Goal: Information Seeking & Learning: Learn about a topic

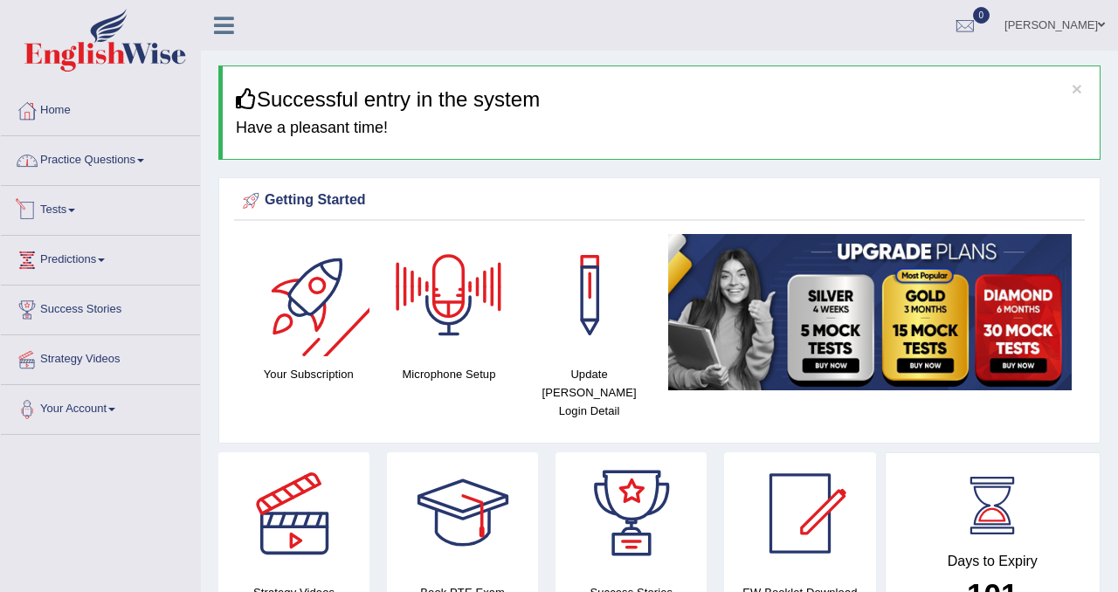
click at [141, 165] on link "Practice Questions" at bounding box center [100, 158] width 199 height 44
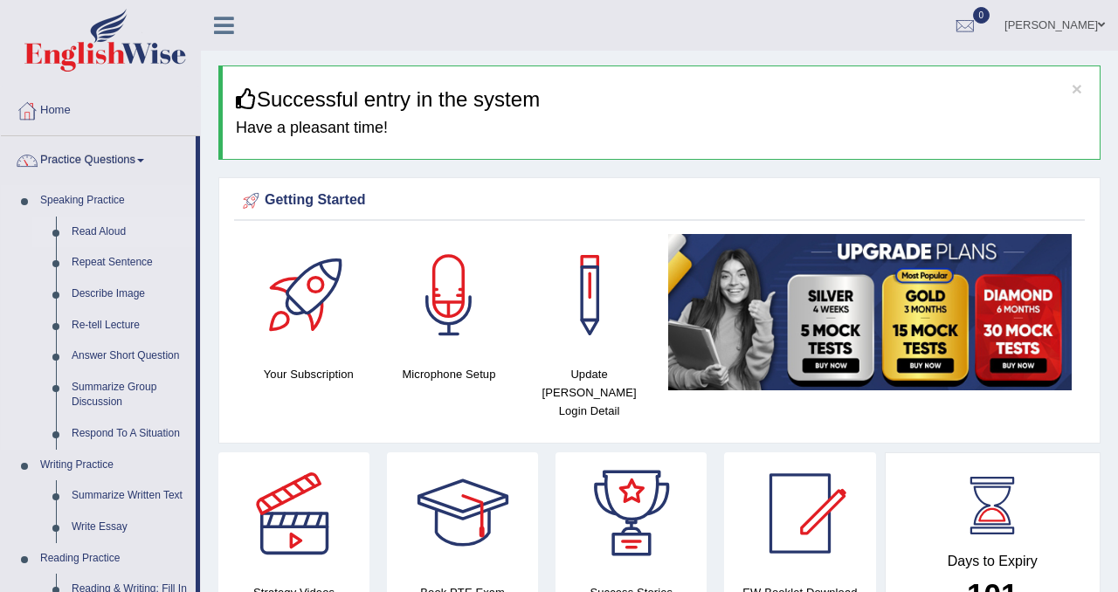
click at [88, 225] on link "Read Aloud" at bounding box center [130, 232] width 132 height 31
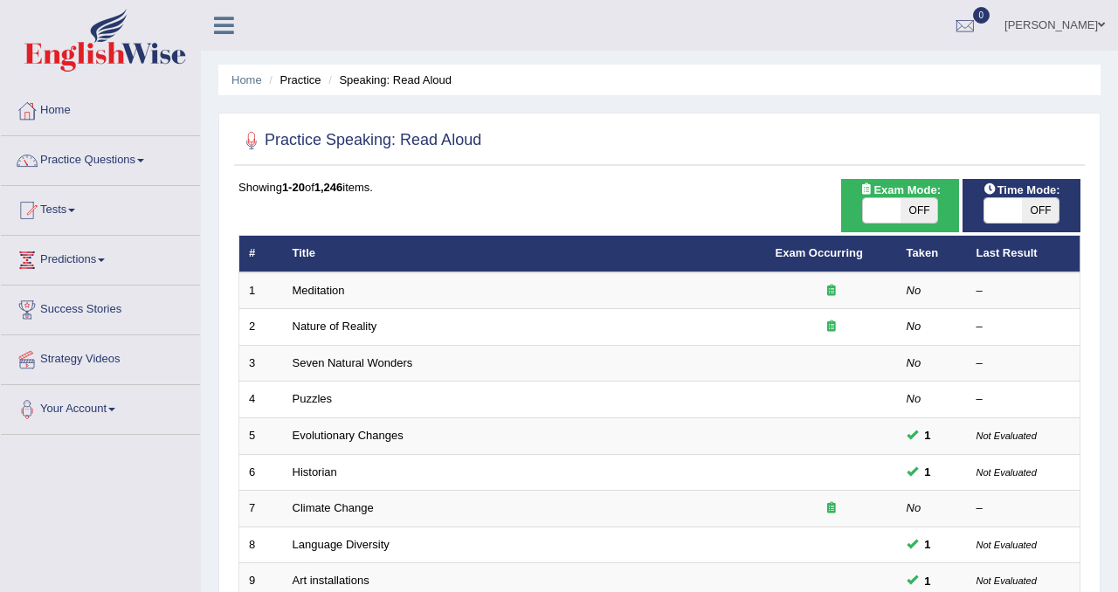
click at [917, 206] on span "OFF" at bounding box center [919, 210] width 38 height 24
checkbox input "true"
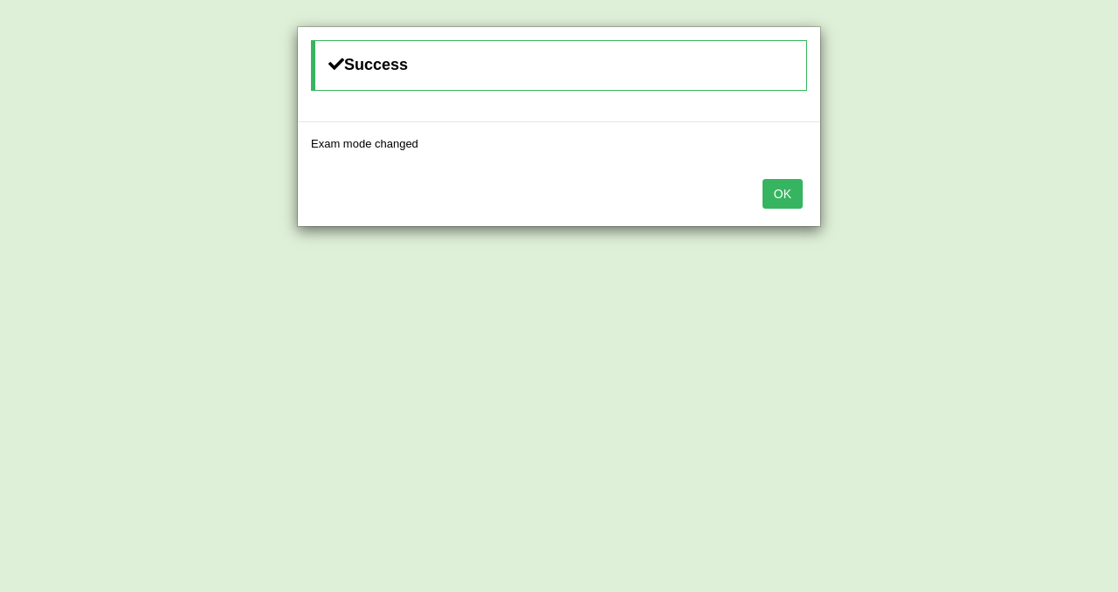
click at [788, 185] on button "OK" at bounding box center [782, 194] width 40 height 30
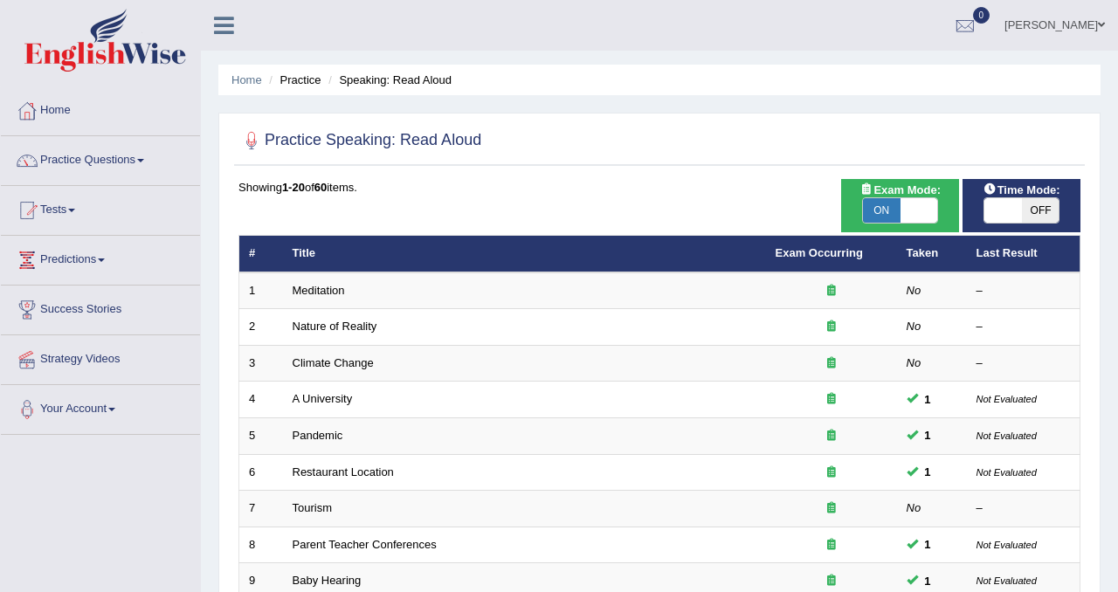
click at [1036, 214] on span "OFF" at bounding box center [1041, 210] width 38 height 24
checkbox input "true"
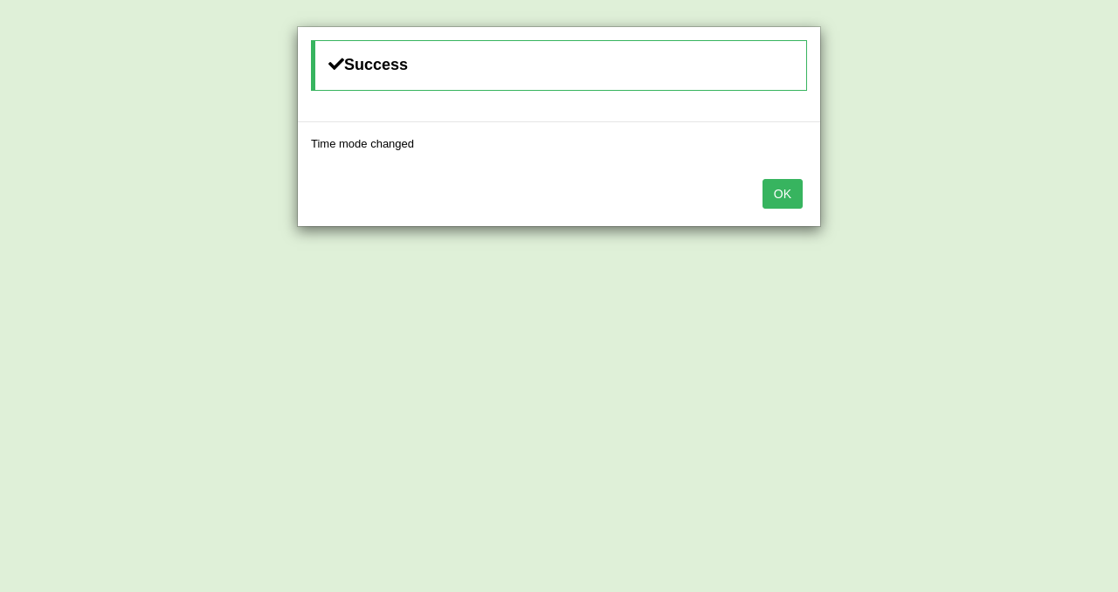
click at [781, 193] on button "OK" at bounding box center [782, 194] width 40 height 30
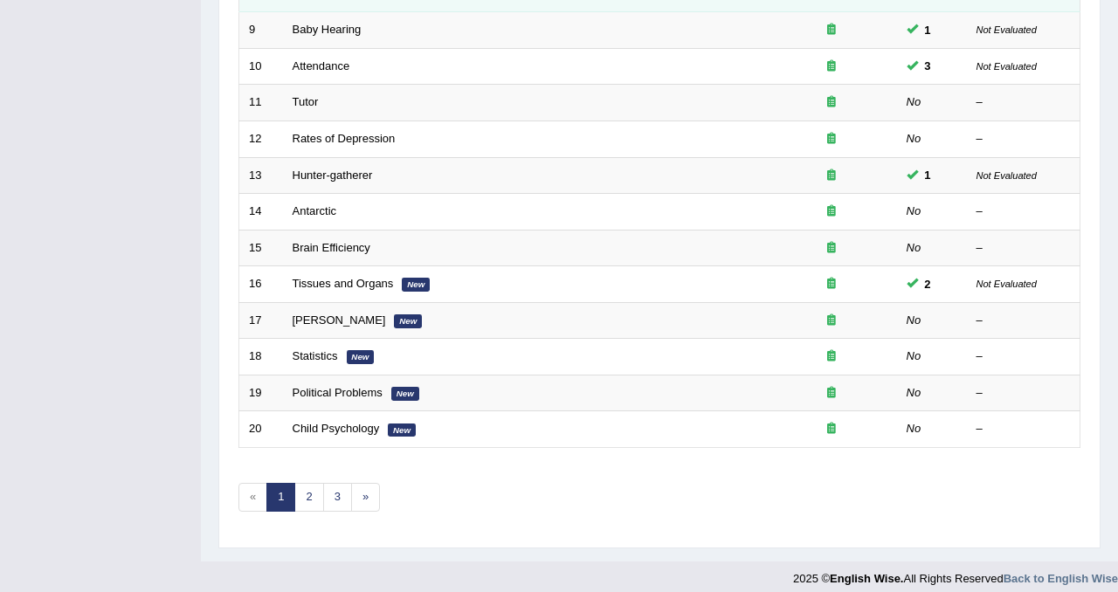
scroll to position [564, 0]
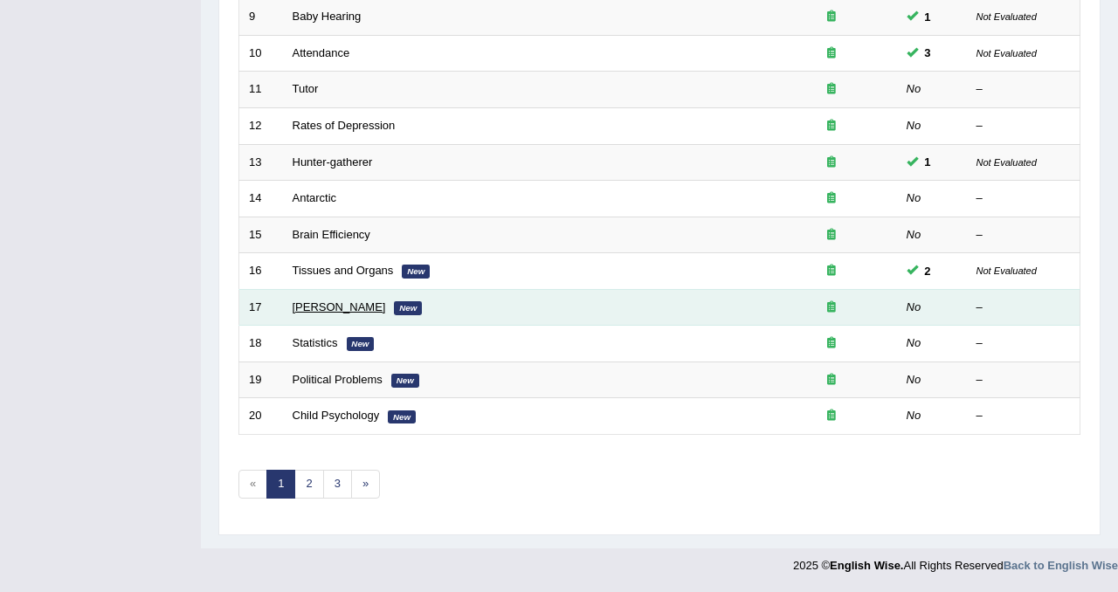
click at [355, 311] on link "[PERSON_NAME]" at bounding box center [339, 306] width 93 height 13
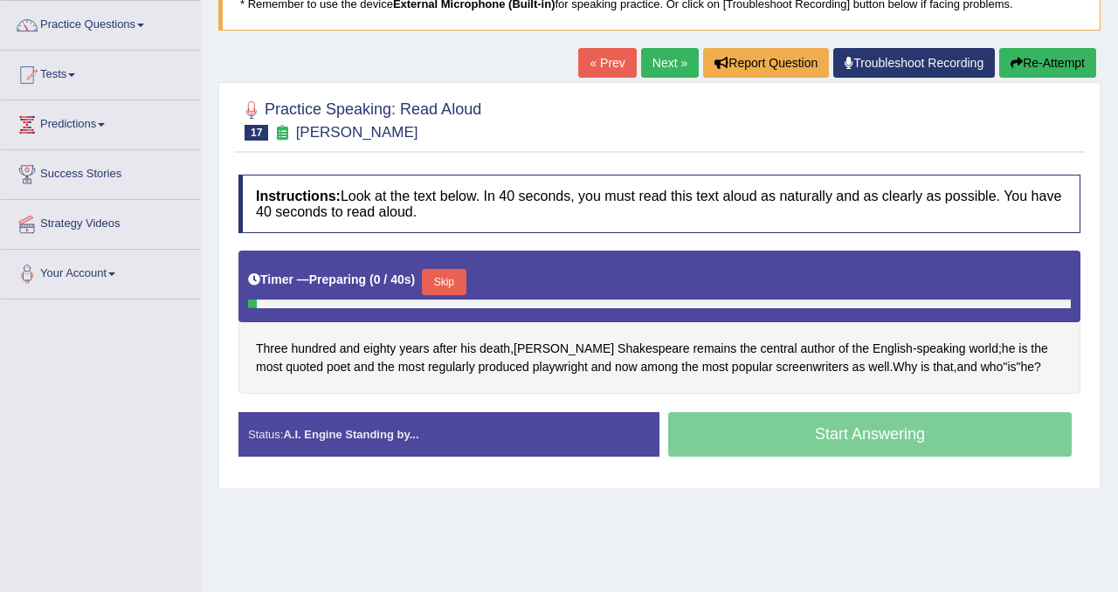
scroll to position [136, 0]
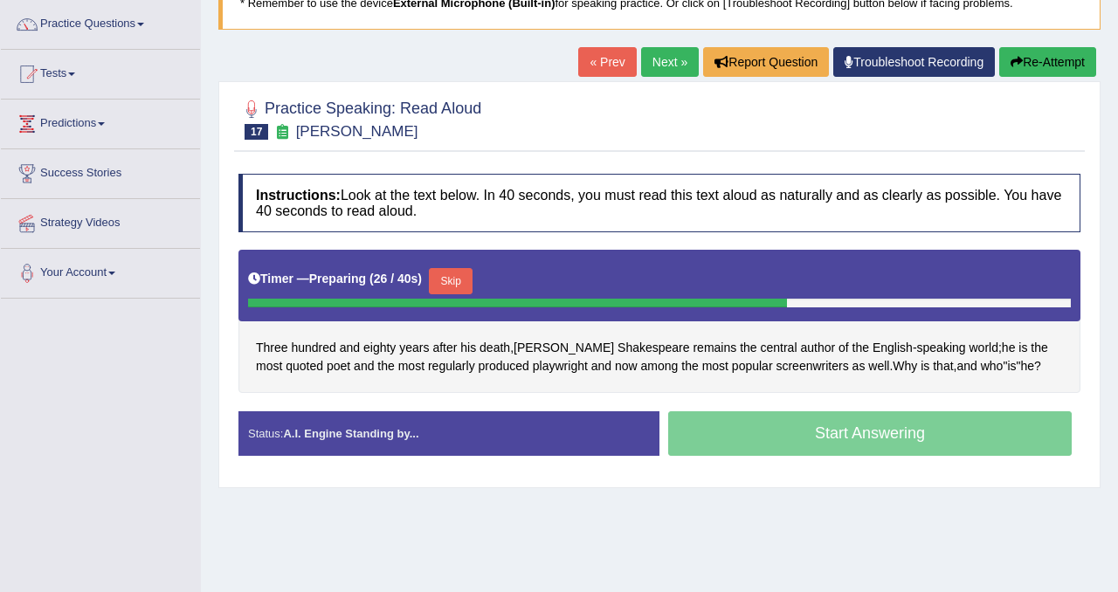
click at [472, 275] on button "Skip" at bounding box center [451, 281] width 44 height 26
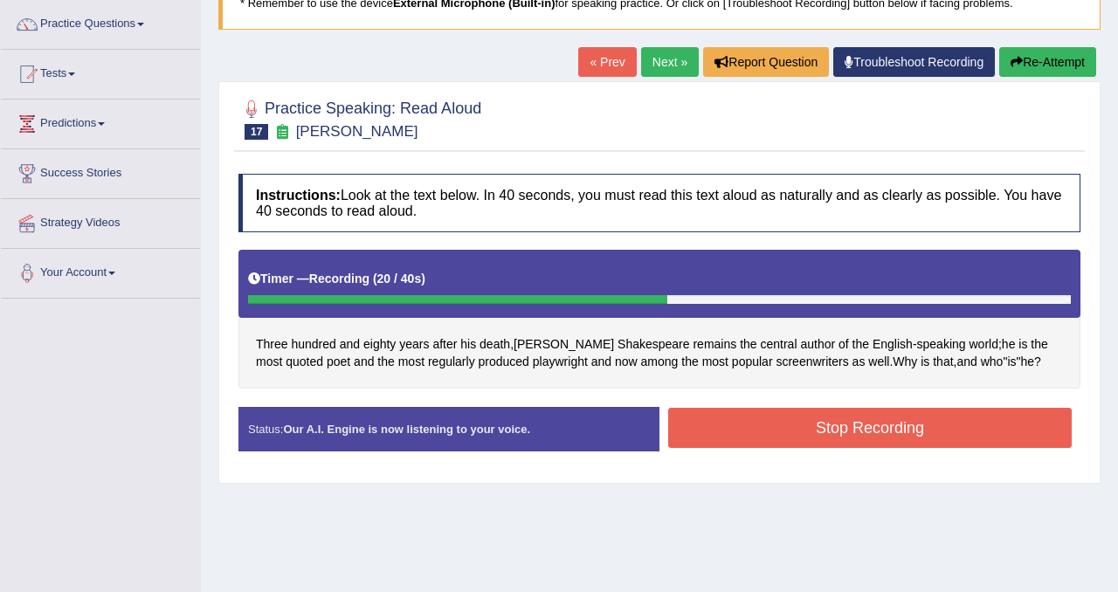
click at [785, 410] on button "Stop Recording" at bounding box center [869, 428] width 403 height 40
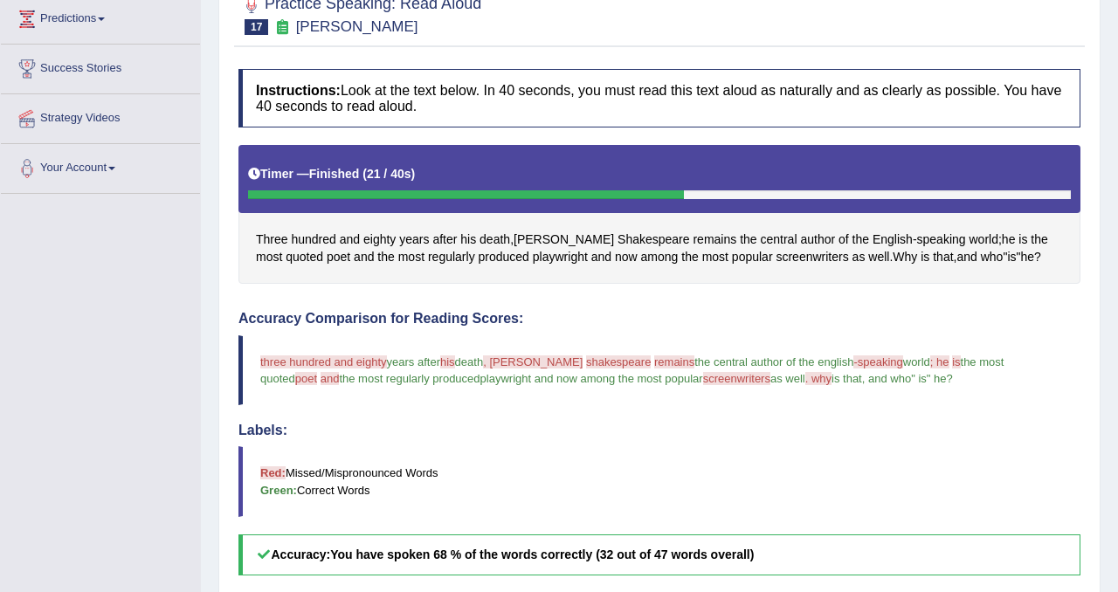
scroll to position [0, 0]
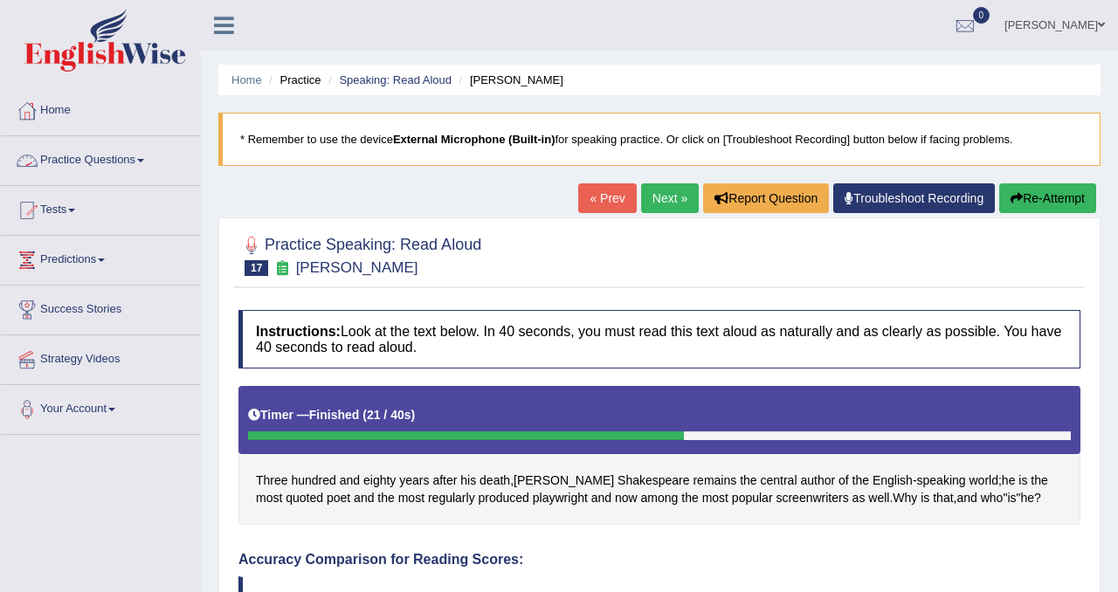
click at [120, 162] on link "Practice Questions" at bounding box center [100, 158] width 199 height 44
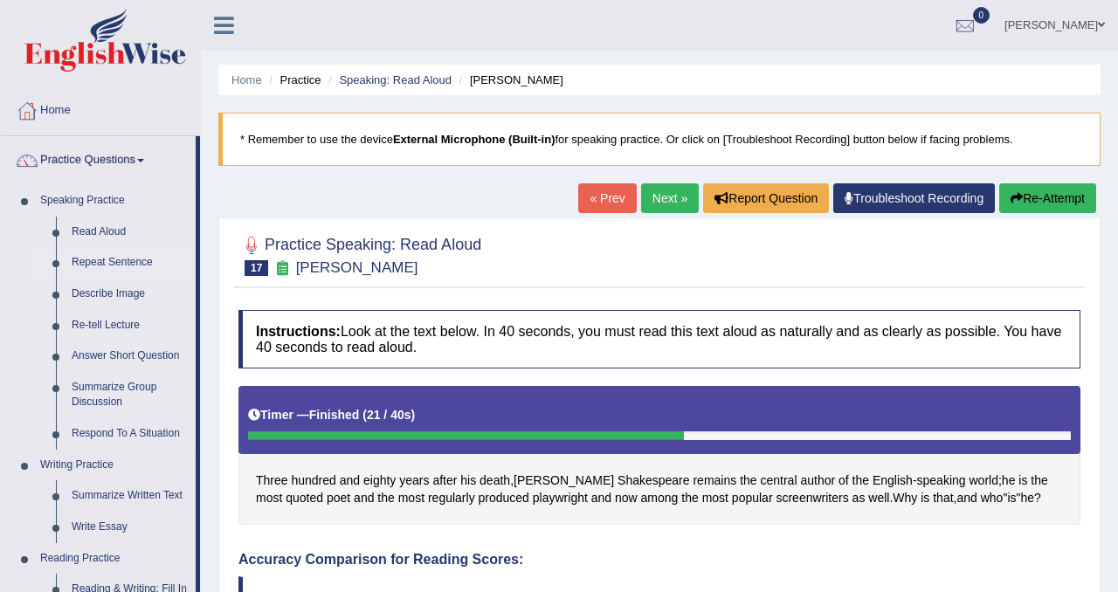
click at [116, 265] on link "Repeat Sentence" at bounding box center [130, 262] width 132 height 31
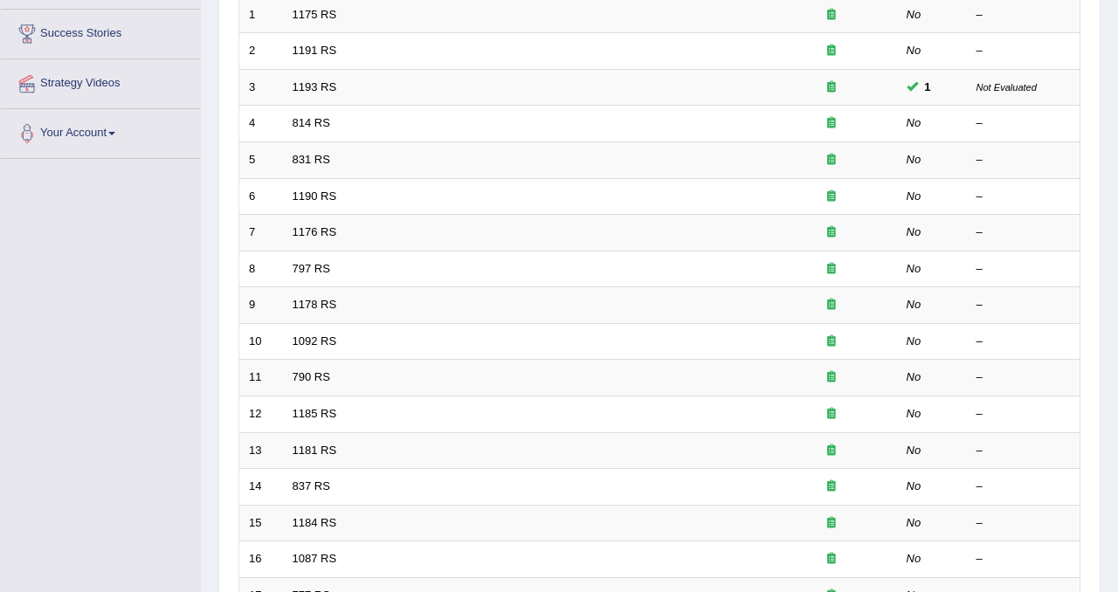
scroll to position [276, 0]
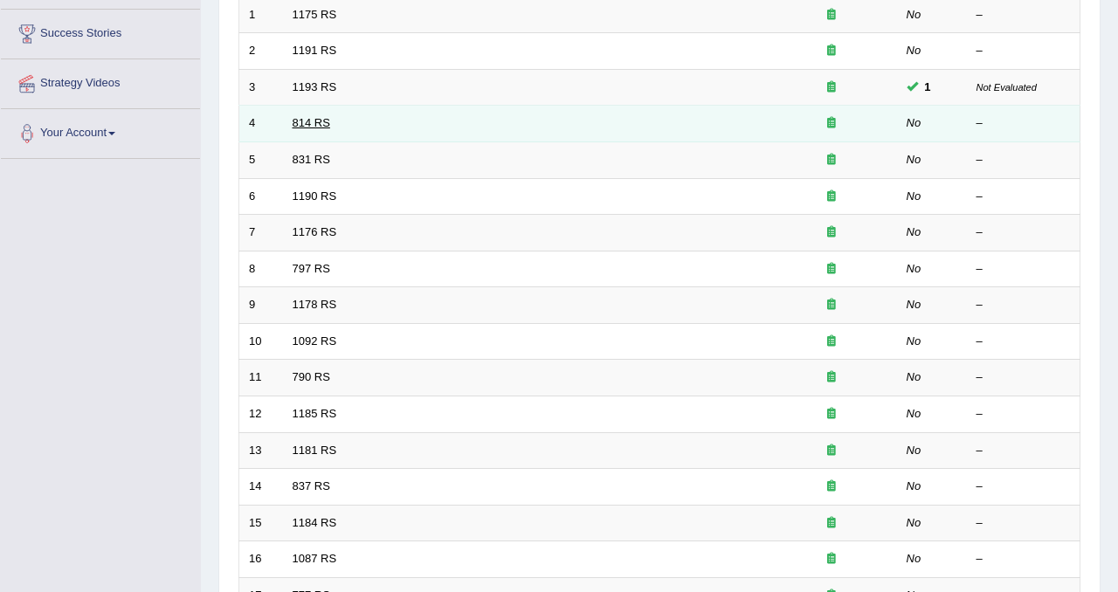
click at [311, 128] on link "814 RS" at bounding box center [312, 122] width 38 height 13
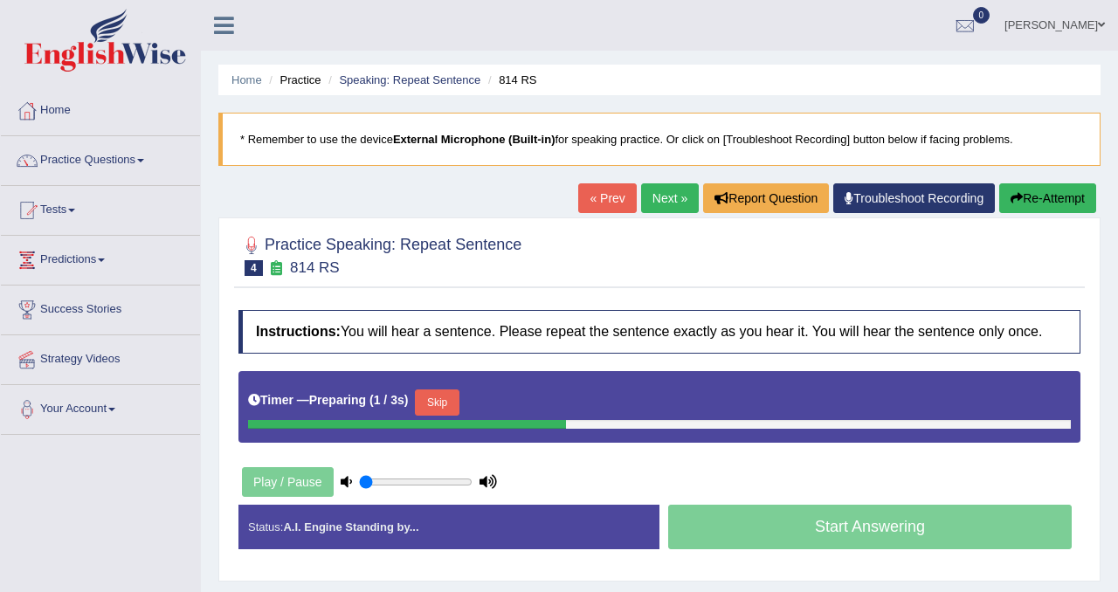
scroll to position [82, 0]
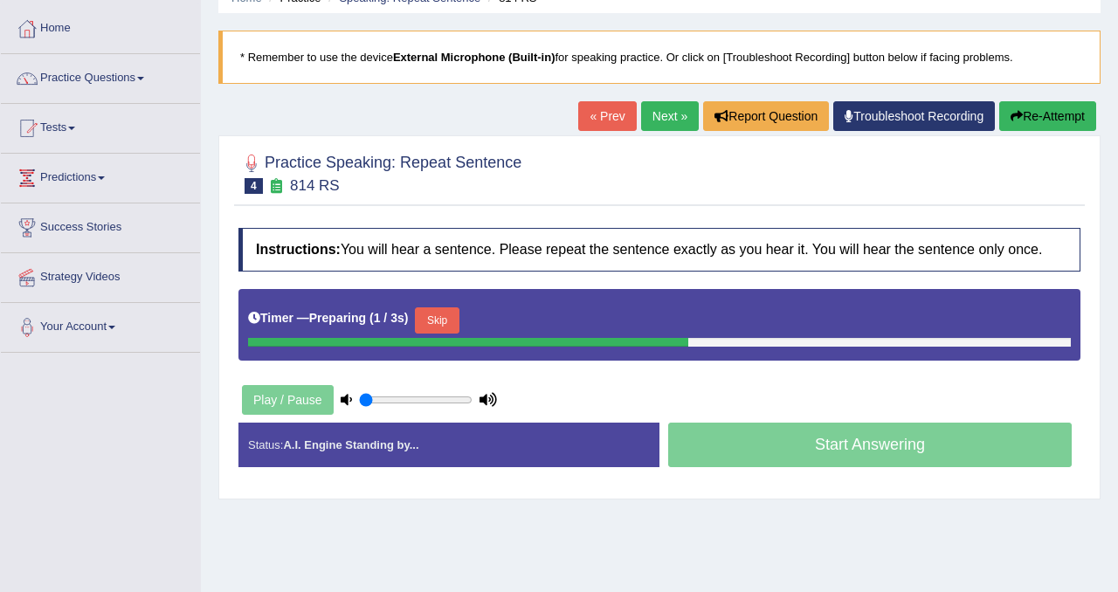
click at [432, 334] on button "Skip" at bounding box center [437, 320] width 44 height 26
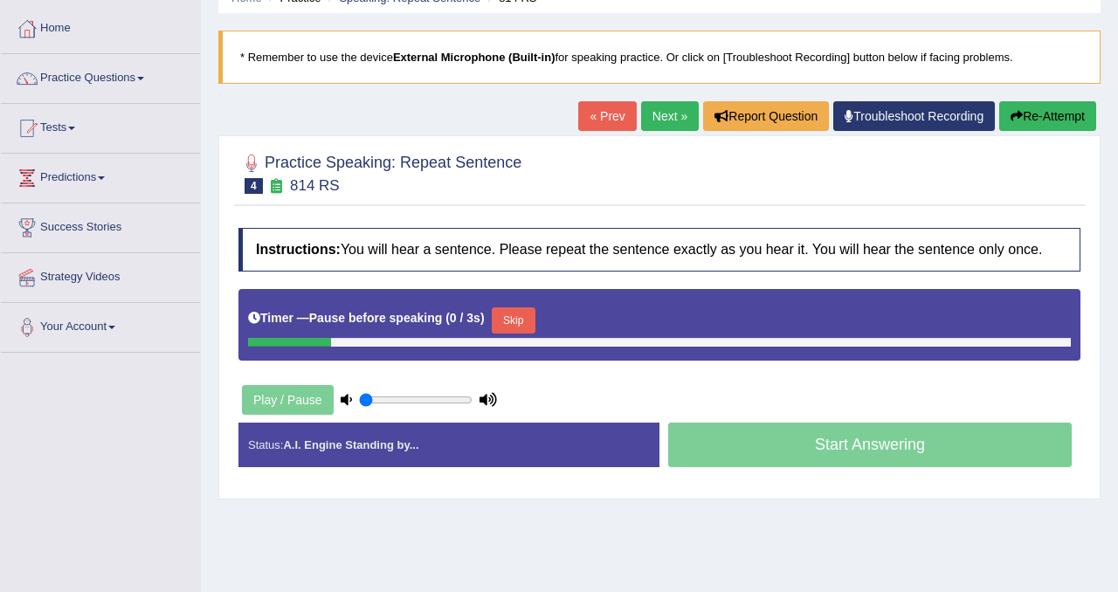
click at [1028, 114] on button "Re-Attempt" at bounding box center [1047, 116] width 97 height 30
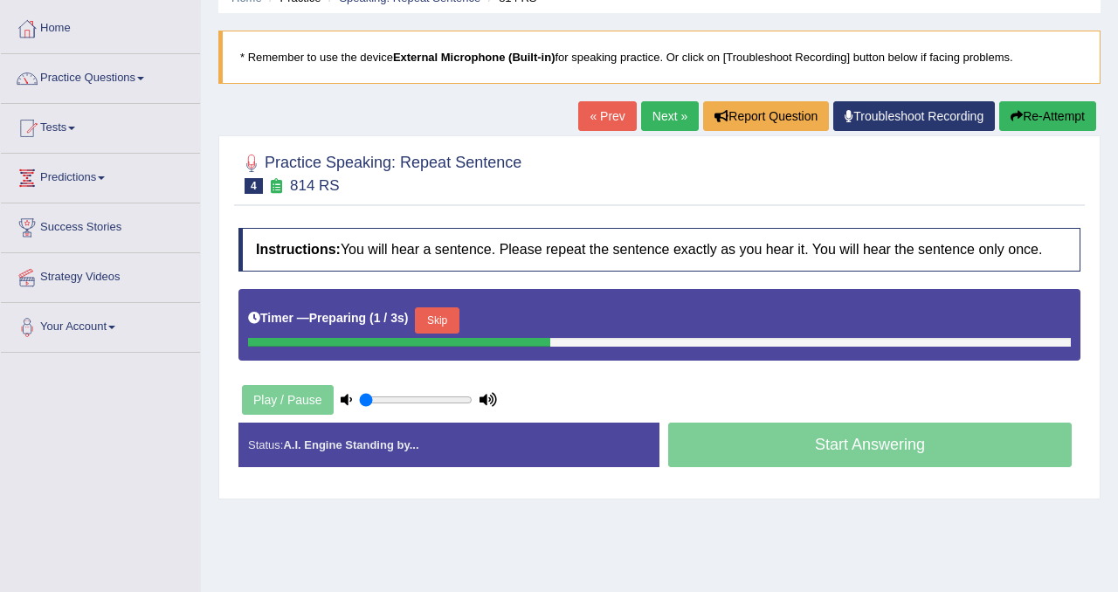
click at [455, 334] on button "Skip" at bounding box center [437, 320] width 44 height 26
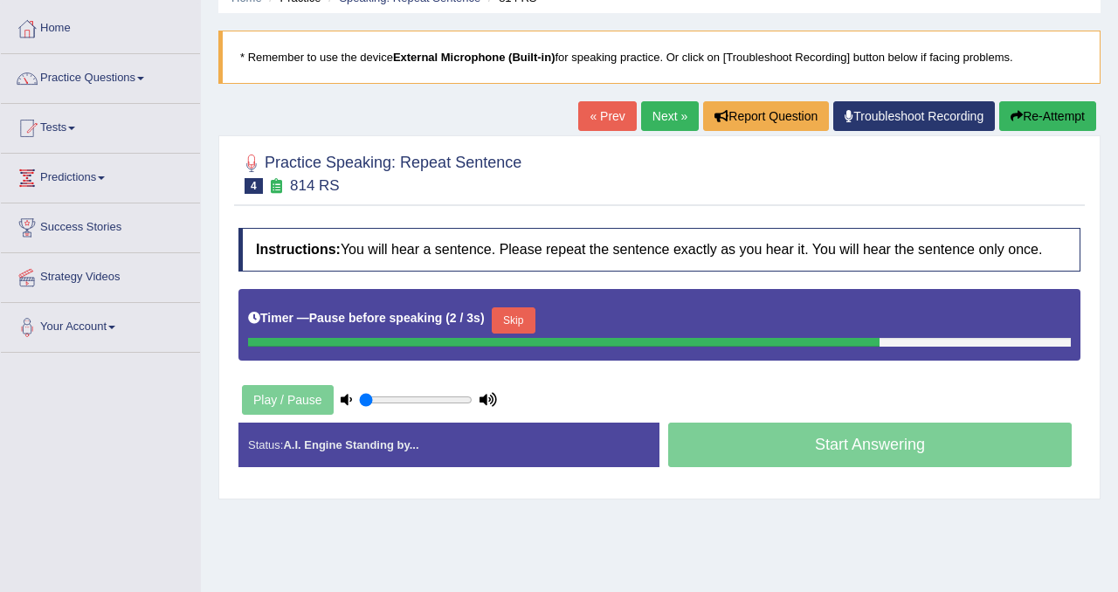
click at [525, 334] on button "Skip" at bounding box center [514, 320] width 44 height 26
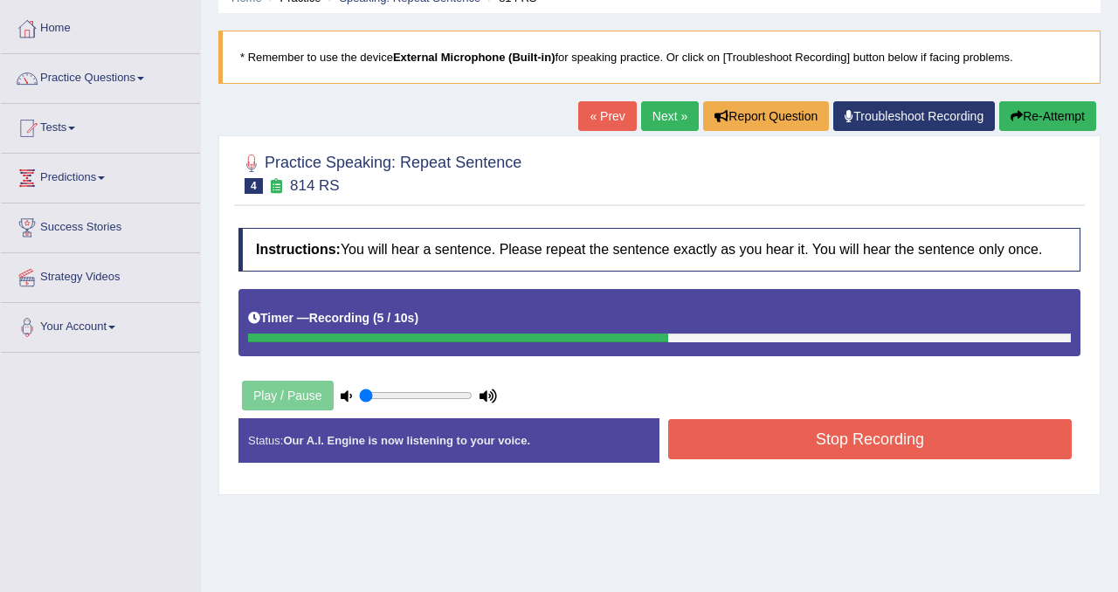
click at [858, 459] on button "Stop Recording" at bounding box center [869, 439] width 403 height 40
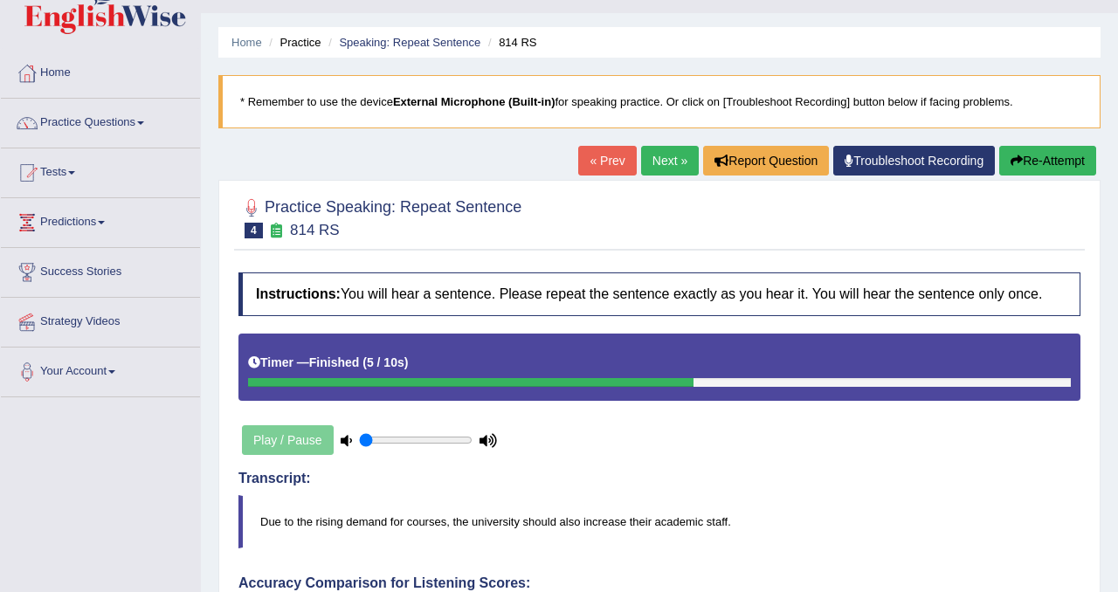
scroll to position [33, 0]
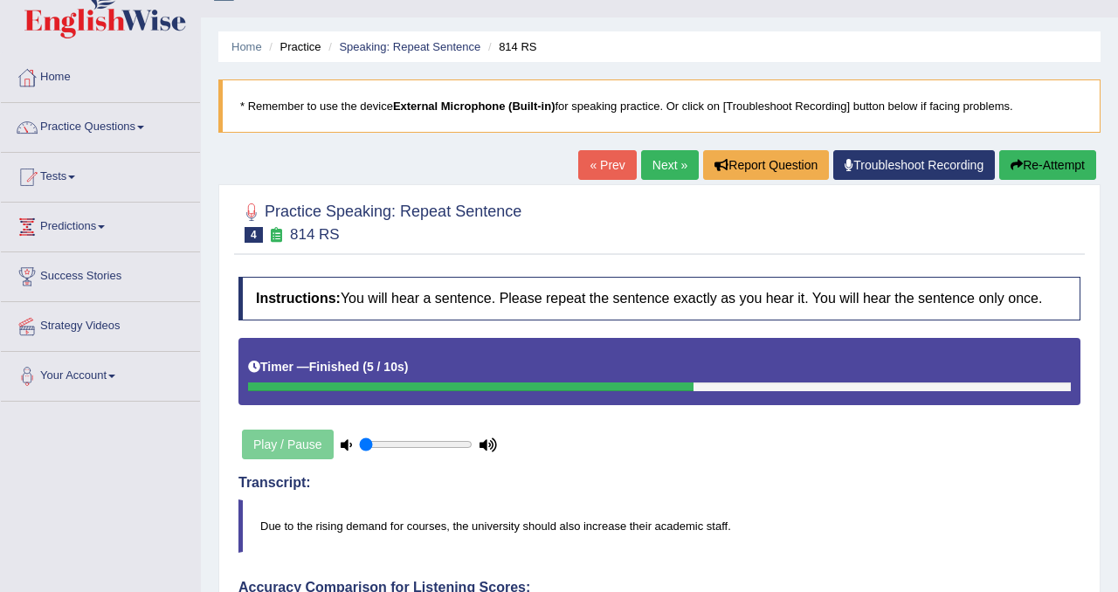
click at [1060, 172] on button "Re-Attempt" at bounding box center [1047, 165] width 97 height 30
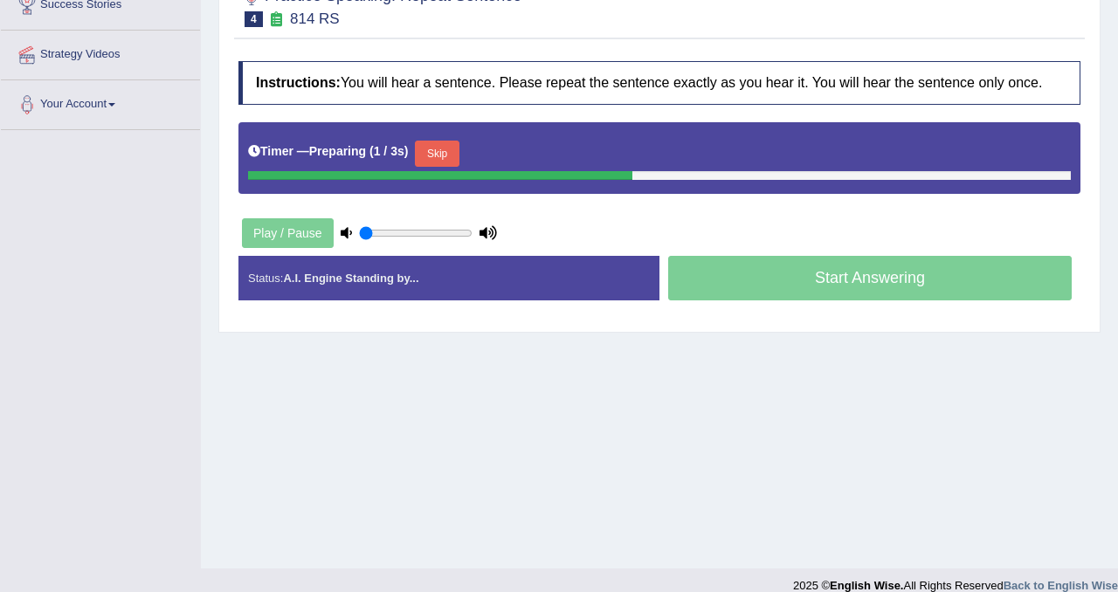
click at [431, 167] on button "Skip" at bounding box center [437, 154] width 44 height 26
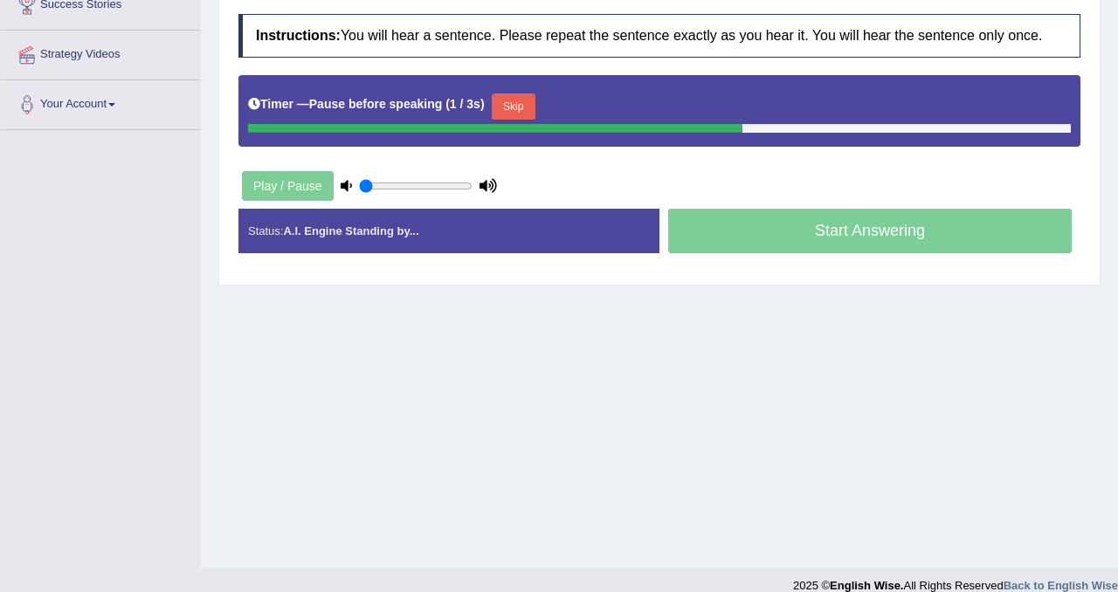
click at [513, 120] on button "Skip" at bounding box center [514, 106] width 44 height 26
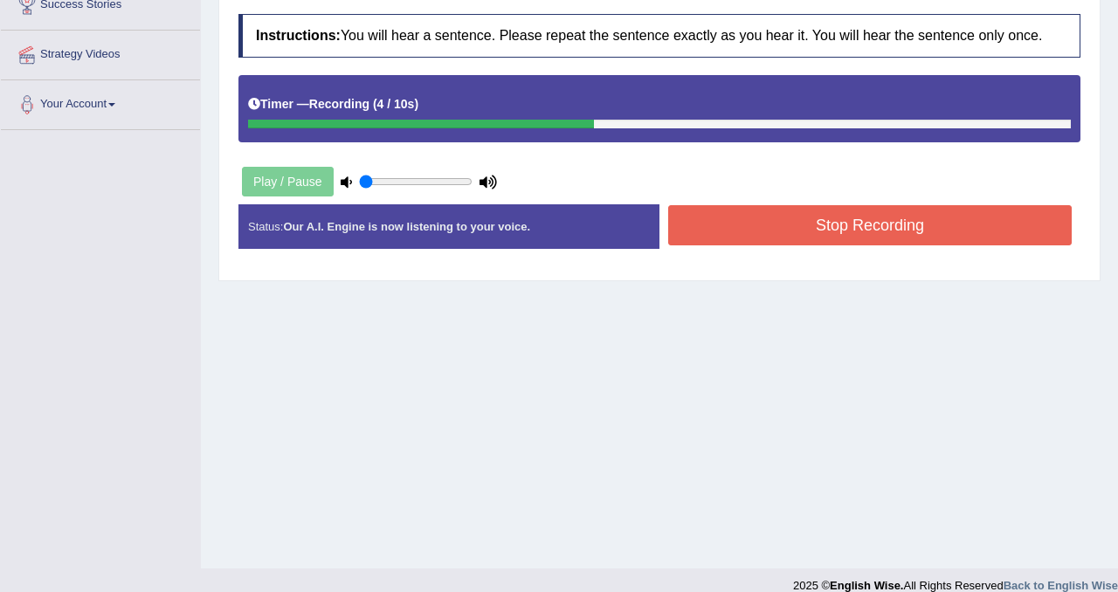
click at [755, 241] on button "Stop Recording" at bounding box center [869, 225] width 403 height 40
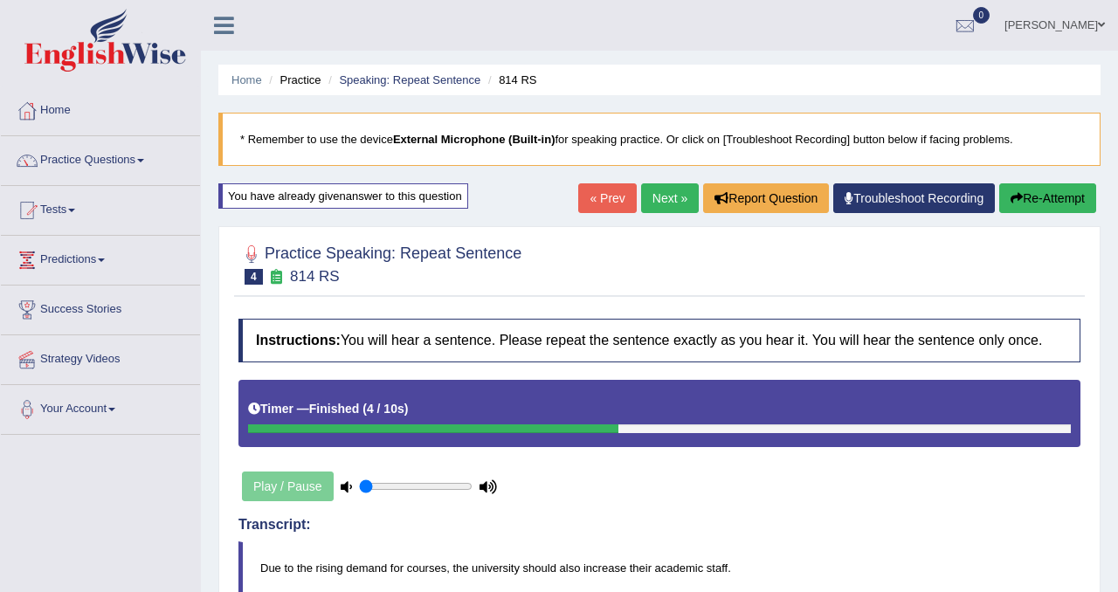
click at [1052, 205] on button "Re-Attempt" at bounding box center [1047, 198] width 97 height 30
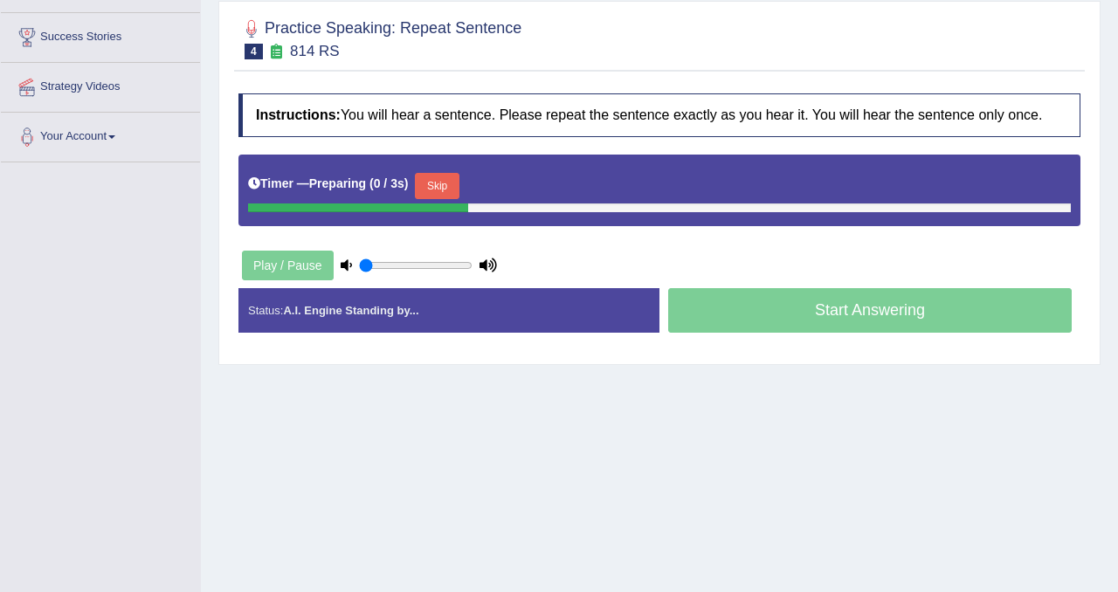
click at [456, 199] on button "Skip" at bounding box center [437, 186] width 44 height 26
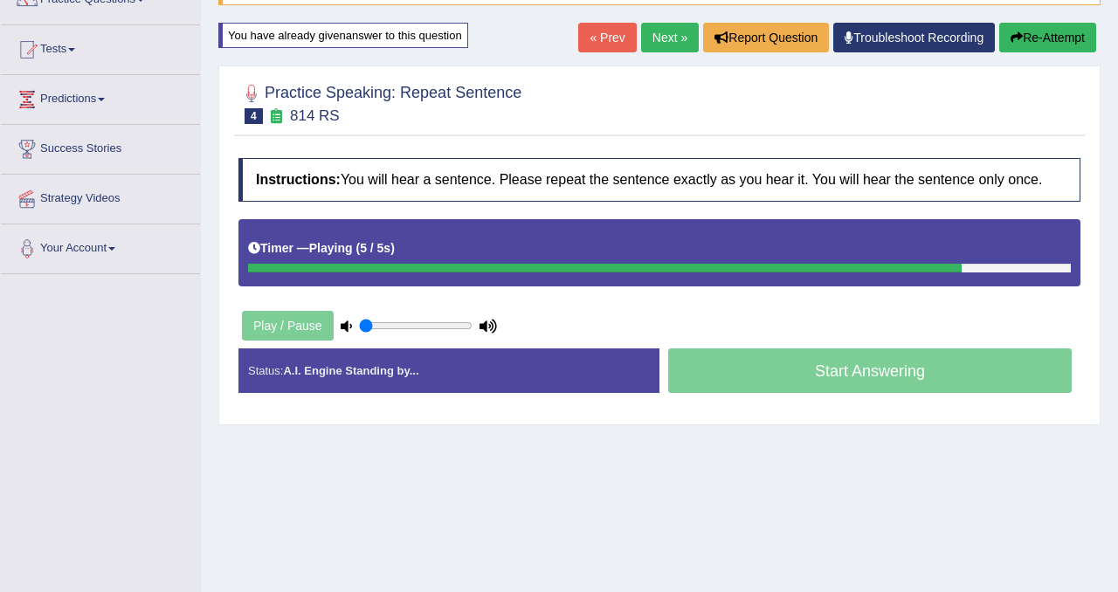
scroll to position [159, 0]
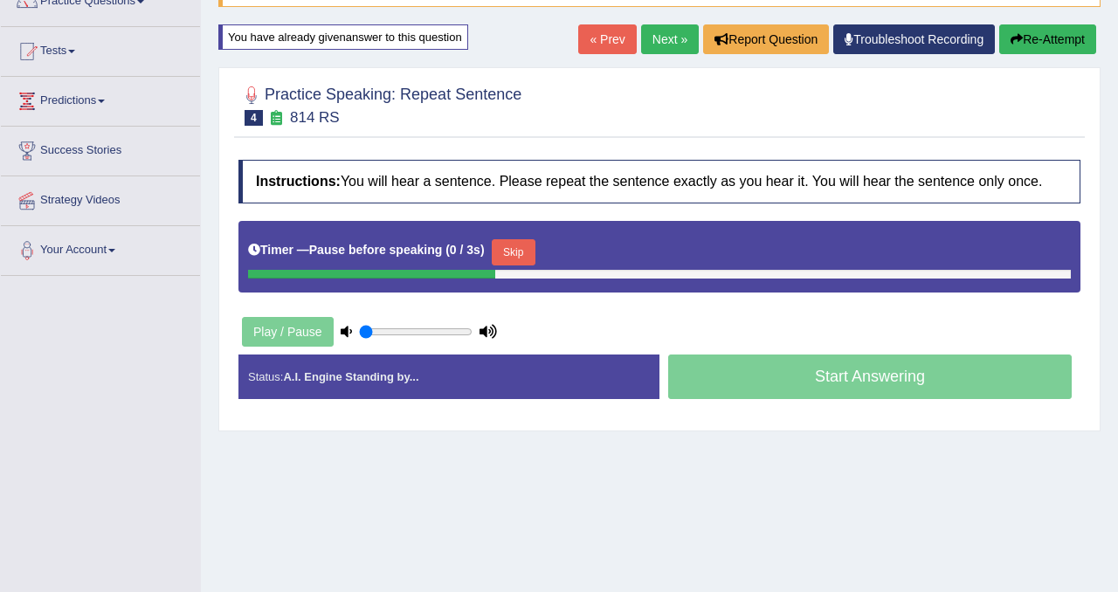
click at [517, 265] on button "Skip" at bounding box center [514, 252] width 44 height 26
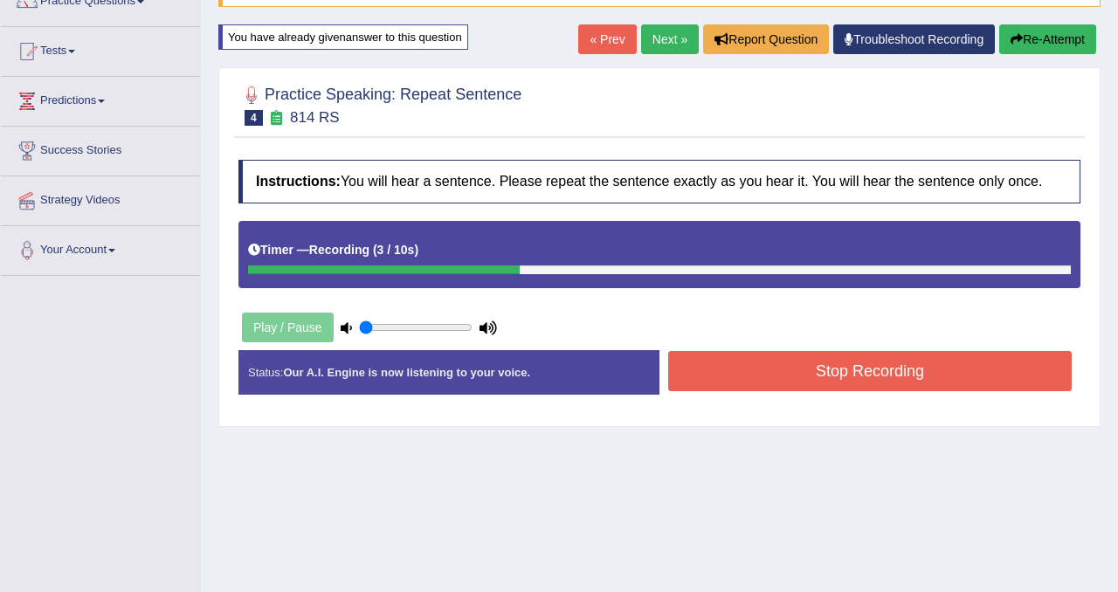
click at [843, 391] on button "Stop Recording" at bounding box center [869, 371] width 403 height 40
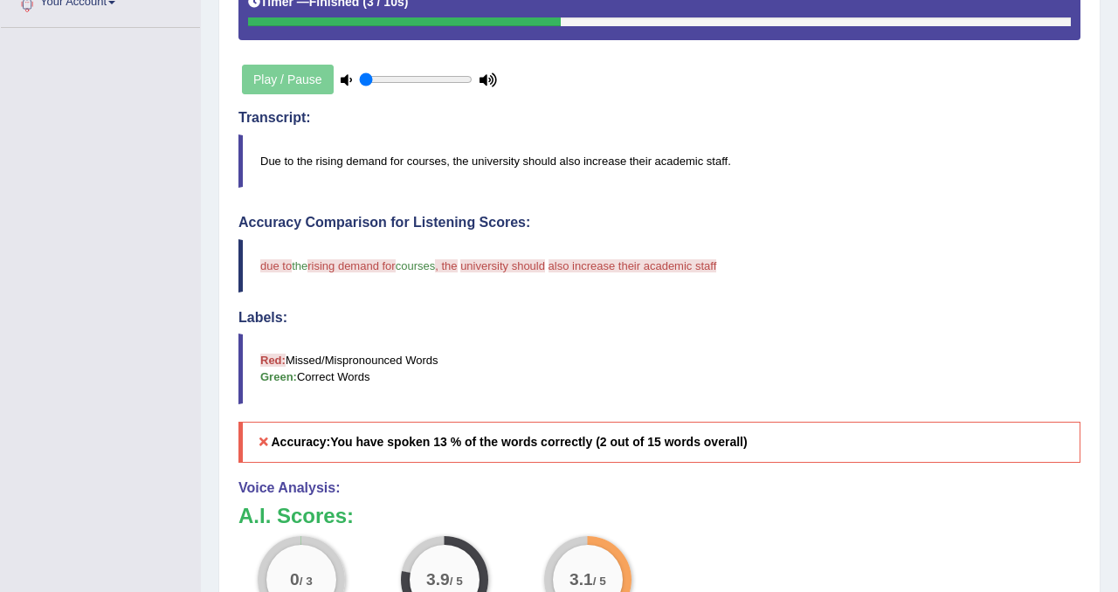
scroll to position [0, 0]
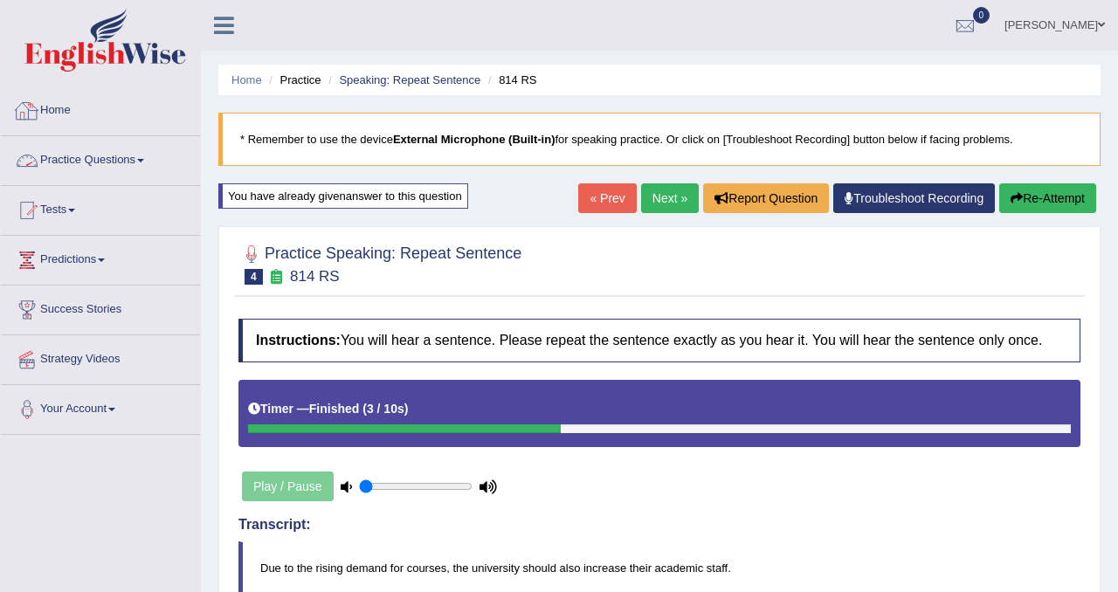
click at [104, 160] on link "Practice Questions" at bounding box center [100, 158] width 199 height 44
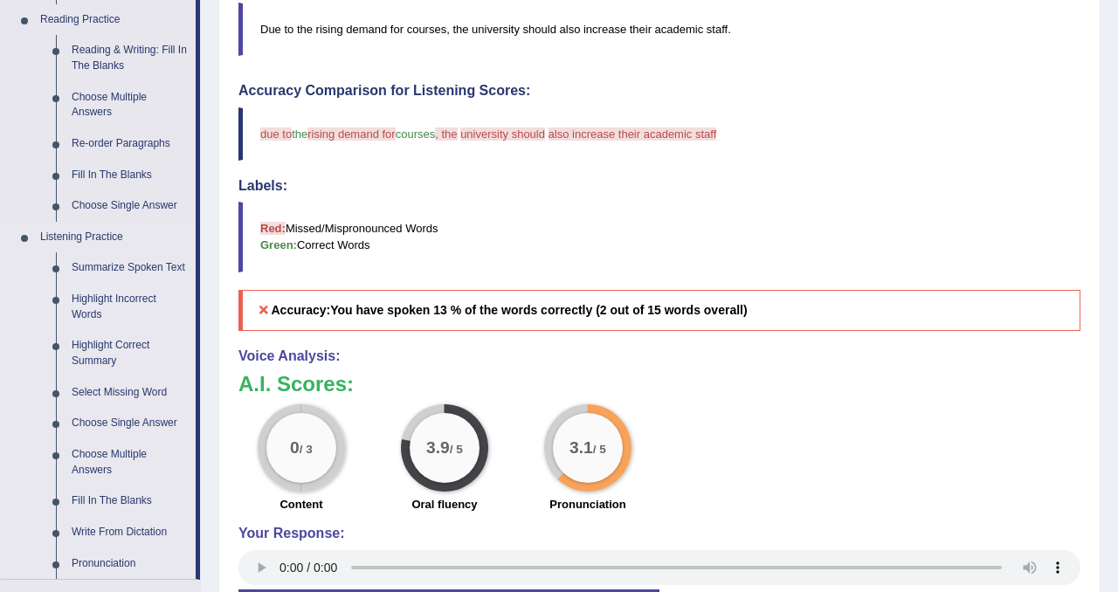
scroll to position [450, 0]
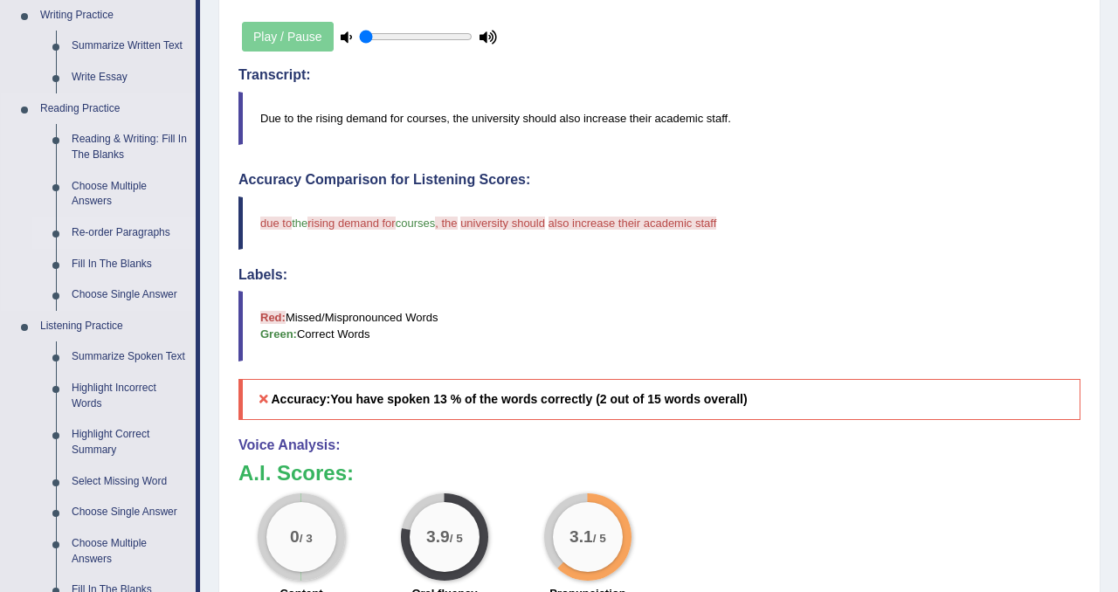
click at [144, 227] on link "Re-order Paragraphs" at bounding box center [130, 232] width 132 height 31
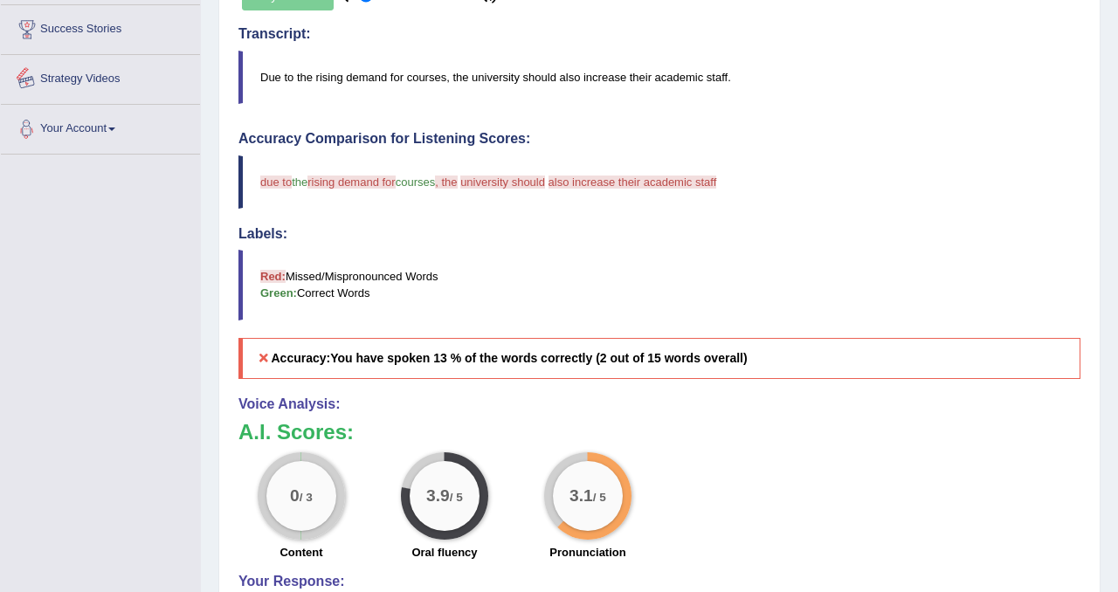
scroll to position [792, 0]
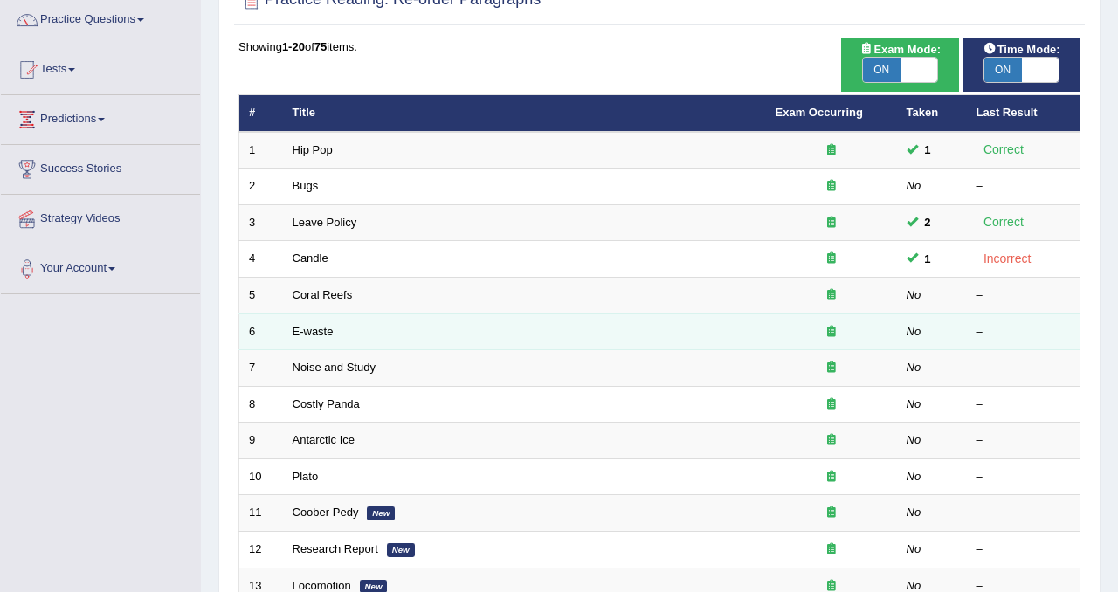
scroll to position [142, 0]
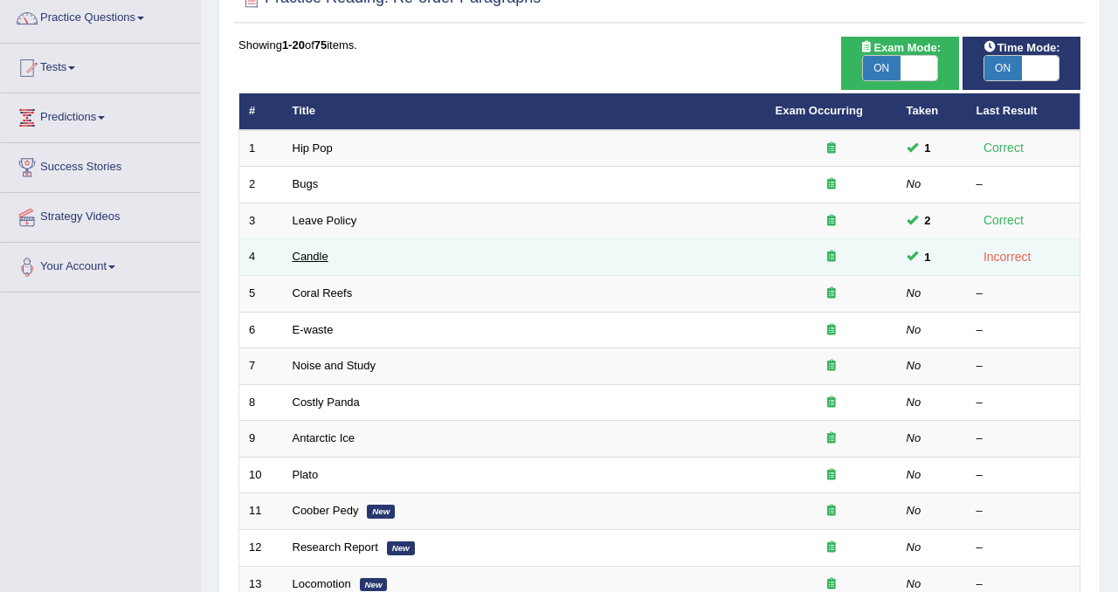
click at [317, 256] on link "Candle" at bounding box center [311, 256] width 36 height 13
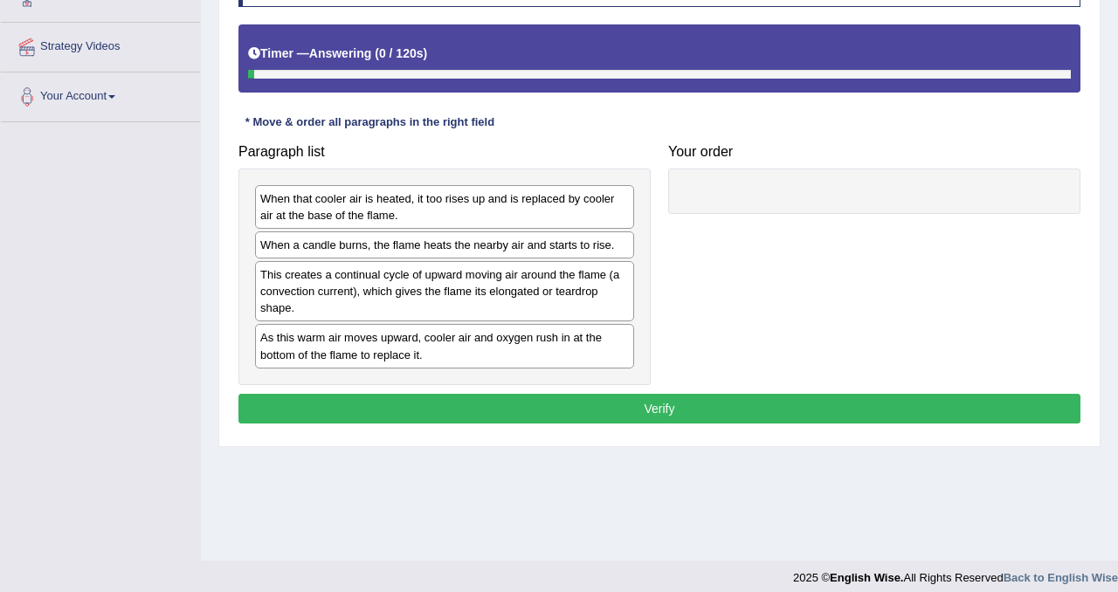
scroll to position [325, 0]
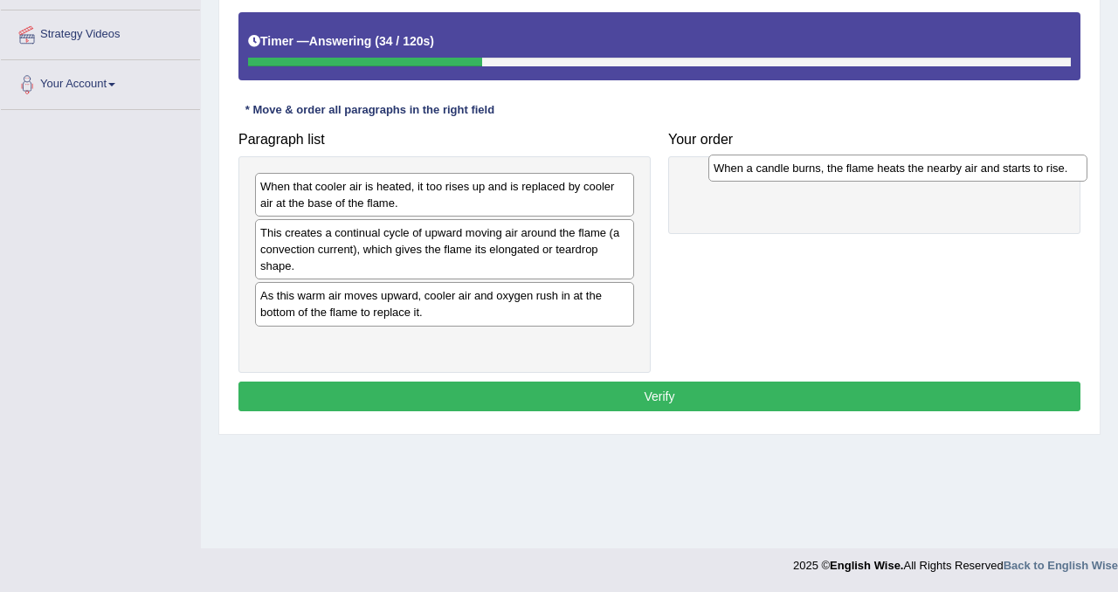
drag, startPoint x: 343, startPoint y: 238, endPoint x: 790, endPoint y: 171, distance: 452.1
click at [790, 171] on div "When a candle burns, the flame heats the nearby air and starts to rise." at bounding box center [897, 168] width 379 height 27
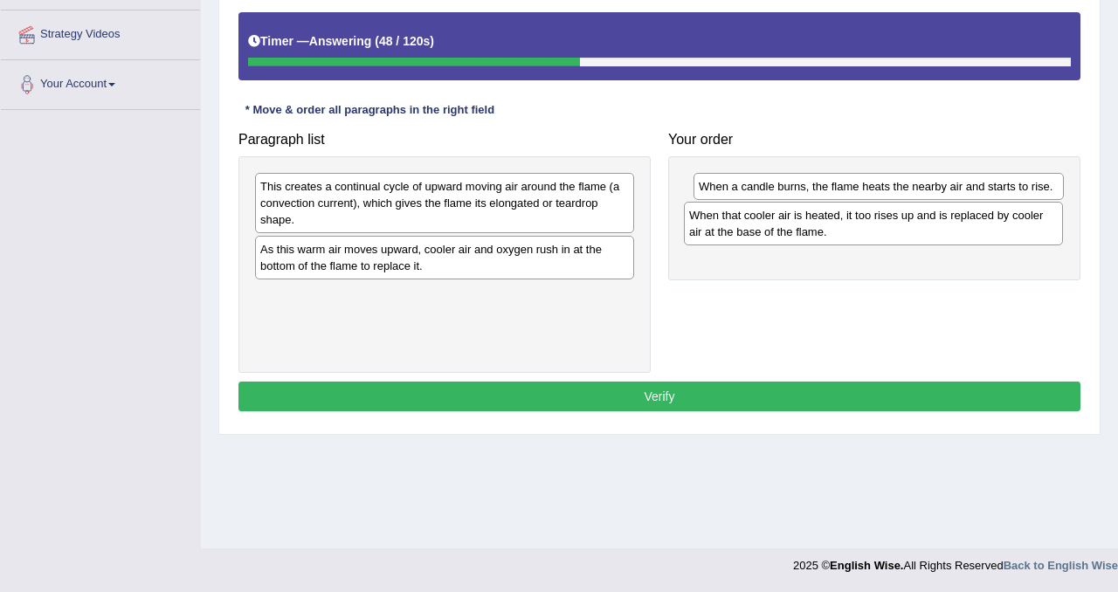
drag, startPoint x: 426, startPoint y: 206, endPoint x: 855, endPoint y: 235, distance: 429.8
click at [855, 235] on div "When that cooler air is heated, it too rises up and is replaced by cooler air a…" at bounding box center [873, 224] width 379 height 44
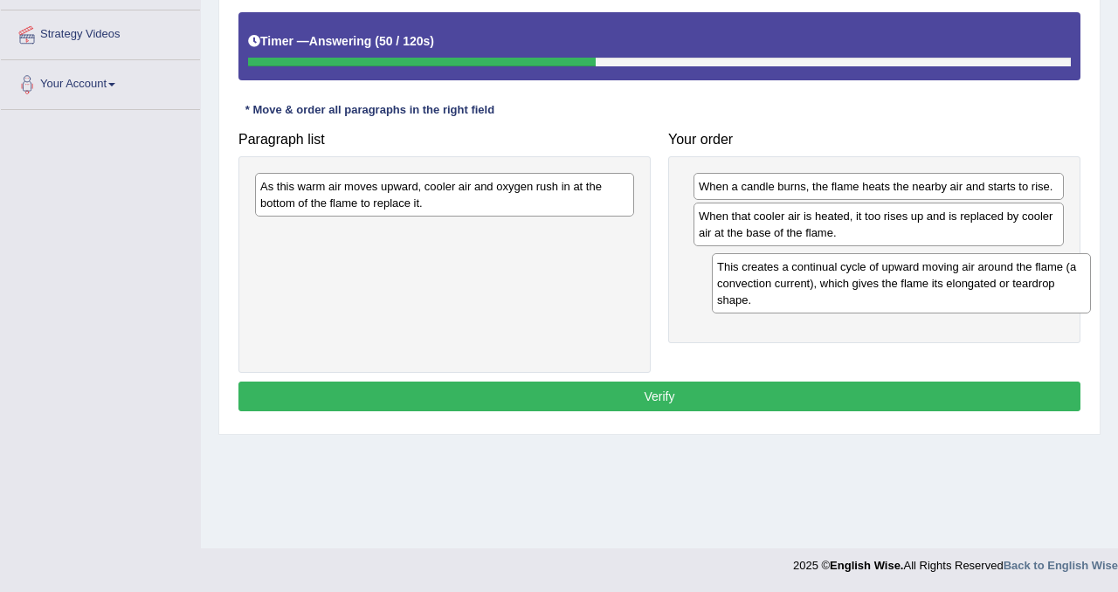
drag, startPoint x: 410, startPoint y: 210, endPoint x: 866, endPoint y: 287, distance: 463.2
click at [866, 288] on div "This creates a continual cycle of upward moving air around the flame (a convect…" at bounding box center [901, 283] width 379 height 60
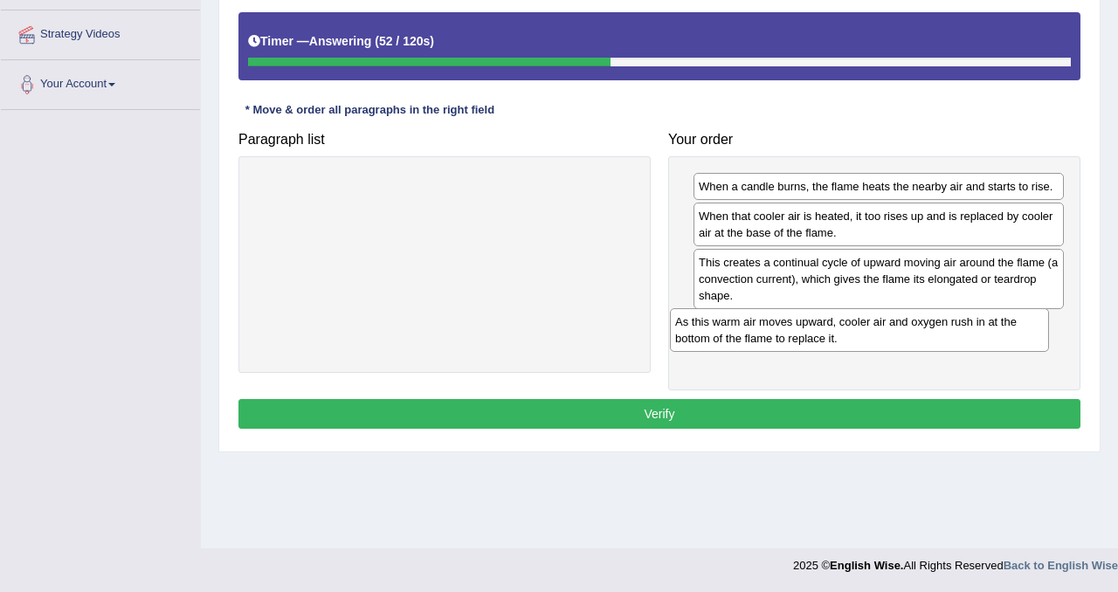
drag, startPoint x: 574, startPoint y: 202, endPoint x: 990, endPoint y: 335, distance: 436.7
click at [990, 335] on div "As this warm air moves upward, cooler air and oxygen rush in at the bottom of t…" at bounding box center [859, 330] width 379 height 44
click at [796, 409] on button "Verify" at bounding box center [659, 414] width 842 height 30
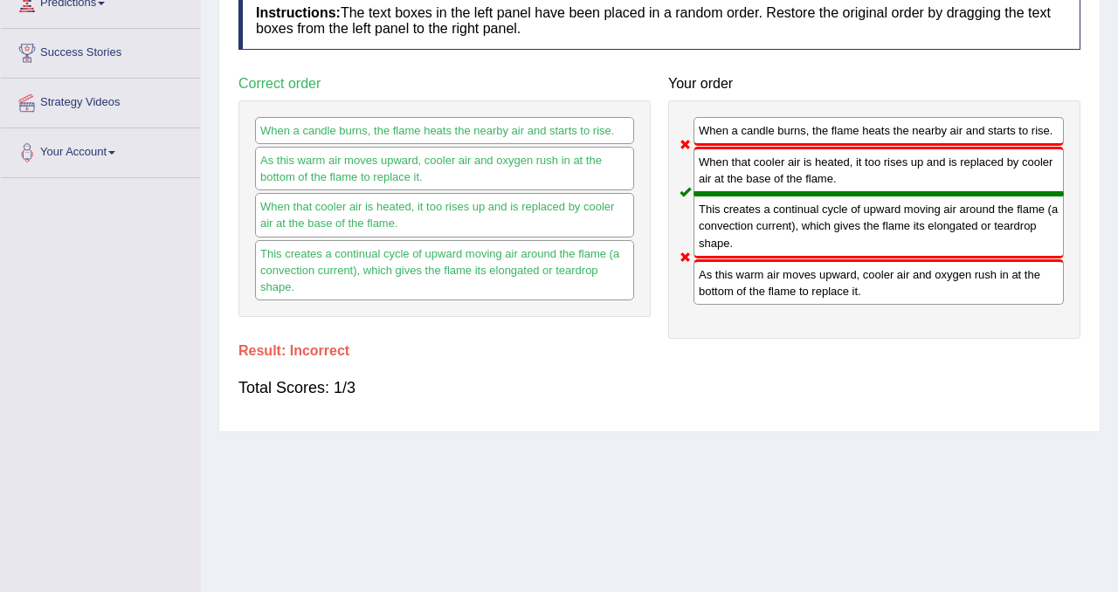
scroll to position [0, 0]
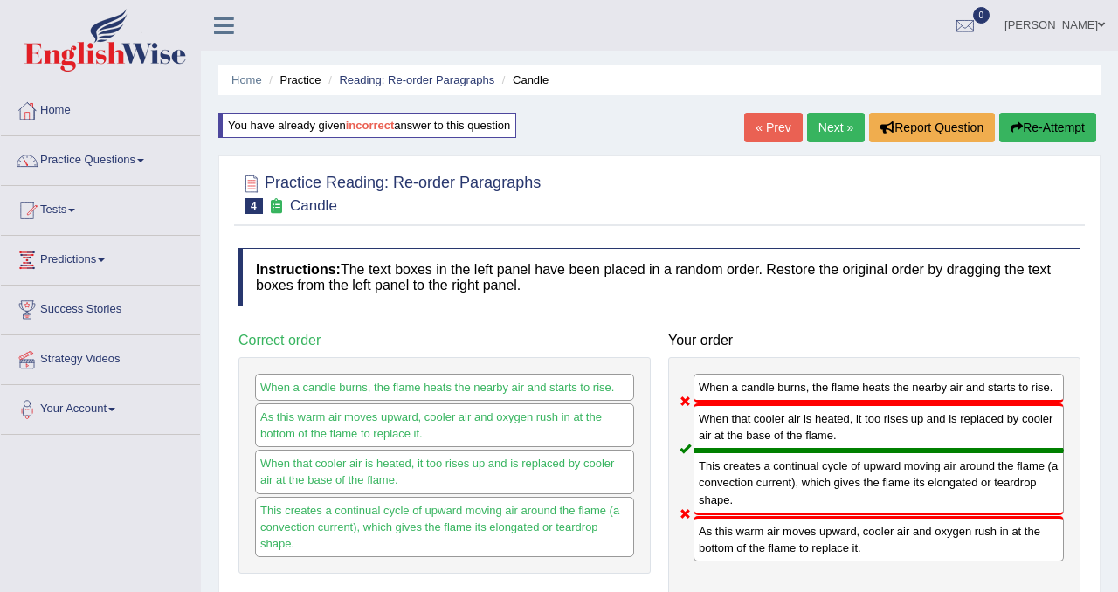
click at [1044, 131] on button "Re-Attempt" at bounding box center [1047, 128] width 97 height 30
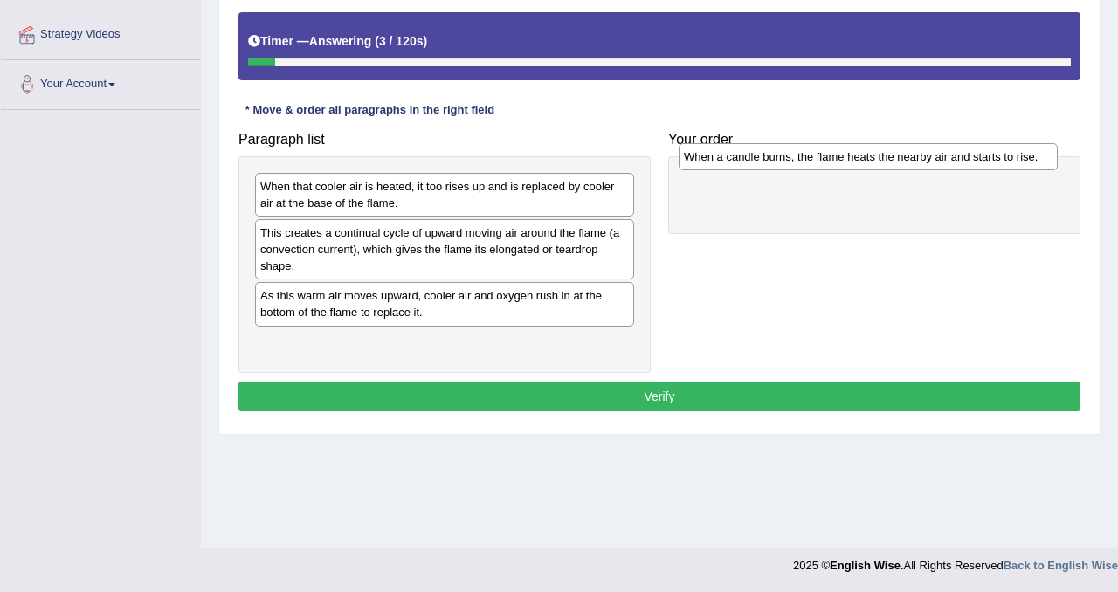
drag, startPoint x: 391, startPoint y: 237, endPoint x: 815, endPoint y: 166, distance: 429.4
click at [815, 166] on div "When a candle burns, the flame heats the nearby air and starts to rise." at bounding box center [868, 156] width 379 height 27
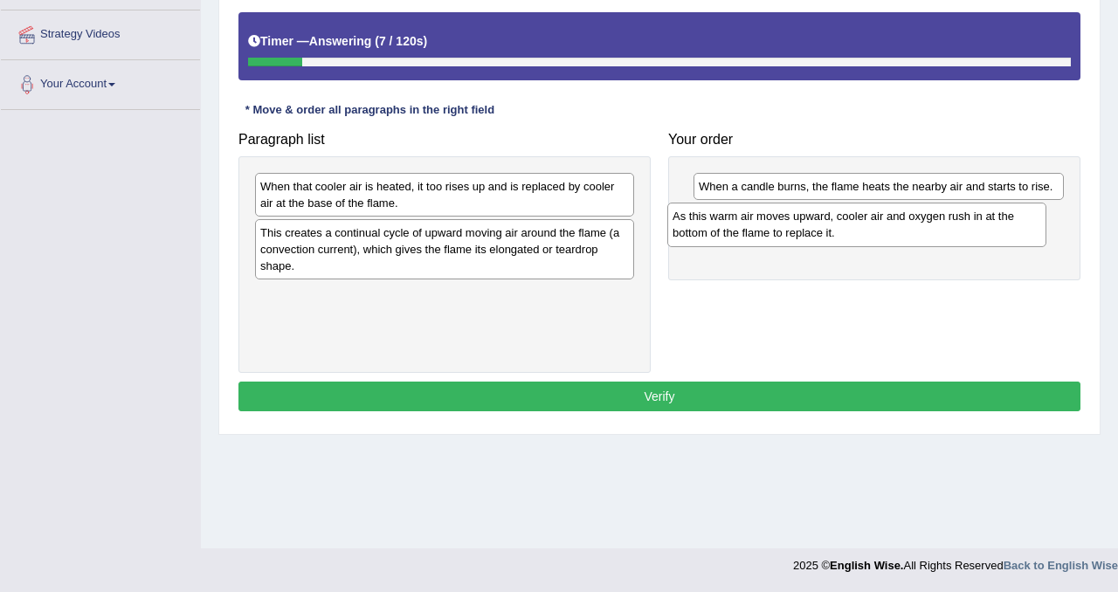
drag, startPoint x: 464, startPoint y: 314, endPoint x: 892, endPoint y: 234, distance: 435.3
click at [891, 234] on div "As this warm air moves upward, cooler air and oxygen rush in at the bottom of t…" at bounding box center [856, 225] width 379 height 44
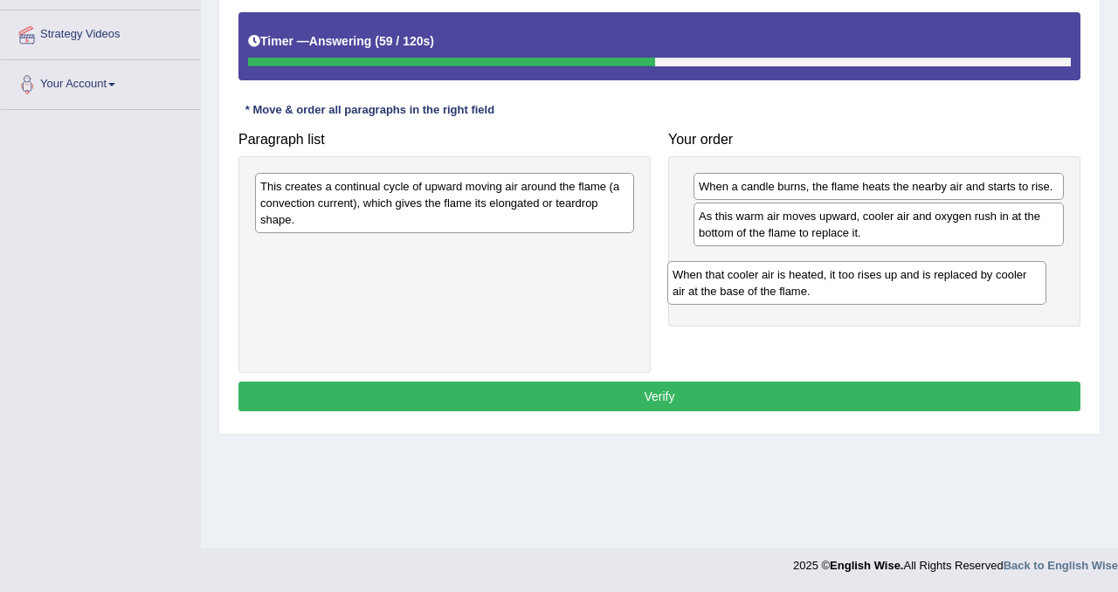
drag, startPoint x: 463, startPoint y: 191, endPoint x: 875, endPoint y: 279, distance: 421.4
click at [875, 279] on div "When that cooler air is heated, it too rises up and is replaced by cooler air a…" at bounding box center [856, 283] width 379 height 44
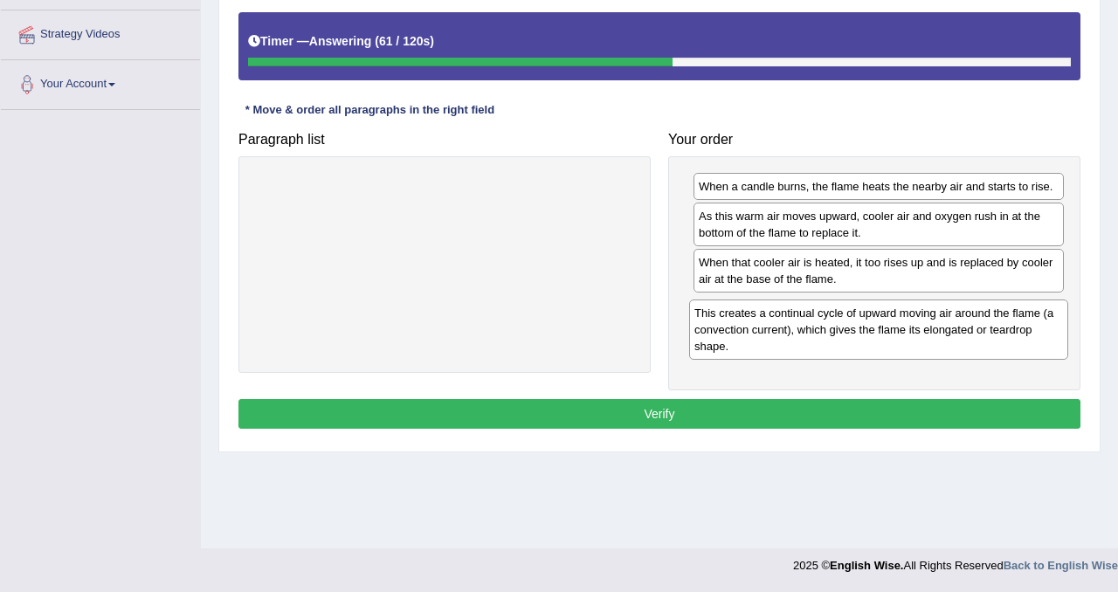
drag, startPoint x: 521, startPoint y: 210, endPoint x: 953, endPoint y: 331, distance: 448.2
click at [954, 331] on div "This creates a continual cycle of upward moving air around the flame (a convect…" at bounding box center [878, 330] width 379 height 60
click at [772, 417] on button "Verify" at bounding box center [659, 414] width 842 height 30
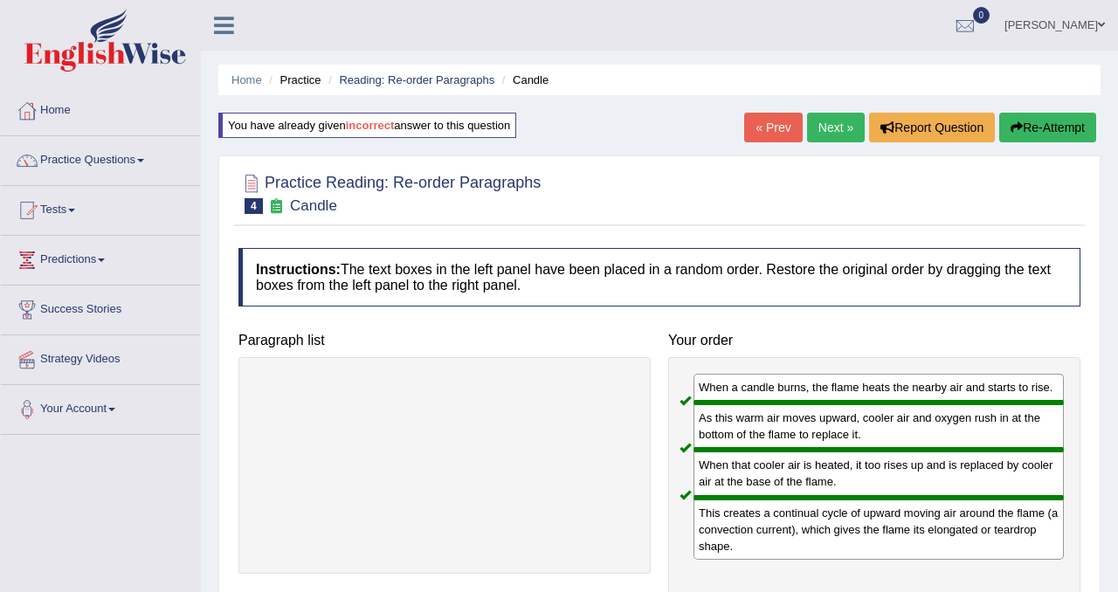
click at [833, 132] on link "Next »" at bounding box center [836, 128] width 58 height 30
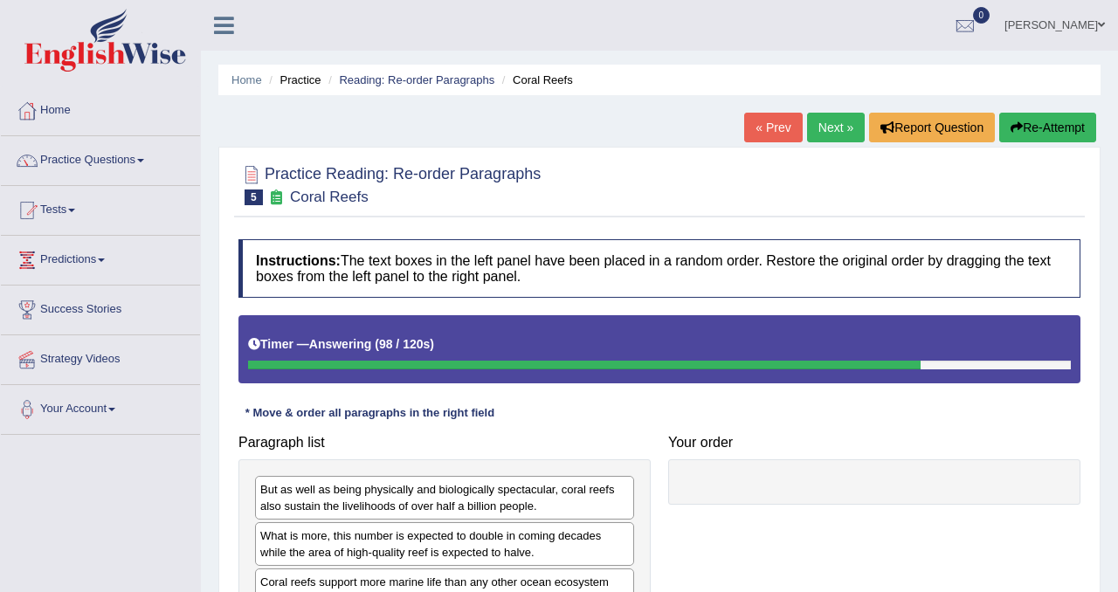
click at [1051, 125] on button "Re-Attempt" at bounding box center [1047, 128] width 97 height 30
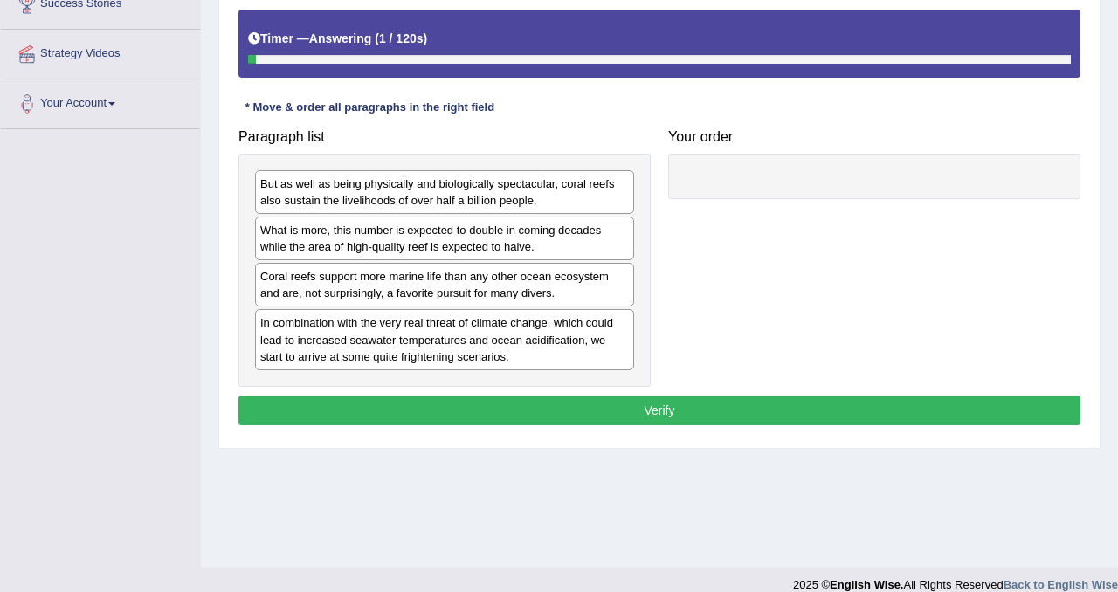
scroll to position [311, 0]
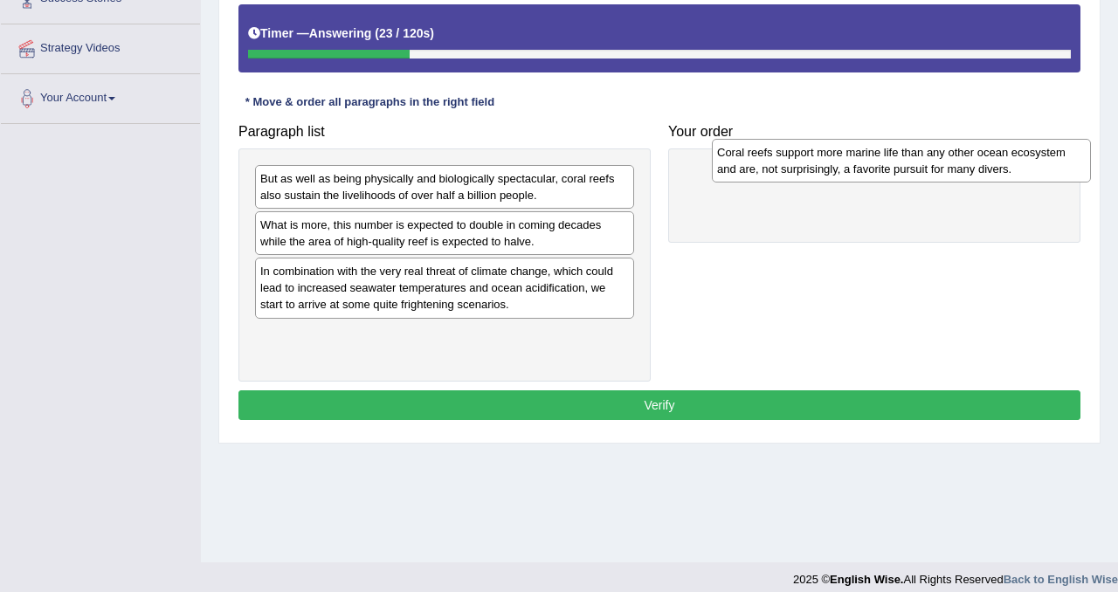
drag, startPoint x: 399, startPoint y: 279, endPoint x: 856, endPoint y: 160, distance: 472.2
click at [856, 161] on div "Coral reefs support more marine life than any other ocean ecosystem and are, no…" at bounding box center [901, 161] width 379 height 44
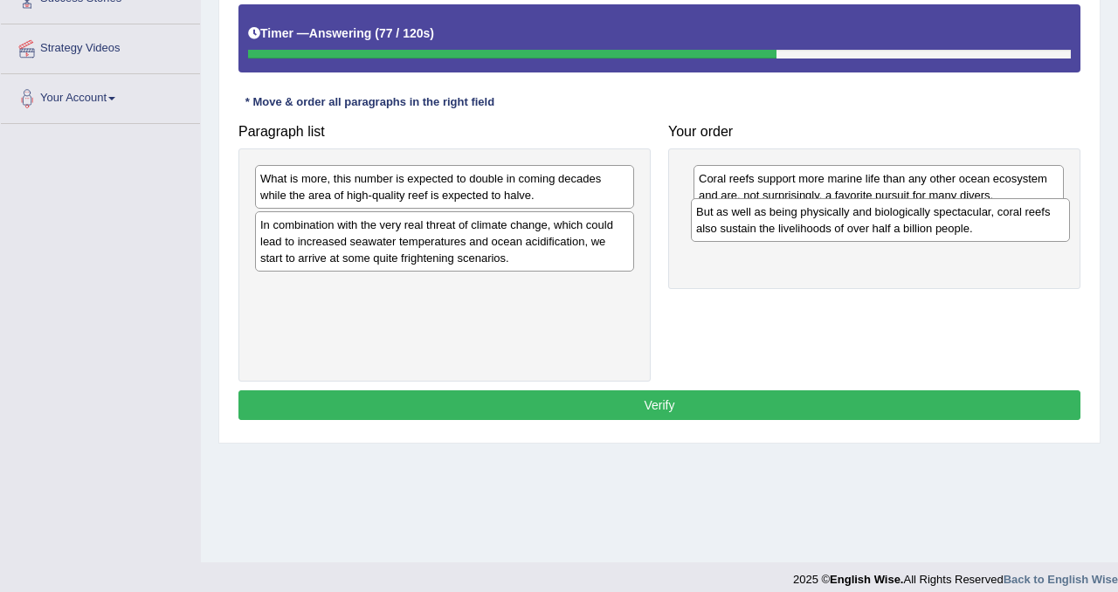
drag, startPoint x: 403, startPoint y: 180, endPoint x: 839, endPoint y: 212, distance: 437.0
click at [839, 212] on div "But as well as being physically and biologically spectacular, coral reefs also …" at bounding box center [880, 220] width 379 height 44
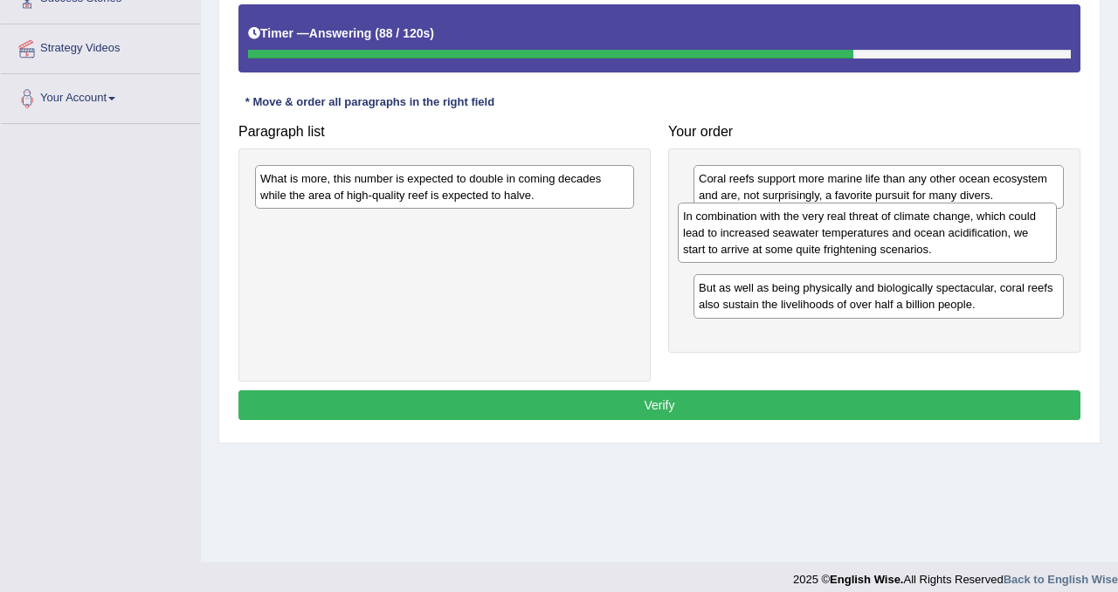
drag, startPoint x: 528, startPoint y: 243, endPoint x: 951, endPoint y: 234, distance: 422.8
click at [951, 234] on div "In combination with the very real threat of climate change, which could lead to…" at bounding box center [867, 233] width 379 height 60
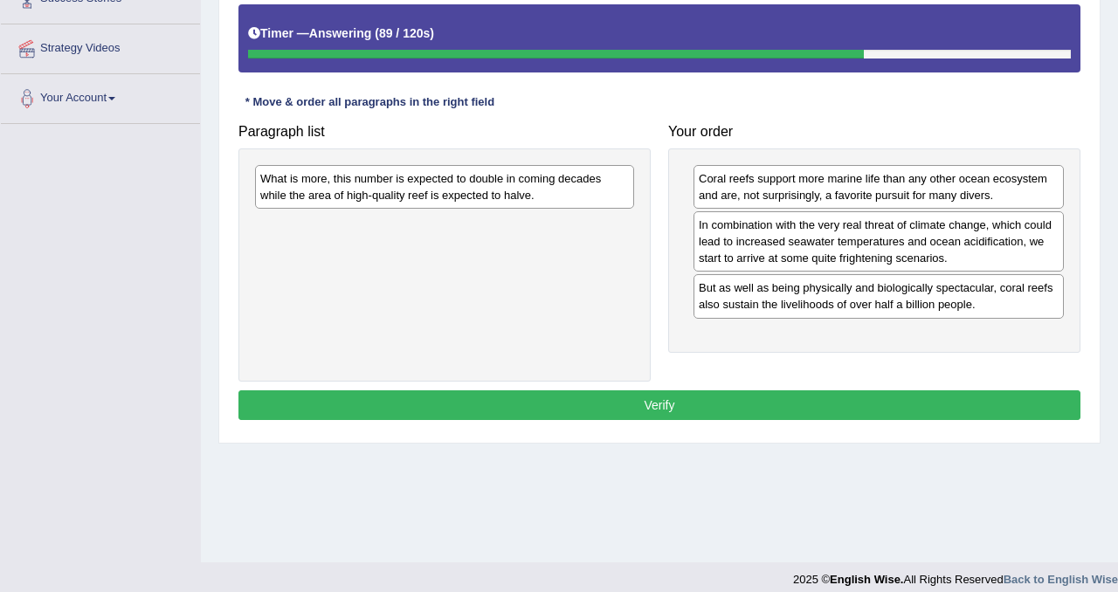
scroll to position [325, 0]
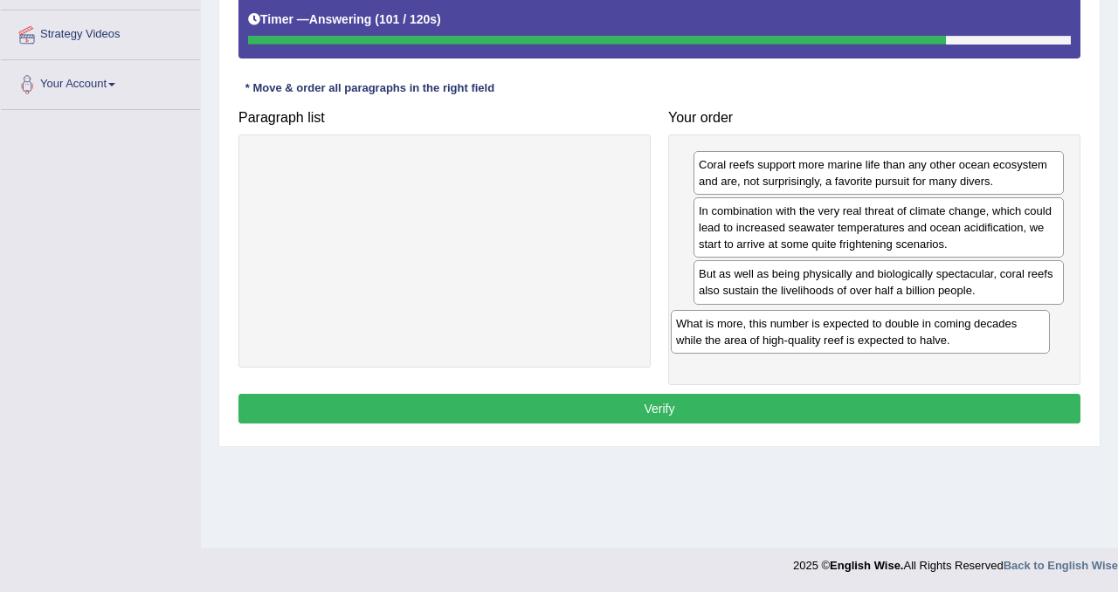
drag, startPoint x: 507, startPoint y: 181, endPoint x: 923, endPoint y: 340, distance: 445.1
click at [923, 340] on div "What is more, this number is expected to double in coming decades while the are…" at bounding box center [860, 332] width 379 height 44
click at [772, 416] on button "Verify" at bounding box center [659, 409] width 842 height 30
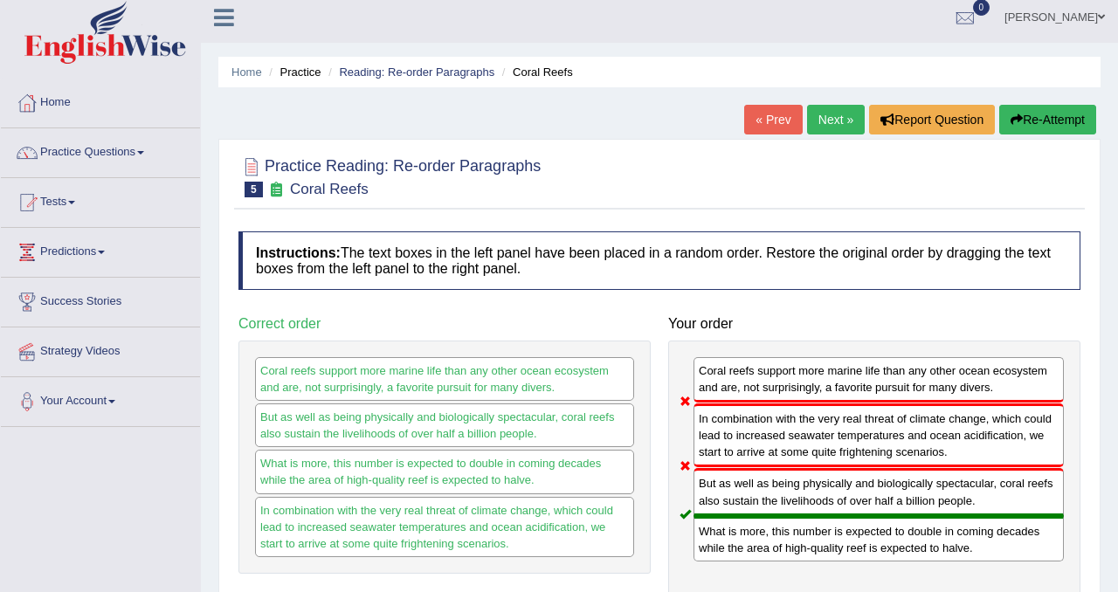
scroll to position [0, 0]
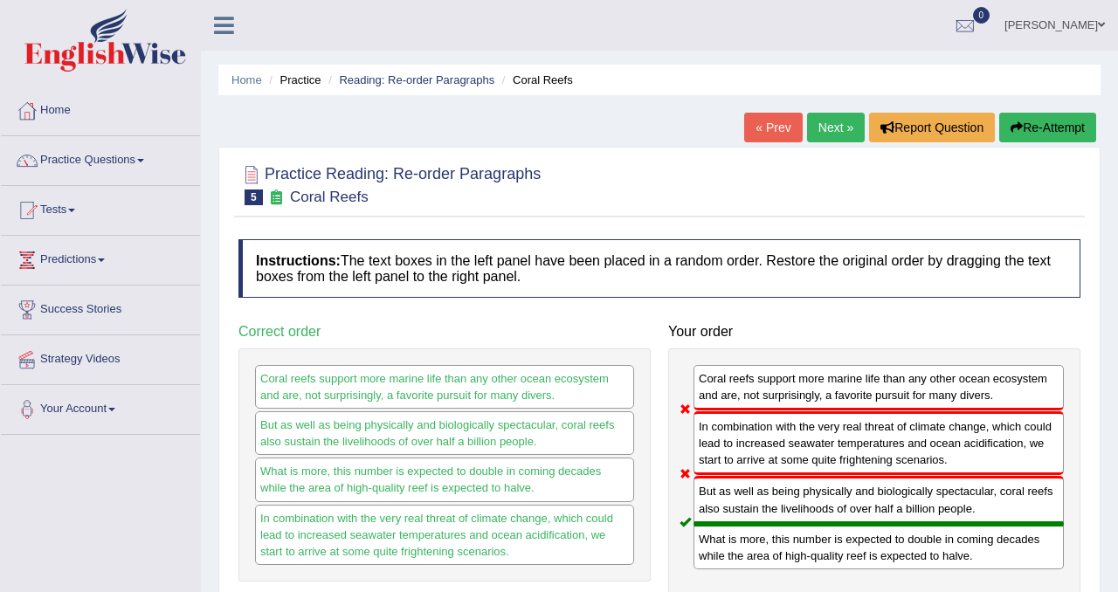
click at [1044, 133] on button "Re-Attempt" at bounding box center [1047, 128] width 97 height 30
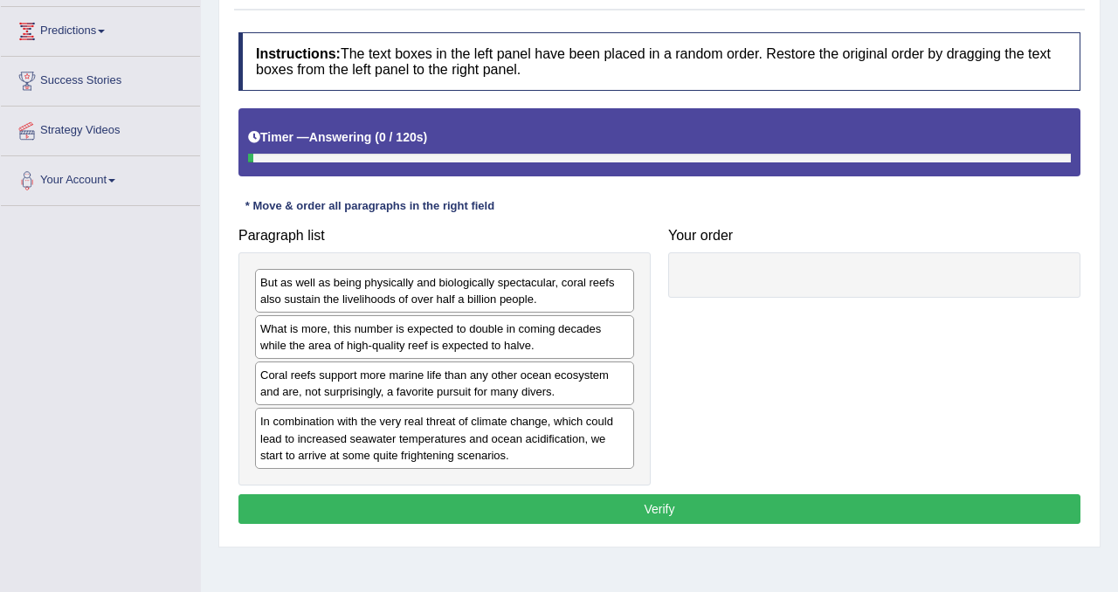
scroll to position [310, 0]
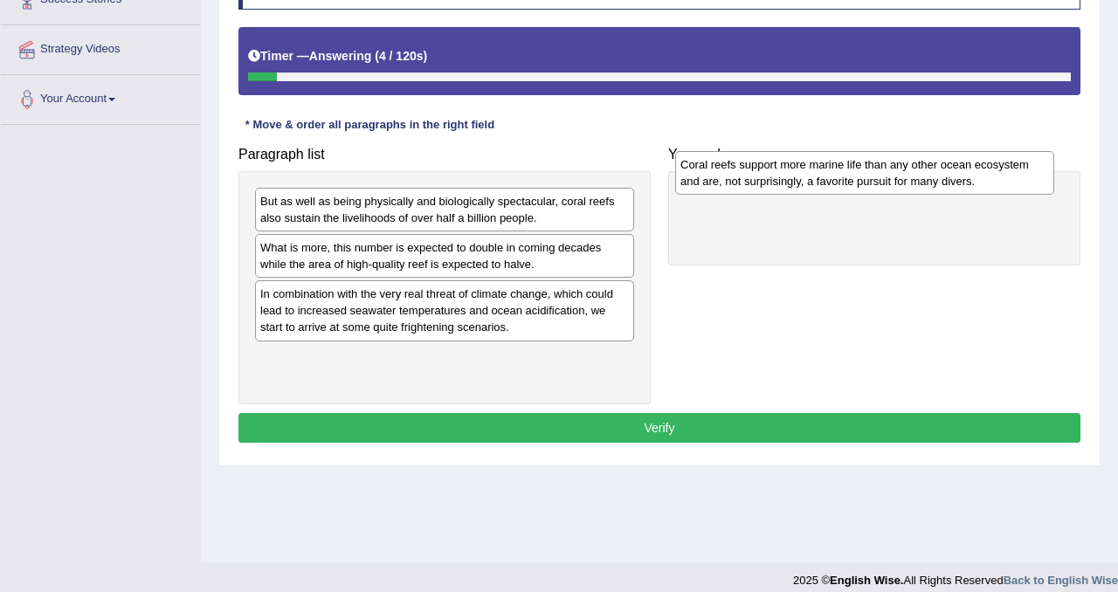
drag, startPoint x: 374, startPoint y: 307, endPoint x: 794, endPoint y: 178, distance: 439.3
click at [794, 178] on div "Coral reefs support more marine life than any other ocean ecosystem and are, no…" at bounding box center [864, 173] width 379 height 44
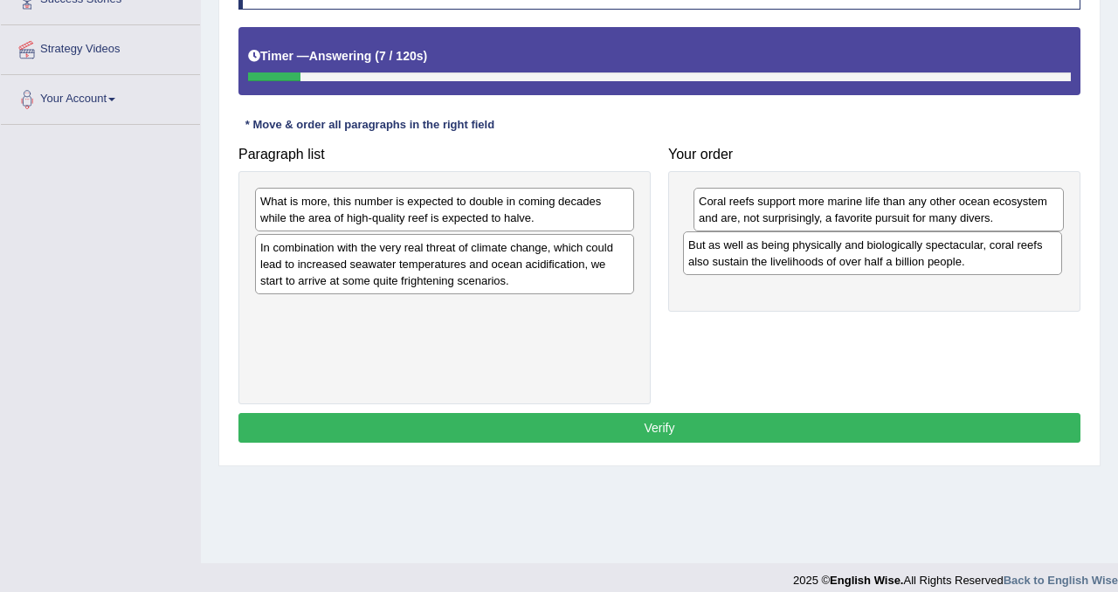
drag, startPoint x: 362, startPoint y: 207, endPoint x: 790, endPoint y: 251, distance: 430.2
click at [790, 251] on div "But as well as being physically and biologically spectacular, coral reefs also …" at bounding box center [872, 253] width 379 height 44
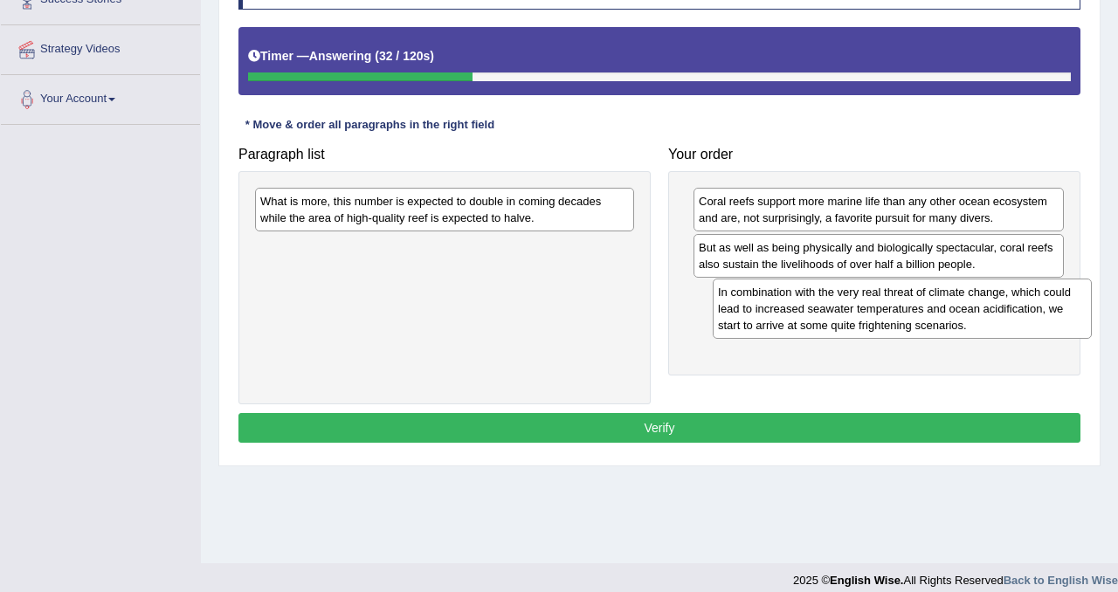
drag, startPoint x: 395, startPoint y: 266, endPoint x: 852, endPoint y: 311, distance: 459.8
click at [852, 311] on div "In combination with the very real threat of climate change, which could lead to…" at bounding box center [902, 309] width 379 height 60
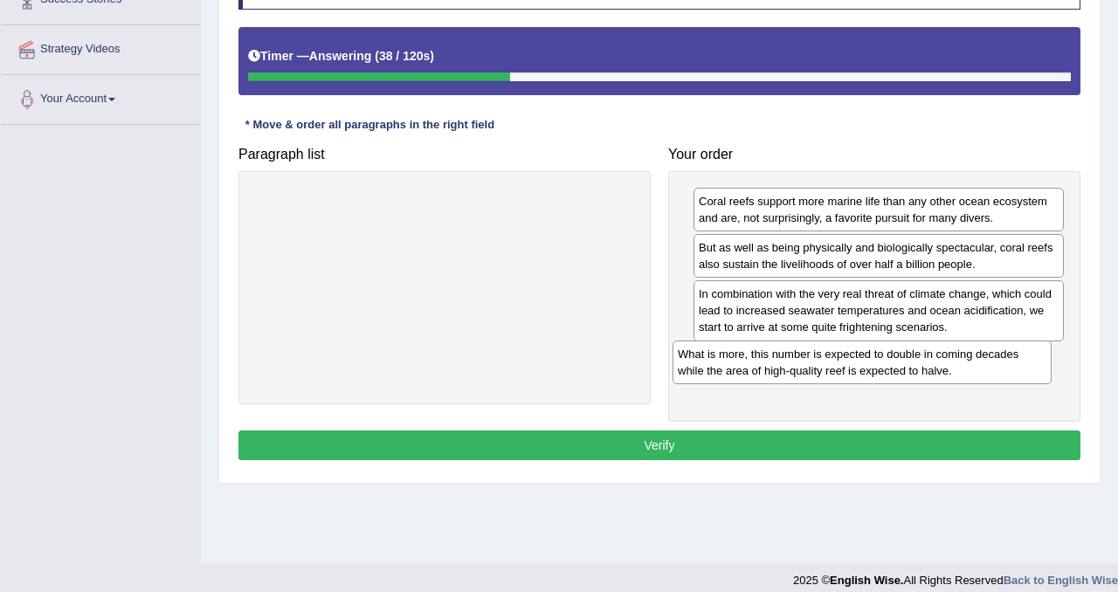
drag, startPoint x: 458, startPoint y: 215, endPoint x: 876, endPoint y: 368, distance: 445.4
click at [876, 368] on div "What is more, this number is expected to double in coming decades while the are…" at bounding box center [861, 363] width 379 height 44
click at [738, 451] on button "Verify" at bounding box center [659, 446] width 842 height 30
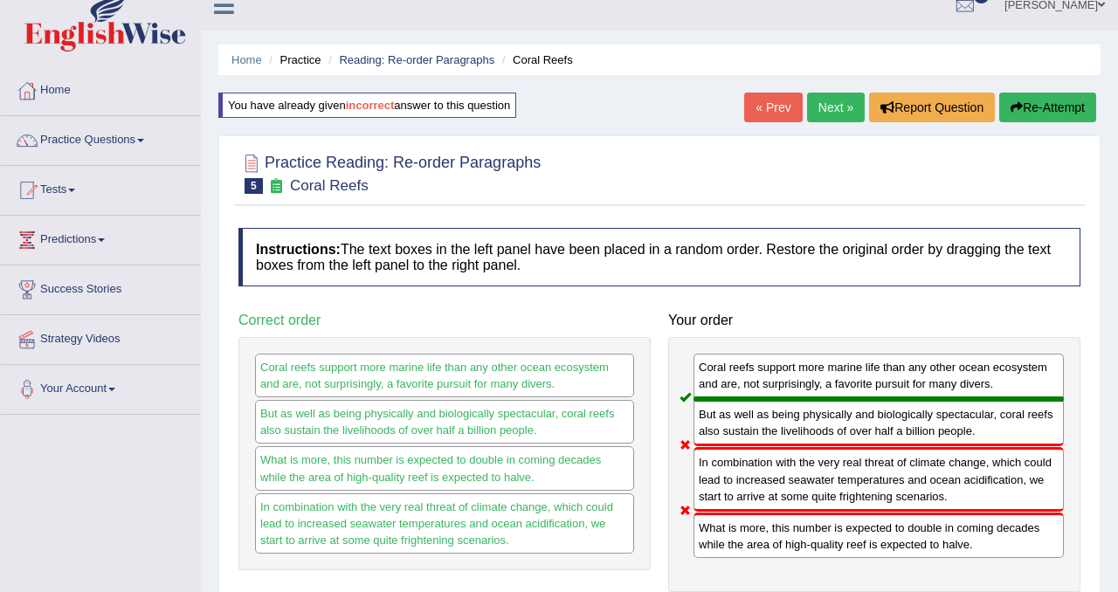
scroll to position [0, 0]
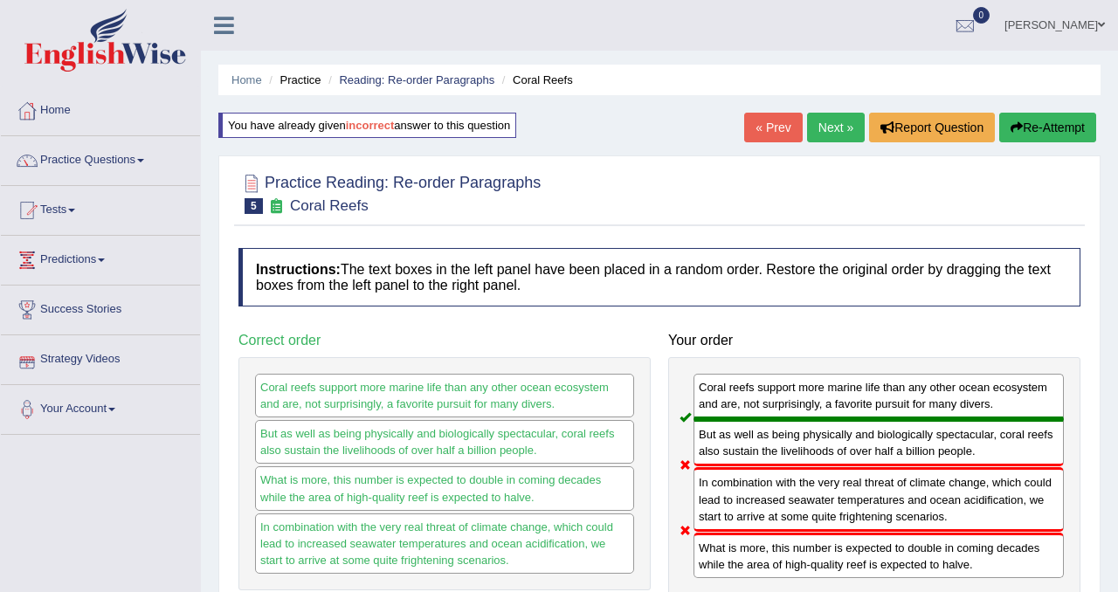
click at [1027, 125] on button "Re-Attempt" at bounding box center [1047, 128] width 97 height 30
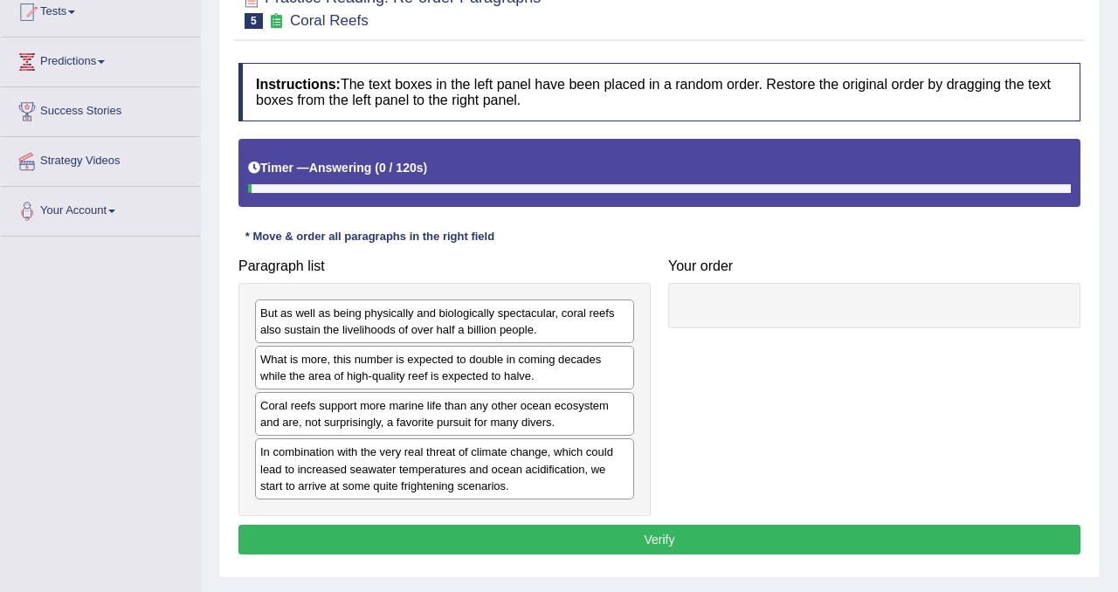
scroll to position [236, 0]
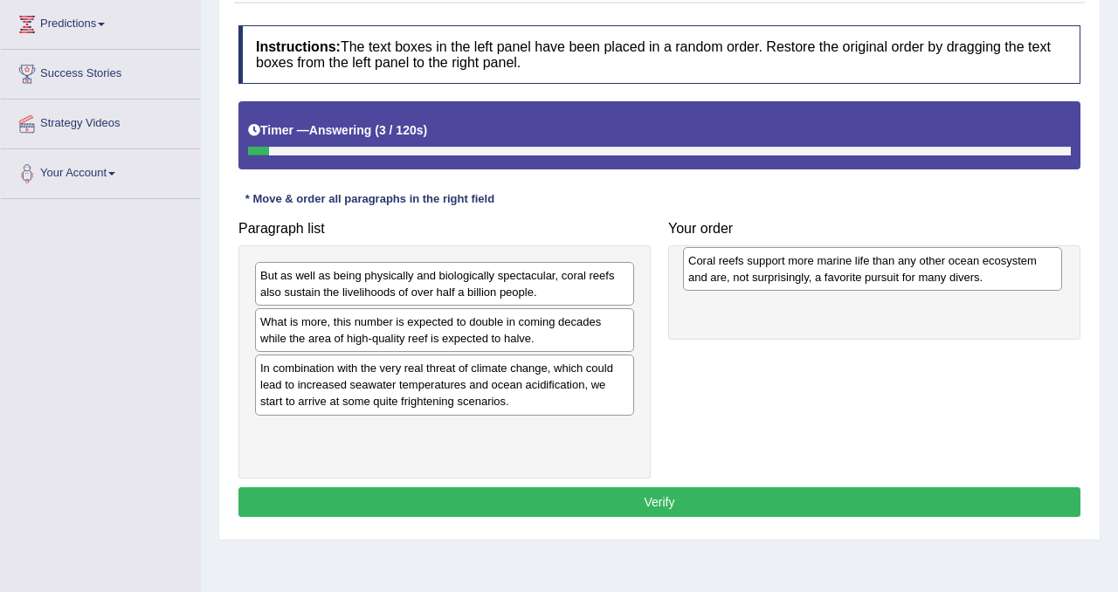
drag, startPoint x: 347, startPoint y: 388, endPoint x: 775, endPoint y: 280, distance: 441.2
click at [775, 280] on div "Coral reefs support more marine life than any other ocean ecosystem and are, no…" at bounding box center [872, 269] width 379 height 44
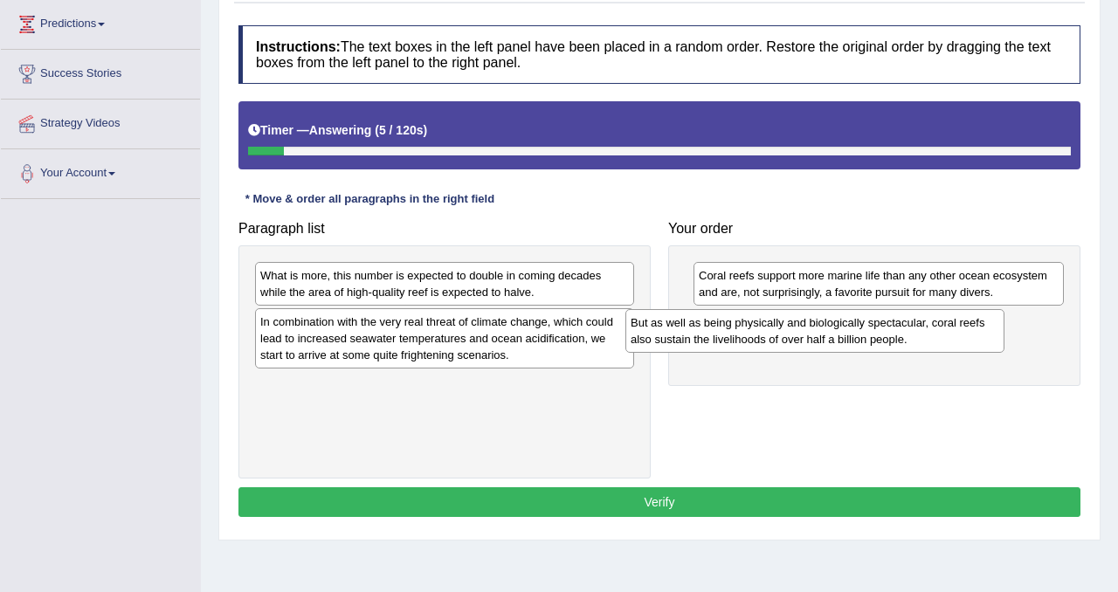
drag, startPoint x: 464, startPoint y: 285, endPoint x: 834, endPoint y: 332, distance: 373.3
click at [834, 332] on div "But as well as being physically and biologically spectacular, coral reefs also …" at bounding box center [814, 331] width 379 height 44
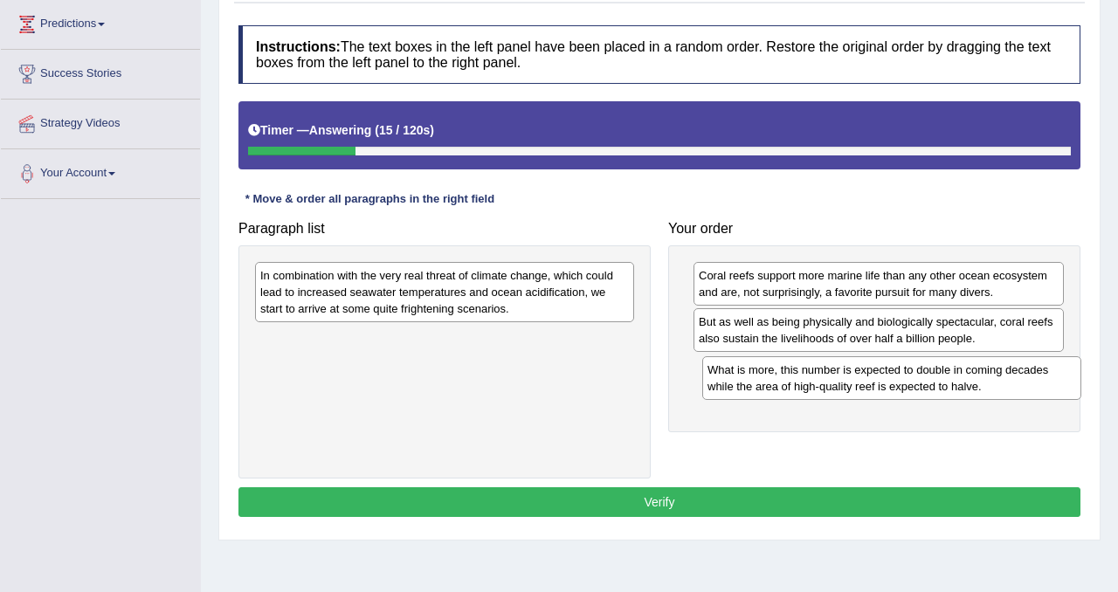
drag, startPoint x: 424, startPoint y: 290, endPoint x: 869, endPoint y: 383, distance: 455.1
click at [870, 383] on div "What is more, this number is expected to double in coming decades while the are…" at bounding box center [891, 378] width 379 height 44
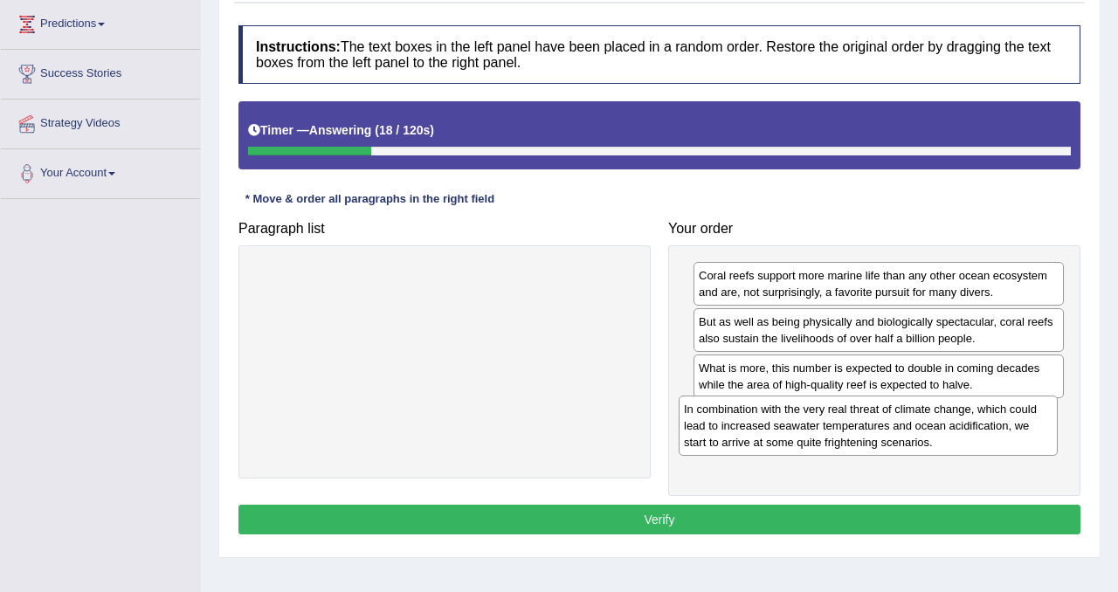
drag, startPoint x: 526, startPoint y: 283, endPoint x: 949, endPoint y: 417, distance: 444.1
click at [949, 417] on div "In combination with the very real threat of climate change, which could lead to…" at bounding box center [868, 426] width 379 height 60
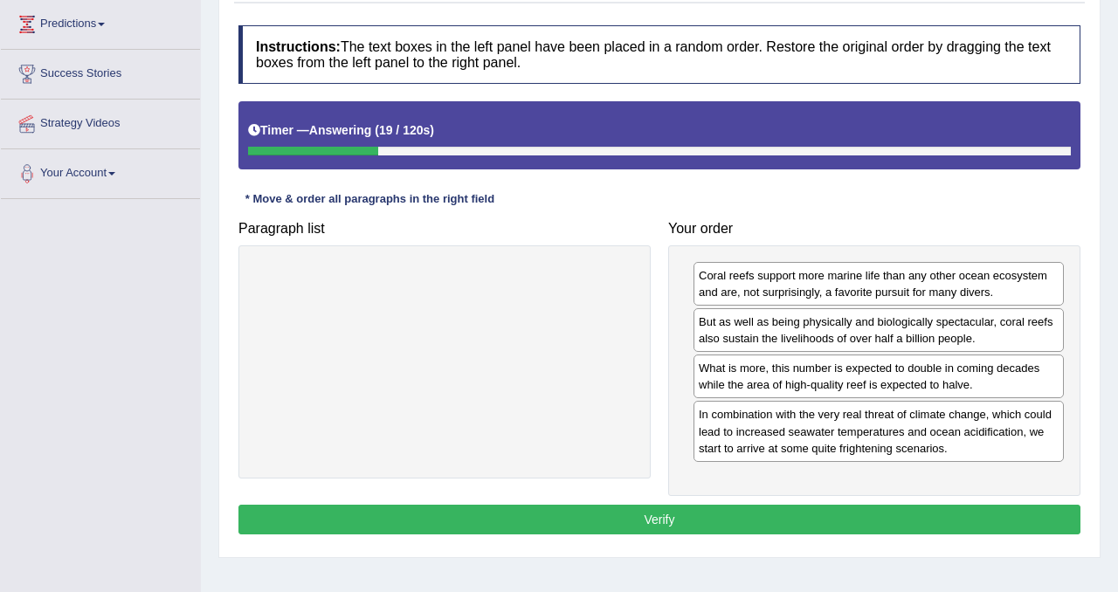
click at [784, 507] on button "Verify" at bounding box center [659, 520] width 842 height 30
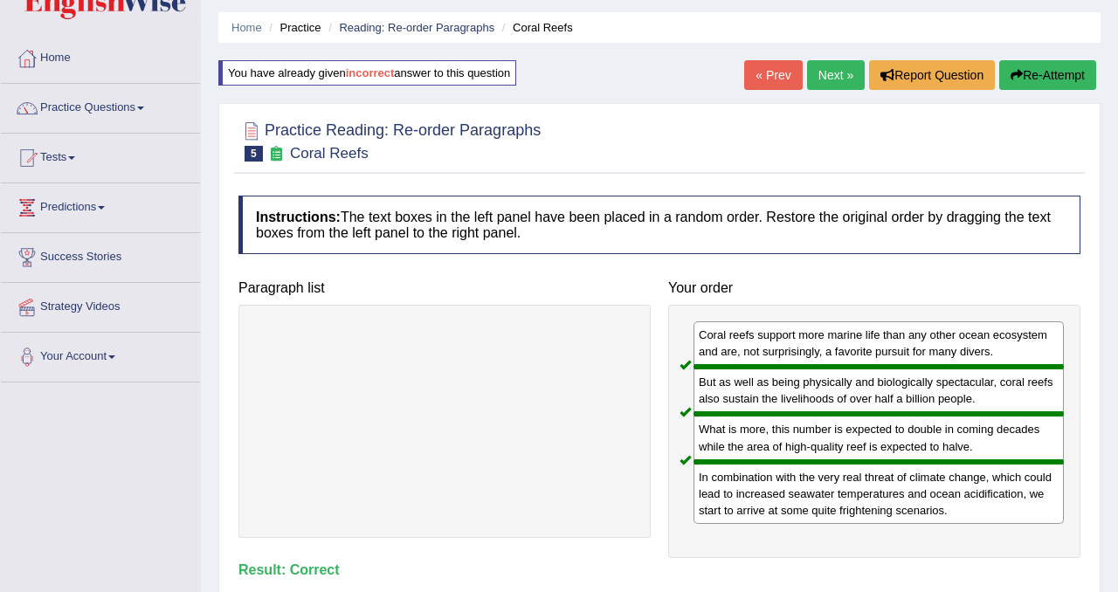
scroll to position [0, 0]
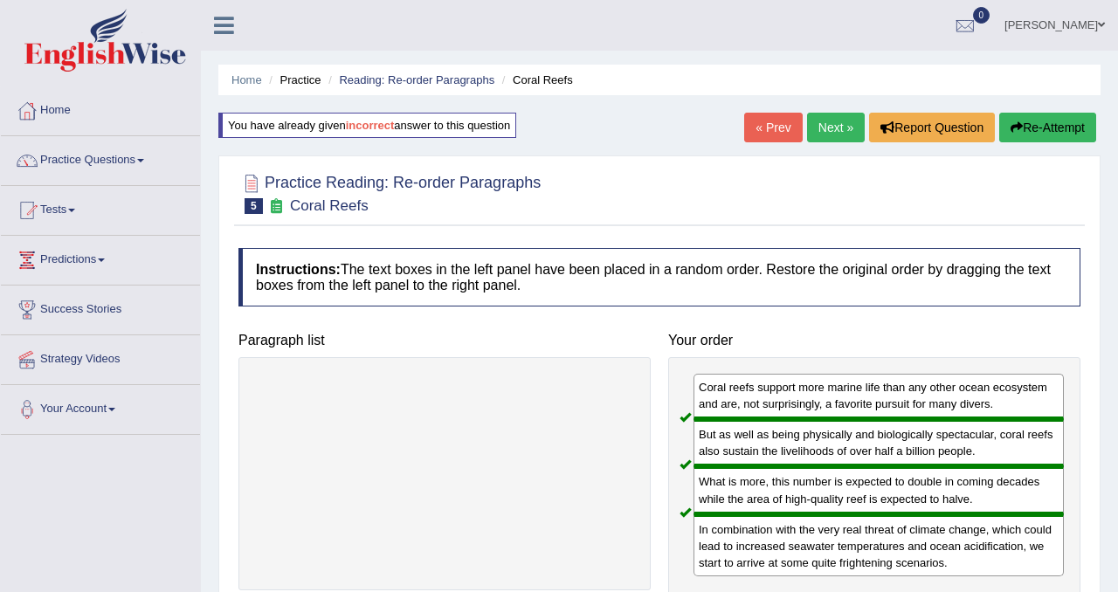
click at [834, 128] on link "Next »" at bounding box center [836, 128] width 58 height 30
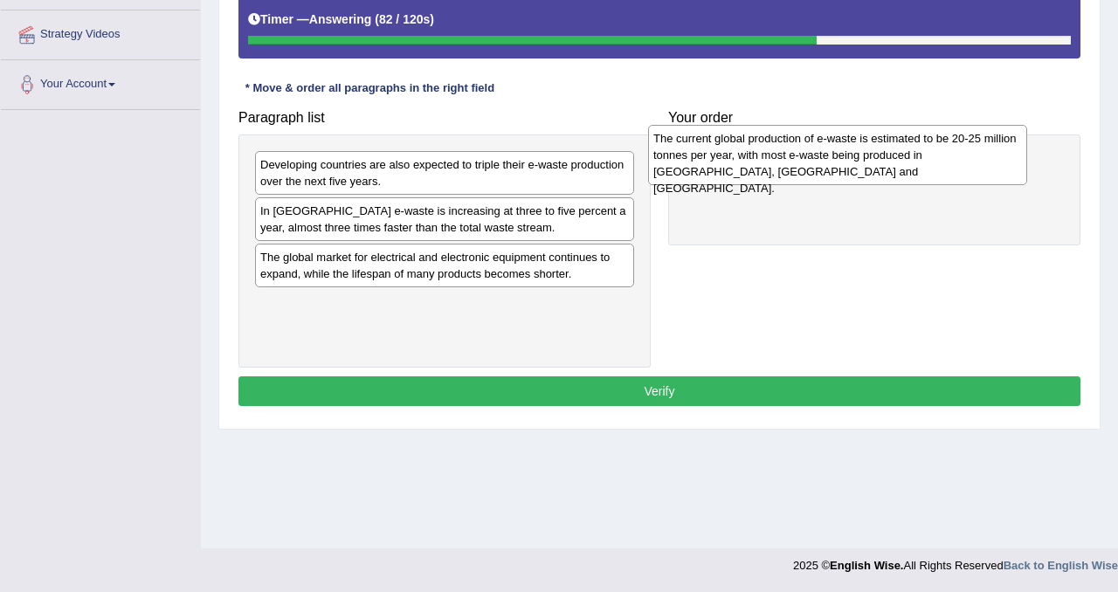
drag, startPoint x: 441, startPoint y: 179, endPoint x: 847, endPoint y: 160, distance: 406.6
click at [847, 160] on div "The current global production of e-waste is estimated to be 20-25 million tonne…" at bounding box center [837, 155] width 379 height 60
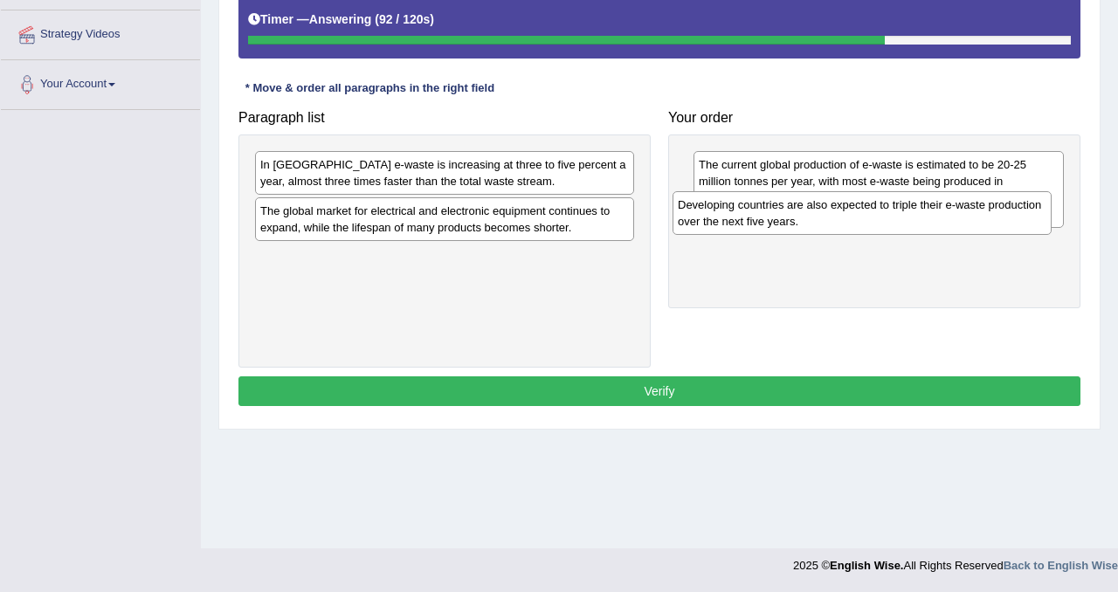
drag, startPoint x: 479, startPoint y: 174, endPoint x: 898, endPoint y: 214, distance: 421.1
click at [898, 214] on div "Developing countries are also expected to triple their e-waste production over …" at bounding box center [861, 213] width 379 height 44
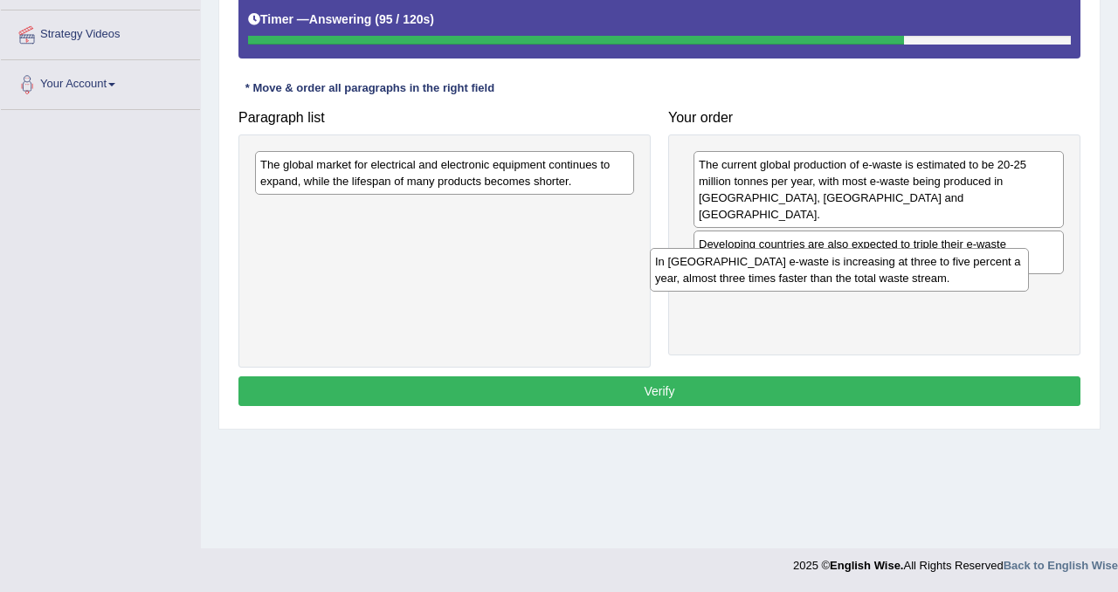
drag, startPoint x: 448, startPoint y: 177, endPoint x: 856, endPoint y: 273, distance: 419.0
click at [856, 273] on div "In [GEOGRAPHIC_DATA] e-waste is increasing at three to five percent a year, alm…" at bounding box center [839, 270] width 379 height 44
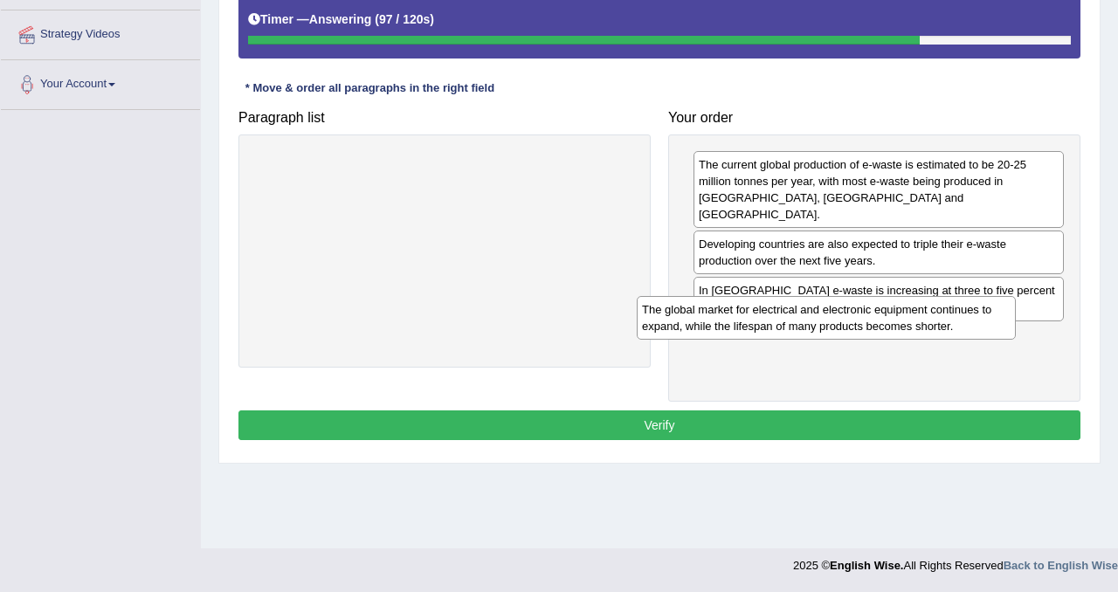
drag, startPoint x: 546, startPoint y: 176, endPoint x: 953, endPoint y: 323, distance: 432.9
click at [945, 322] on div "The global market for electrical and electronic equipment continues to expand, …" at bounding box center [826, 318] width 379 height 44
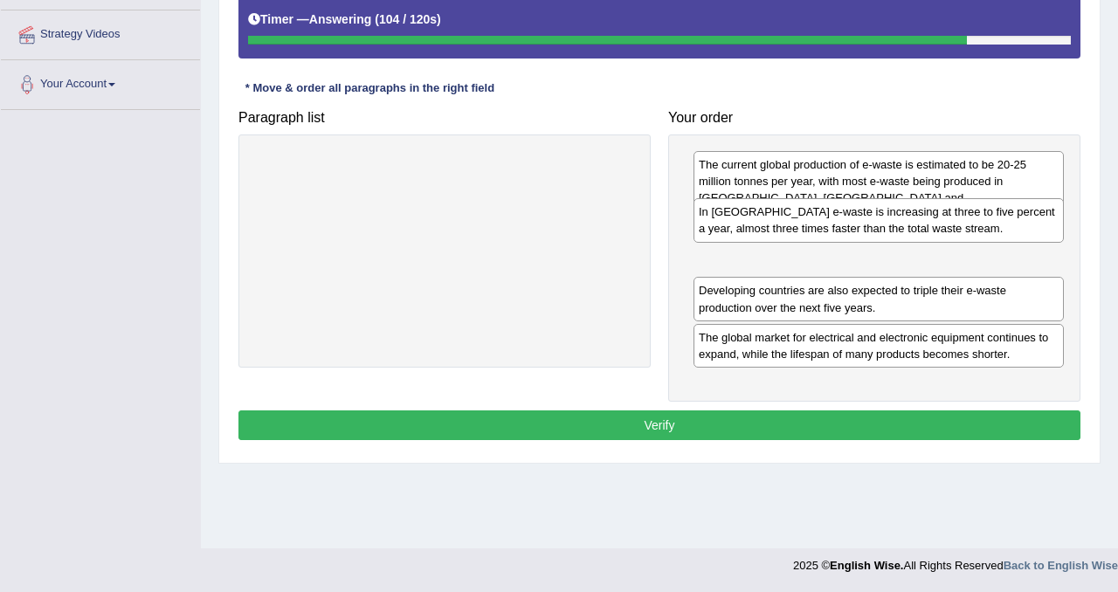
drag, startPoint x: 864, startPoint y: 293, endPoint x: 864, endPoint y: 234, distance: 59.4
click at [864, 233] on div "In [GEOGRAPHIC_DATA] e-waste is increasing at three to five percent a year, alm…" at bounding box center [878, 220] width 370 height 44
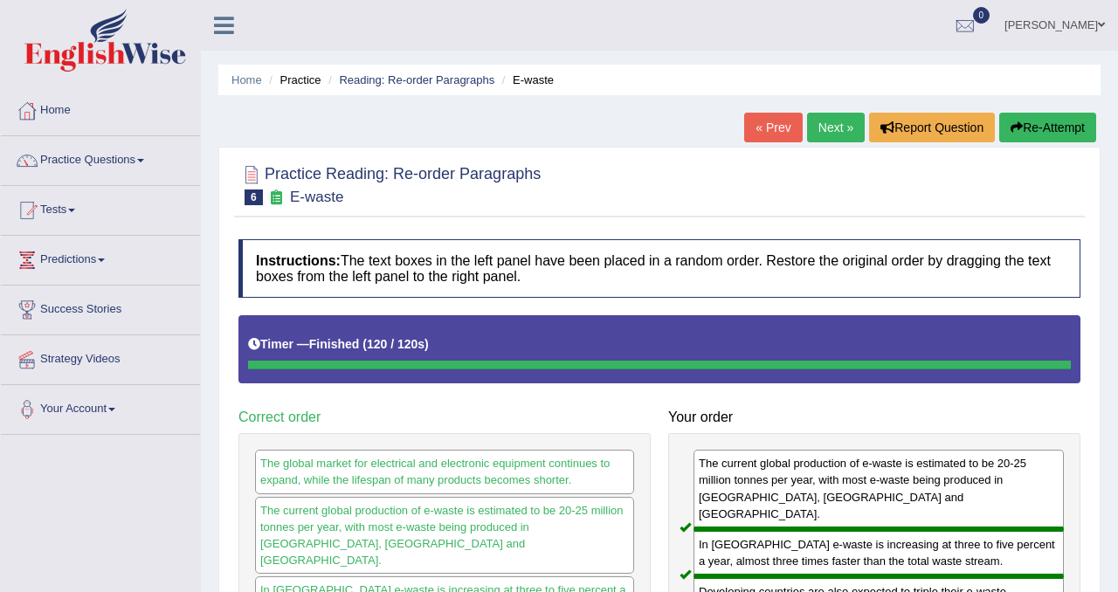
click at [1051, 136] on button "Re-Attempt" at bounding box center [1047, 128] width 97 height 30
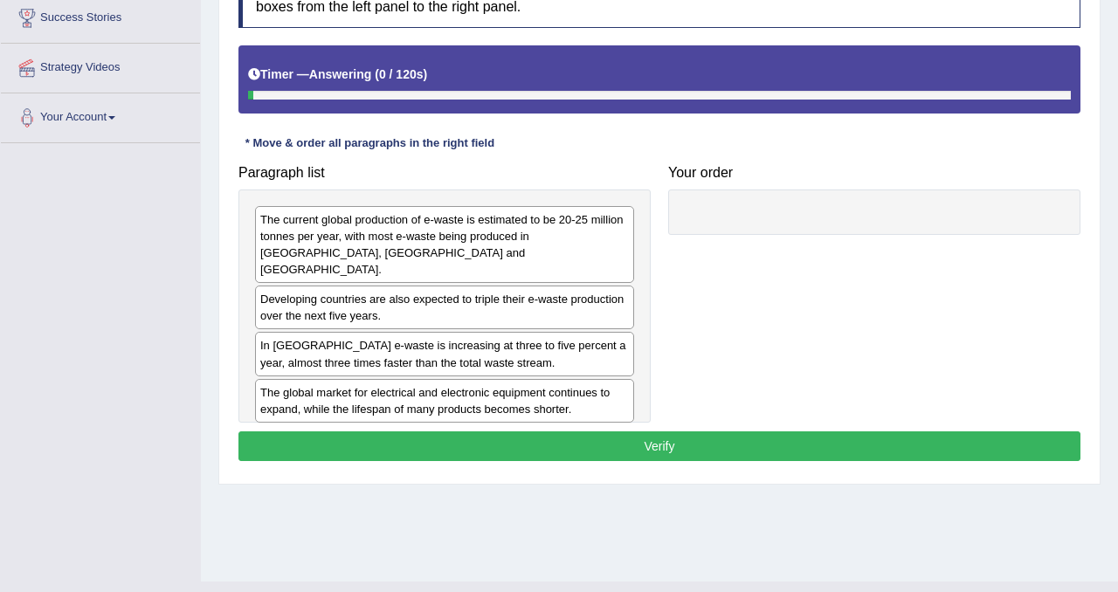
scroll to position [325, 0]
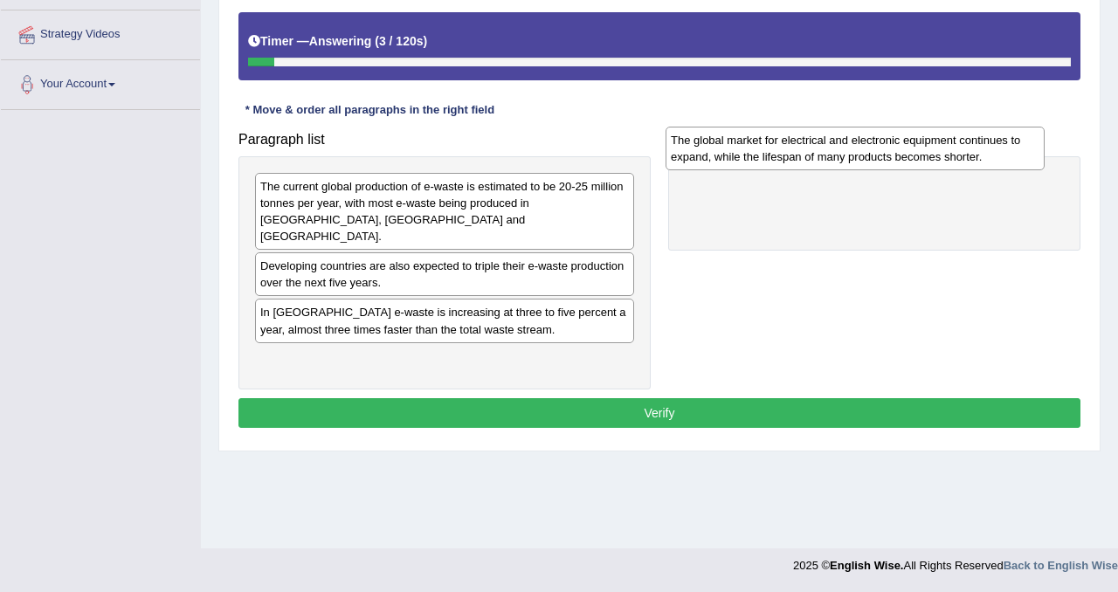
drag, startPoint x: 371, startPoint y: 358, endPoint x: 782, endPoint y: 155, distance: 458.1
click at [782, 155] on div "The global market for electrical and electronic equipment continues to expand, …" at bounding box center [854, 149] width 379 height 44
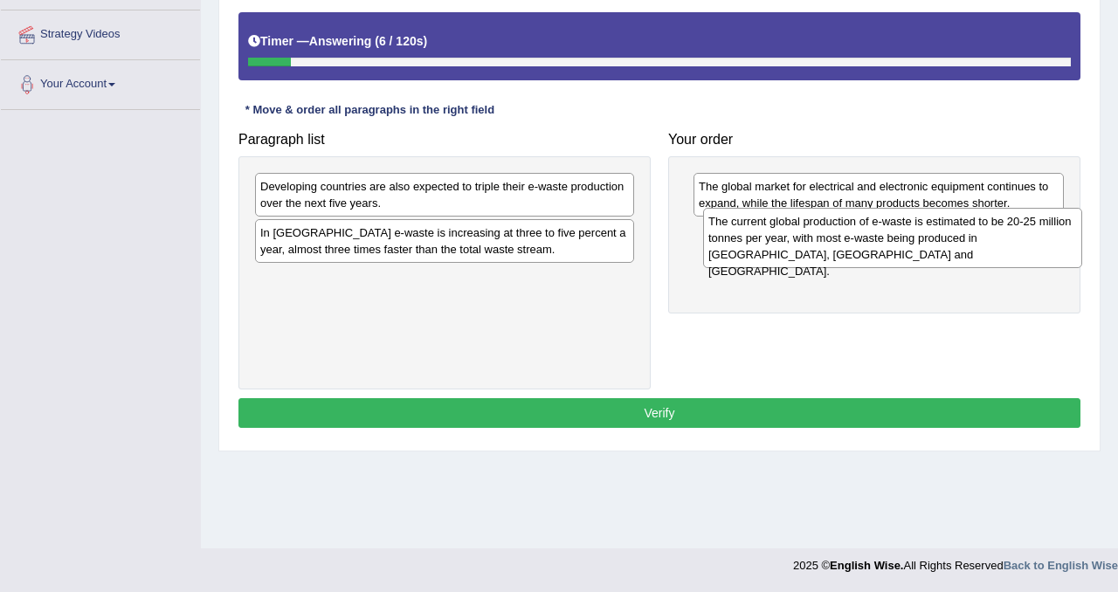
drag, startPoint x: 393, startPoint y: 217, endPoint x: 841, endPoint y: 252, distance: 449.3
click at [841, 252] on div "The current global production of e-waste is estimated to be 20-25 million tonne…" at bounding box center [892, 238] width 379 height 60
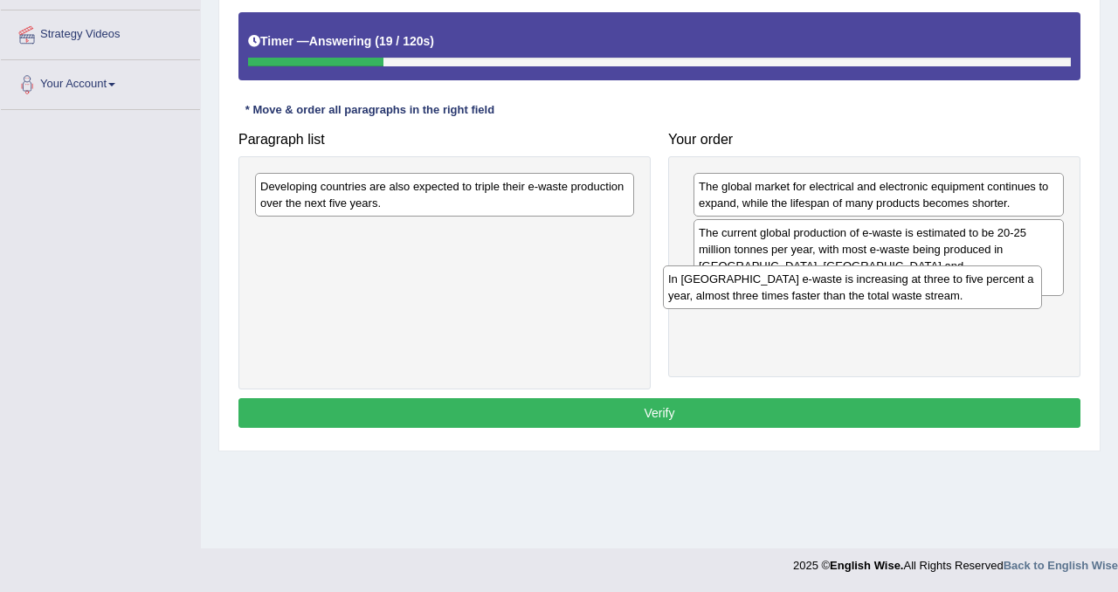
drag, startPoint x: 434, startPoint y: 249, endPoint x: 842, endPoint y: 295, distance: 410.5
click at [842, 295] on div "In Europe e-waste is increasing at three to five percent a year, almost three t…" at bounding box center [852, 287] width 379 height 44
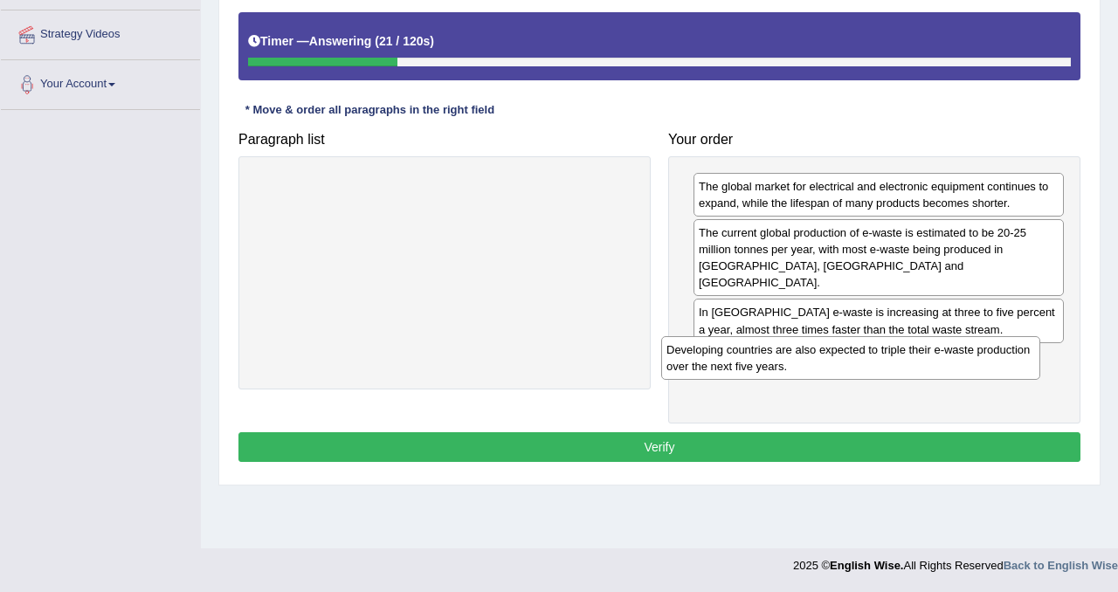
drag, startPoint x: 374, startPoint y: 187, endPoint x: 782, endPoint y: 348, distance: 438.4
click at [782, 348] on div "Developing countries are also expected to triple their e-waste production over …" at bounding box center [850, 358] width 379 height 44
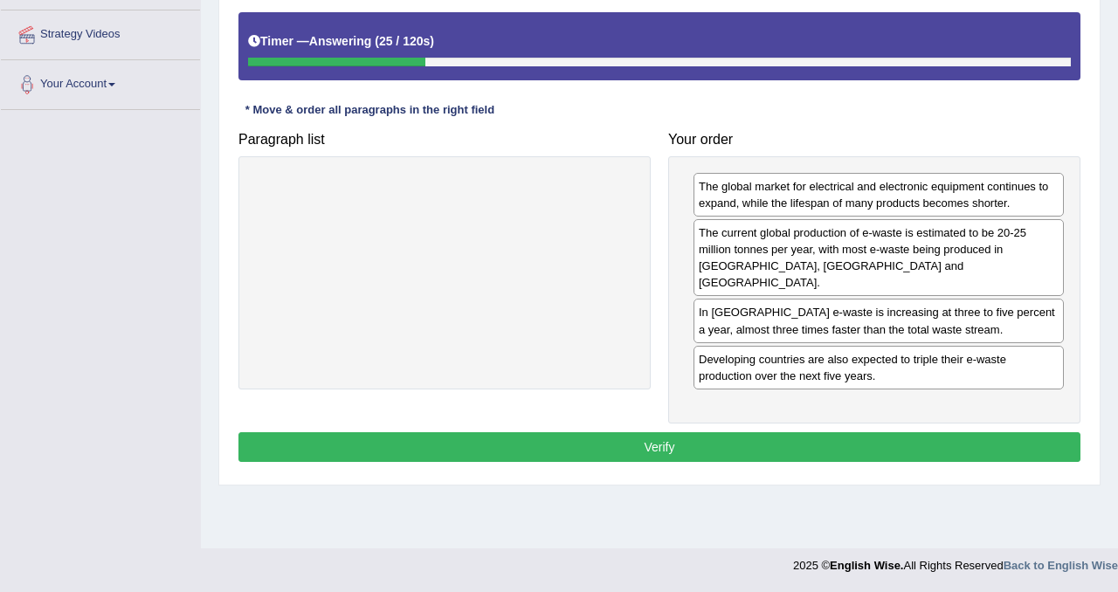
click at [757, 432] on button "Verify" at bounding box center [659, 447] width 842 height 30
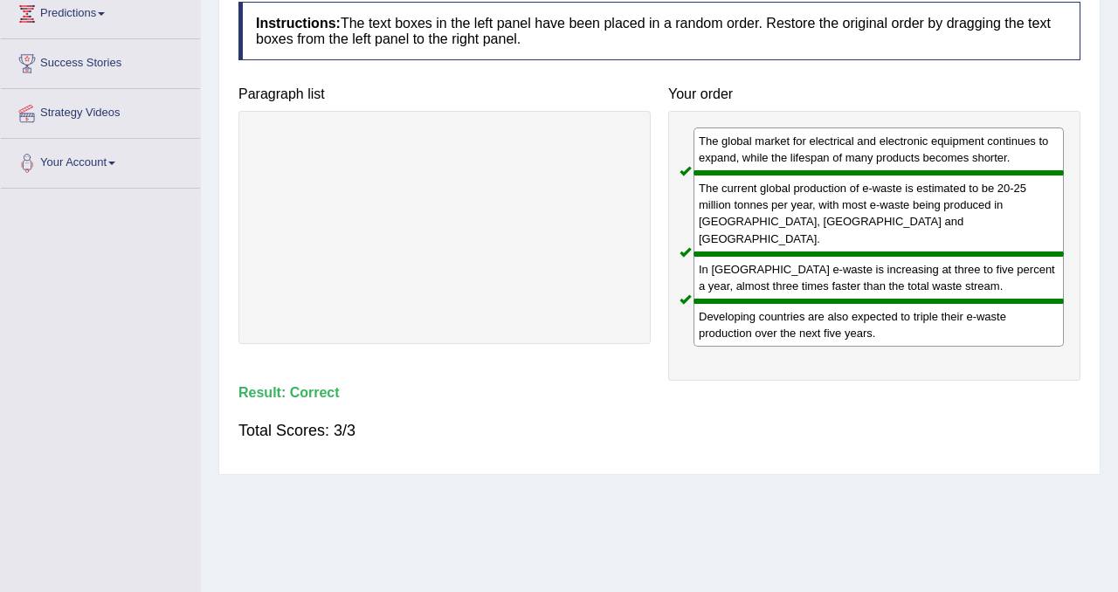
scroll to position [0, 0]
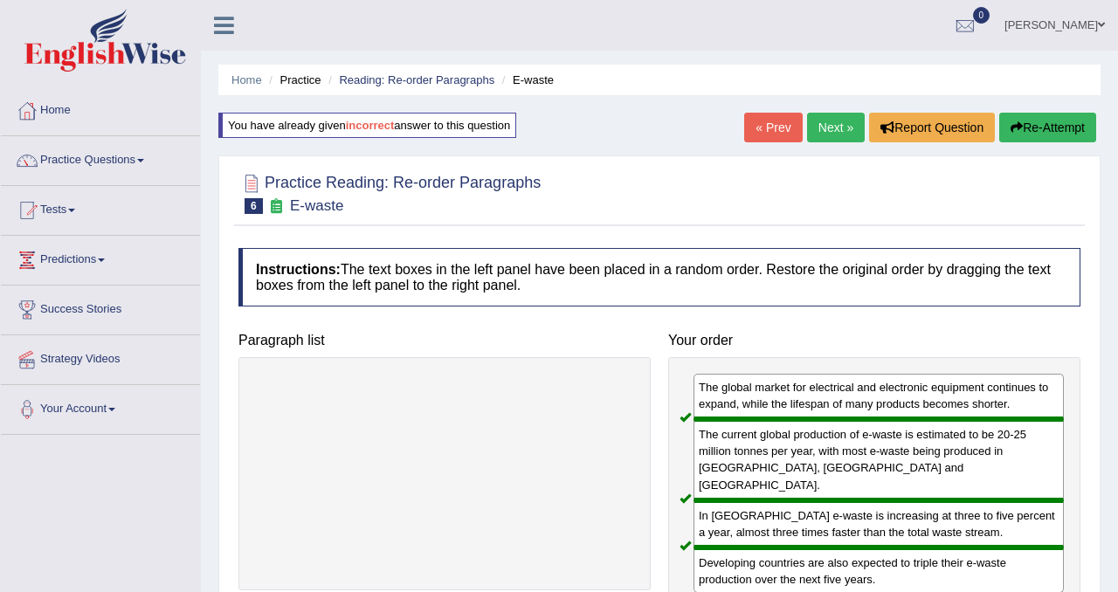
click at [820, 127] on link "Next »" at bounding box center [836, 128] width 58 height 30
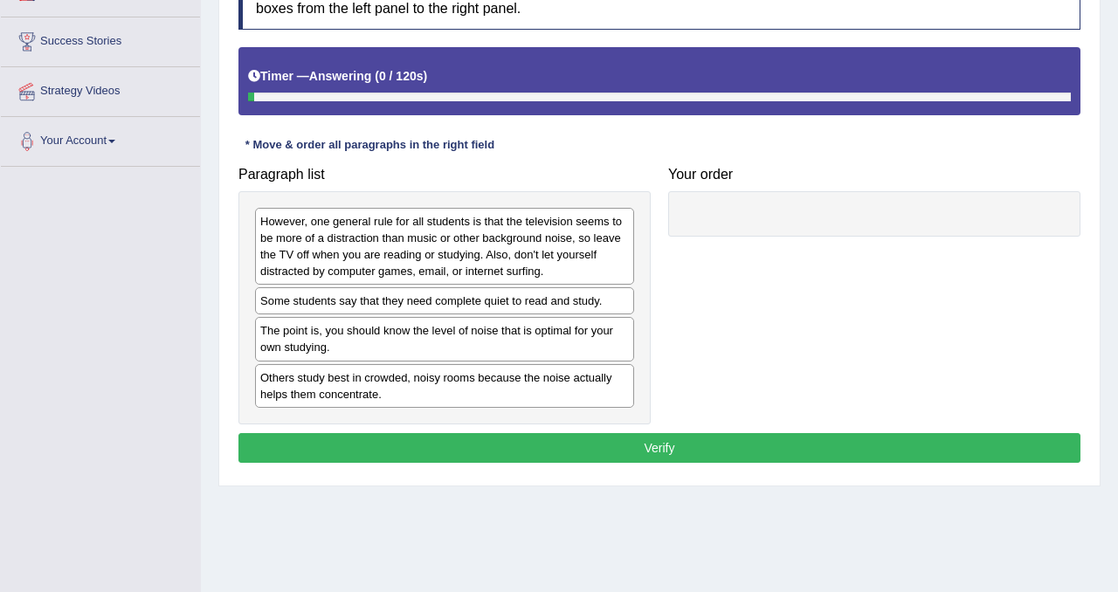
scroll to position [272, 0]
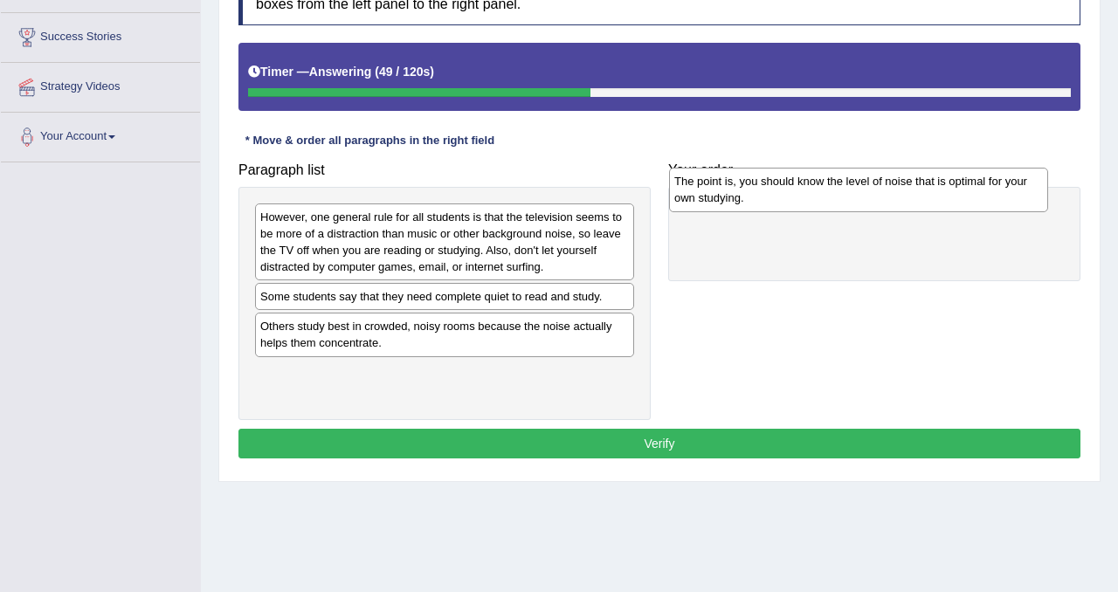
drag, startPoint x: 426, startPoint y: 346, endPoint x: 840, endPoint y: 200, distance: 438.9
click at [840, 200] on div "The point is, you should know the level of noise that is optimal for your own s…" at bounding box center [858, 190] width 379 height 44
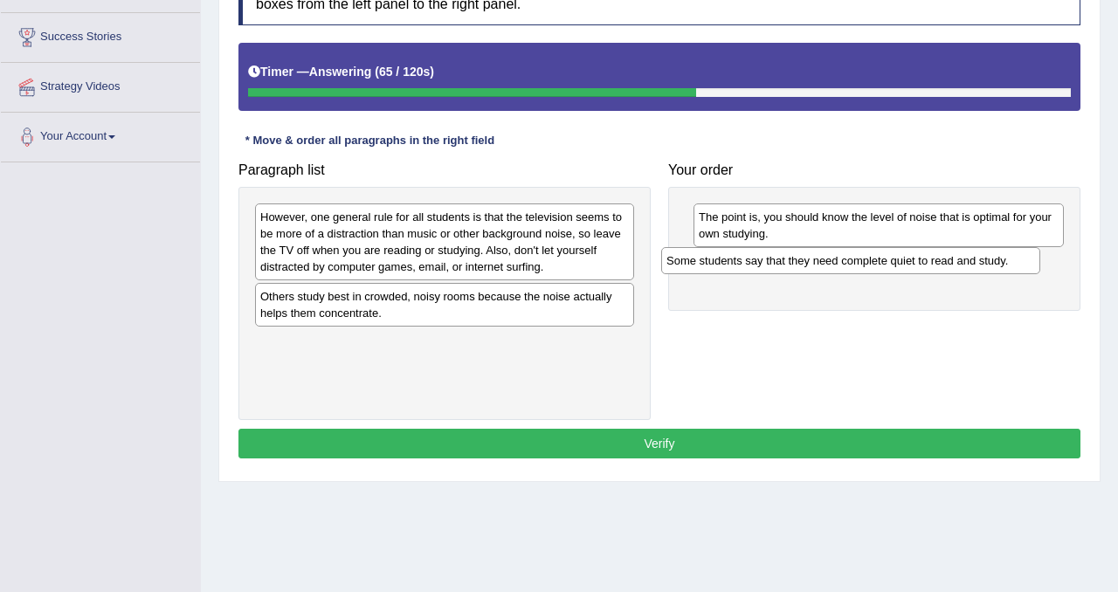
drag, startPoint x: 413, startPoint y: 303, endPoint x: 819, endPoint y: 266, distance: 407.8
click at [819, 267] on div "Some students say that they need complete quiet to read and study." at bounding box center [850, 260] width 379 height 27
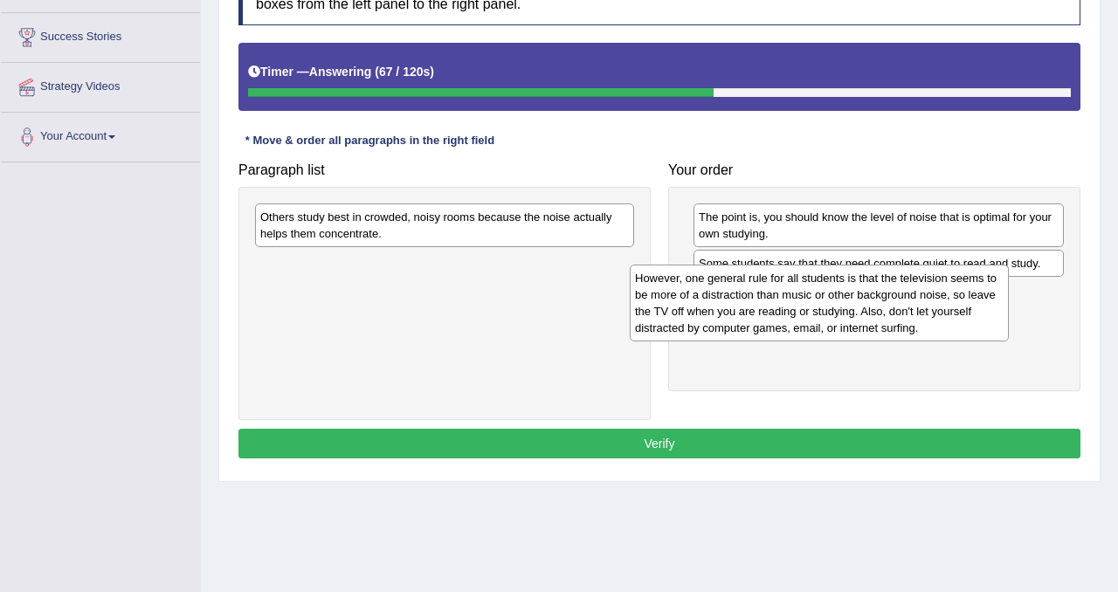
drag, startPoint x: 461, startPoint y: 241, endPoint x: 836, endPoint y: 302, distance: 379.6
click at [836, 302] on div "However, one general rule for all students is that the television seems to be m…" at bounding box center [819, 303] width 379 height 77
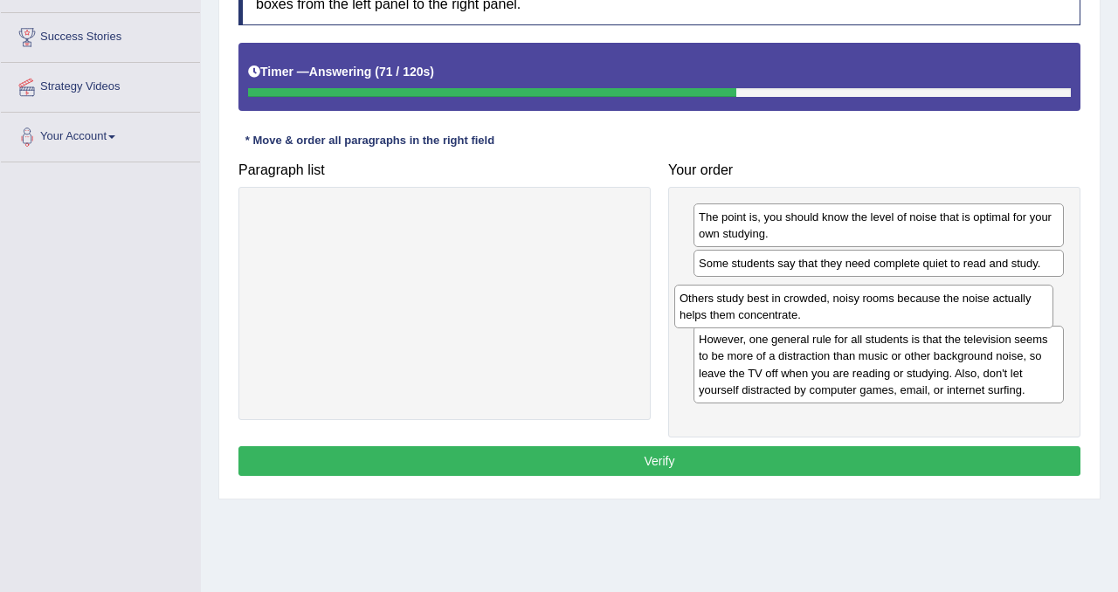
drag, startPoint x: 541, startPoint y: 227, endPoint x: 963, endPoint y: 311, distance: 430.9
click at [963, 311] on div "Others study best in crowded, noisy rooms because the noise actually helps them…" at bounding box center [863, 307] width 379 height 44
click at [818, 446] on button "Verify" at bounding box center [659, 461] width 842 height 30
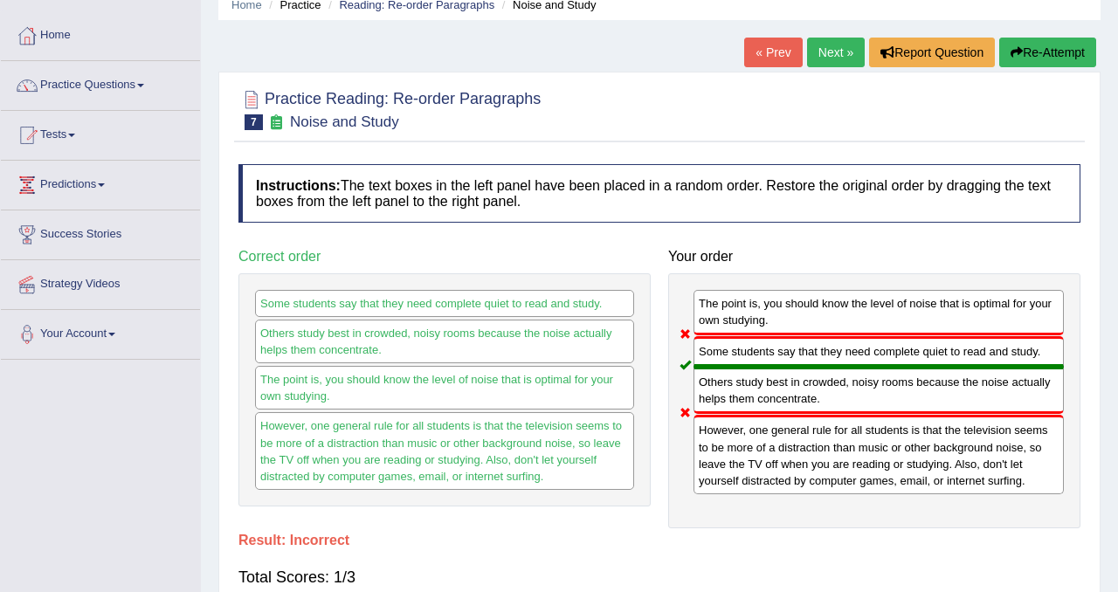
scroll to position [0, 0]
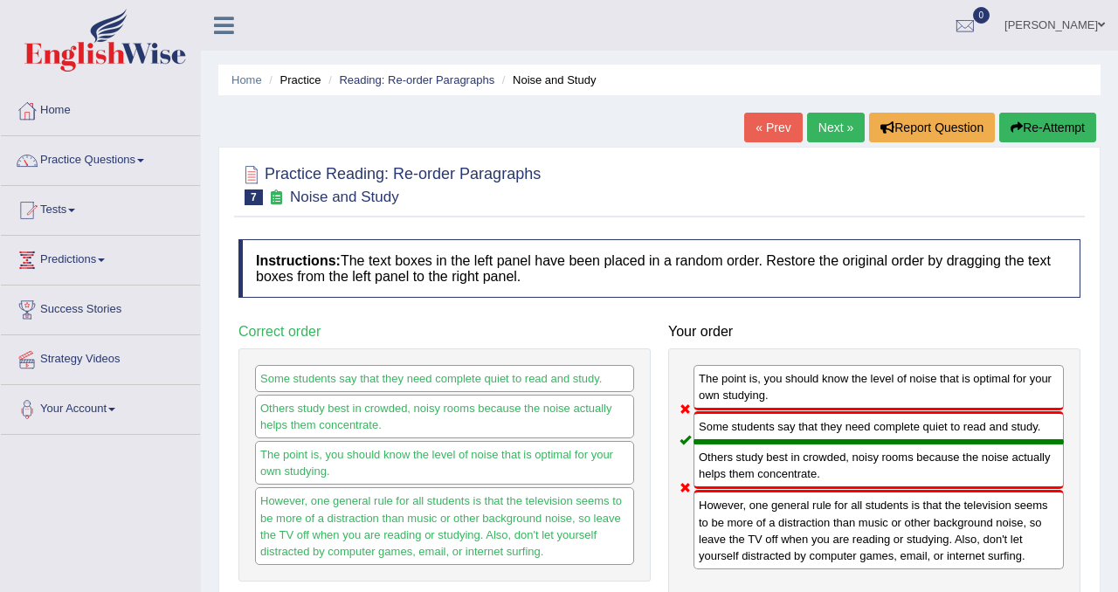
click at [1048, 127] on button "Re-Attempt" at bounding box center [1047, 128] width 97 height 30
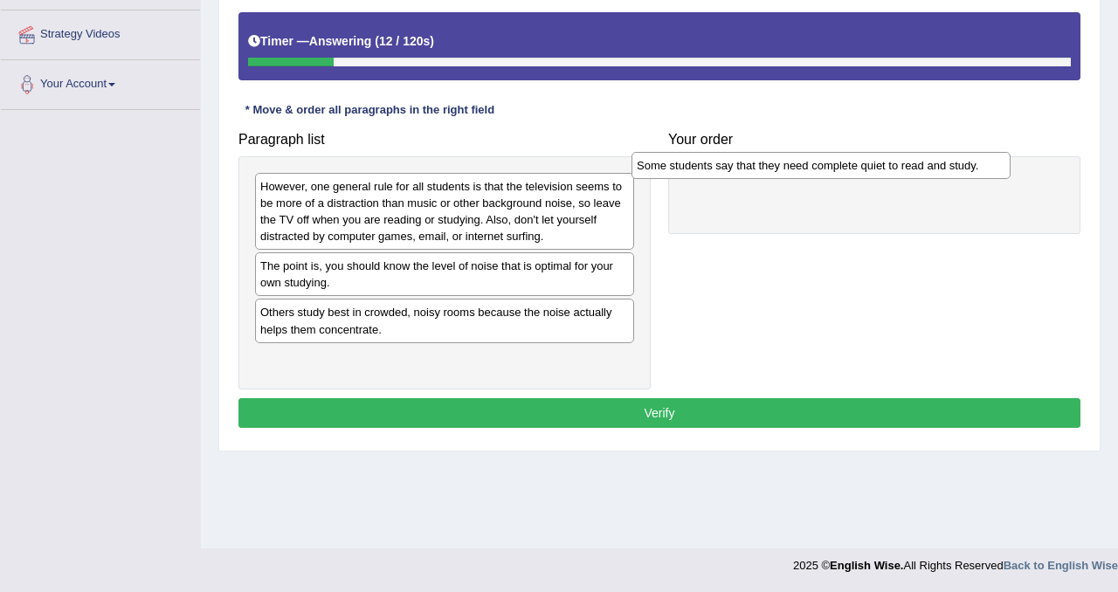
drag, startPoint x: 445, startPoint y: 272, endPoint x: 823, endPoint y: 172, distance: 390.4
click at [823, 172] on div "Some students say that they need complete quiet to read and study." at bounding box center [820, 165] width 379 height 27
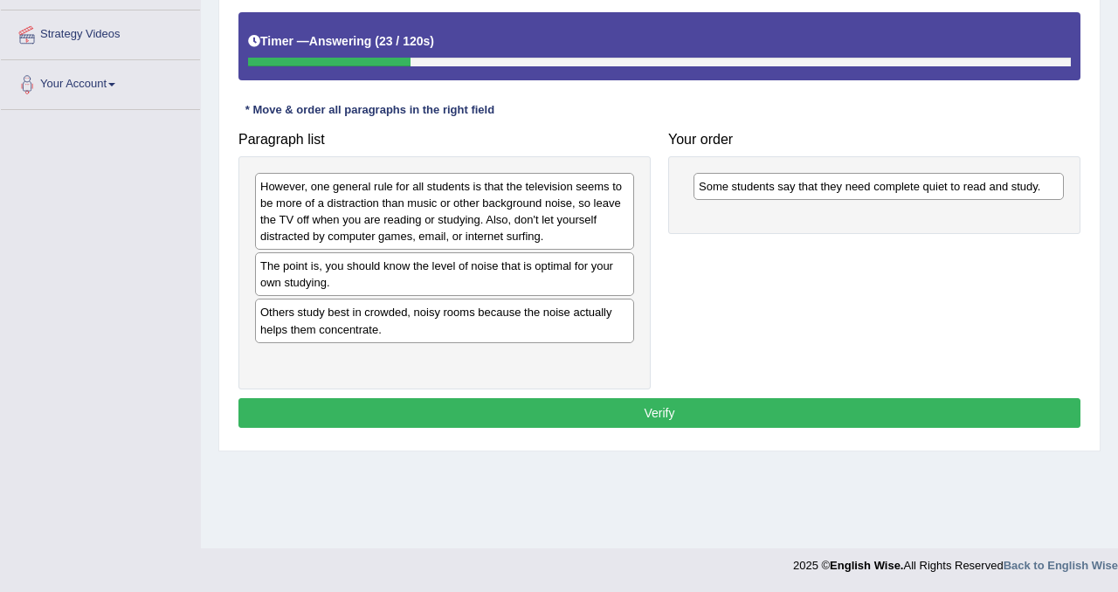
click at [389, 333] on div "Others study best in crowded, noisy rooms because the noise actually helps them…" at bounding box center [444, 321] width 379 height 44
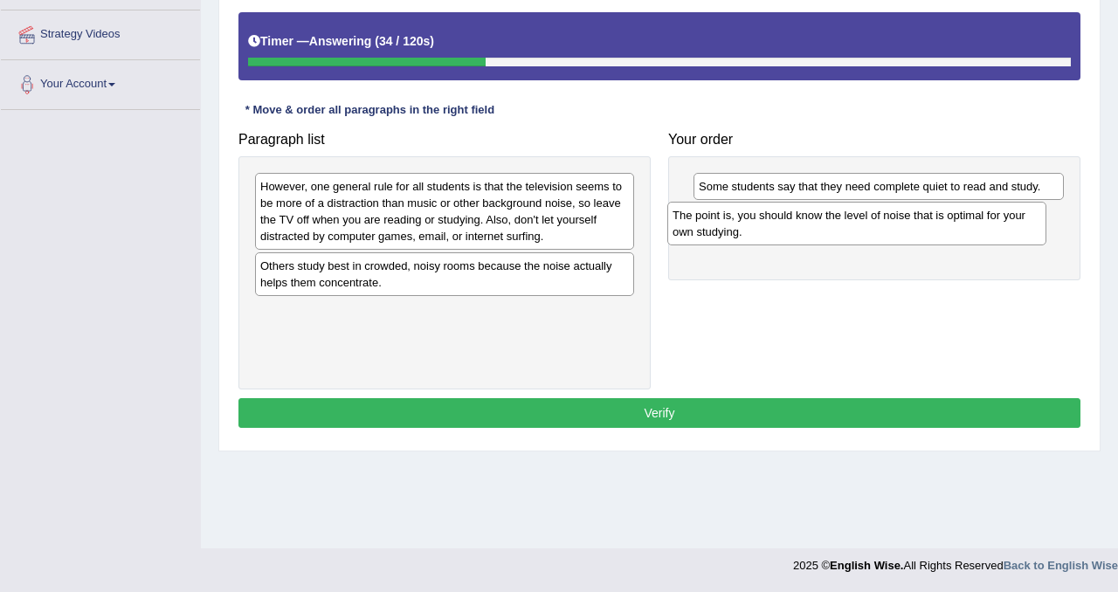
drag, startPoint x: 418, startPoint y: 271, endPoint x: 831, endPoint y: 220, distance: 416.2
click at [831, 220] on div "The point is, you should know the level of noise that is optimal for your own s…" at bounding box center [856, 224] width 379 height 44
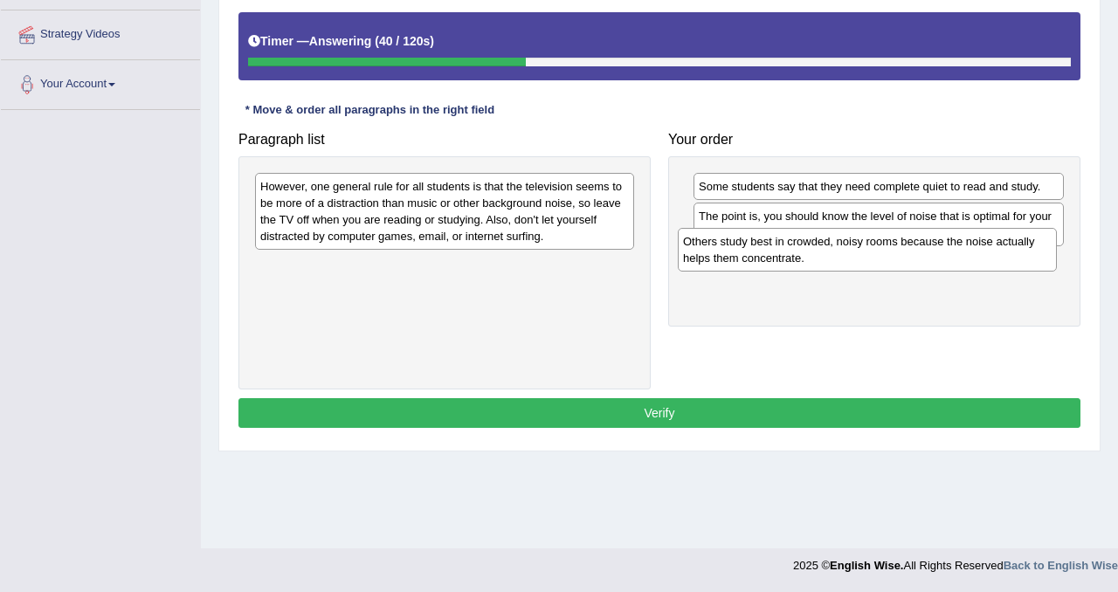
drag, startPoint x: 430, startPoint y: 275, endPoint x: 865, endPoint y: 261, distance: 435.2
click at [865, 261] on div "Others study best in crowded, noisy rooms because the noise actually helps them…" at bounding box center [867, 250] width 379 height 44
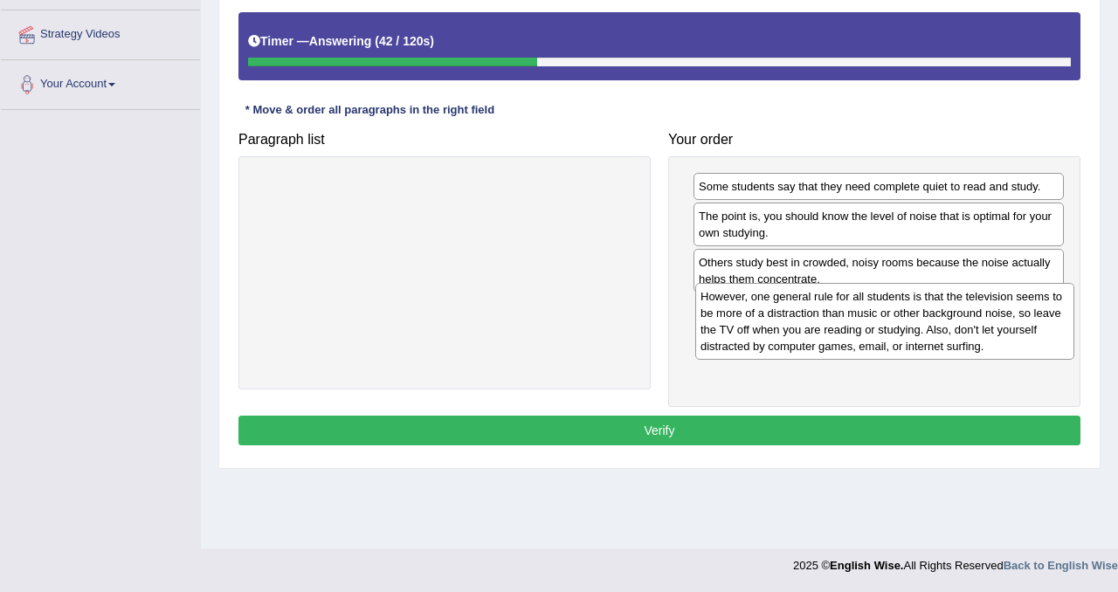
drag, startPoint x: 439, startPoint y: 216, endPoint x: 879, endPoint y: 326, distance: 453.7
click at [879, 326] on div "However, one general rule for all students is that the television seems to be m…" at bounding box center [884, 321] width 379 height 77
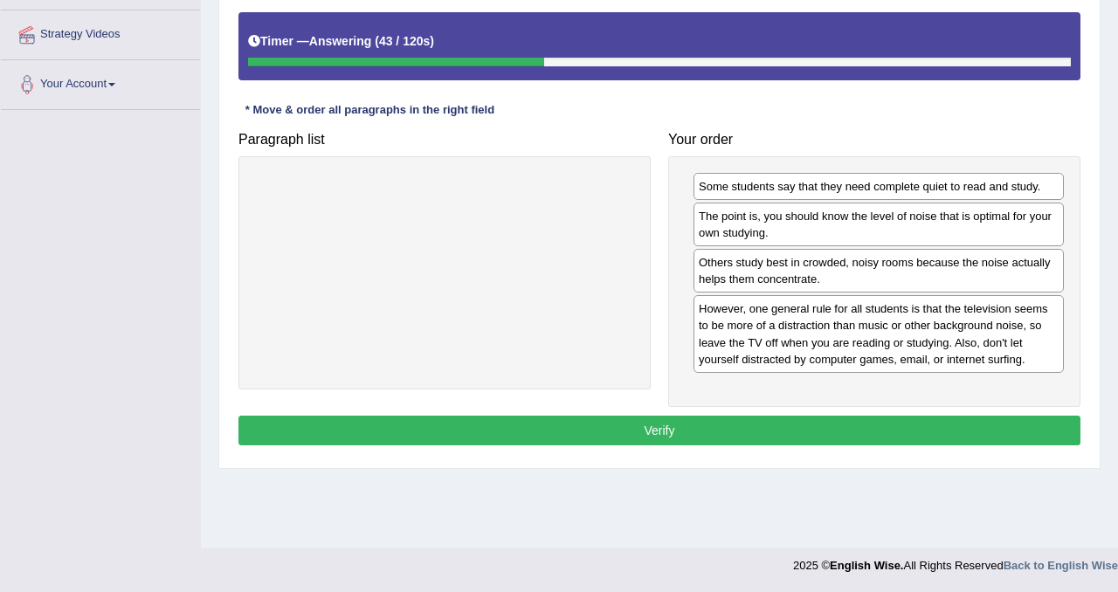
click at [811, 428] on button "Verify" at bounding box center [659, 431] width 842 height 30
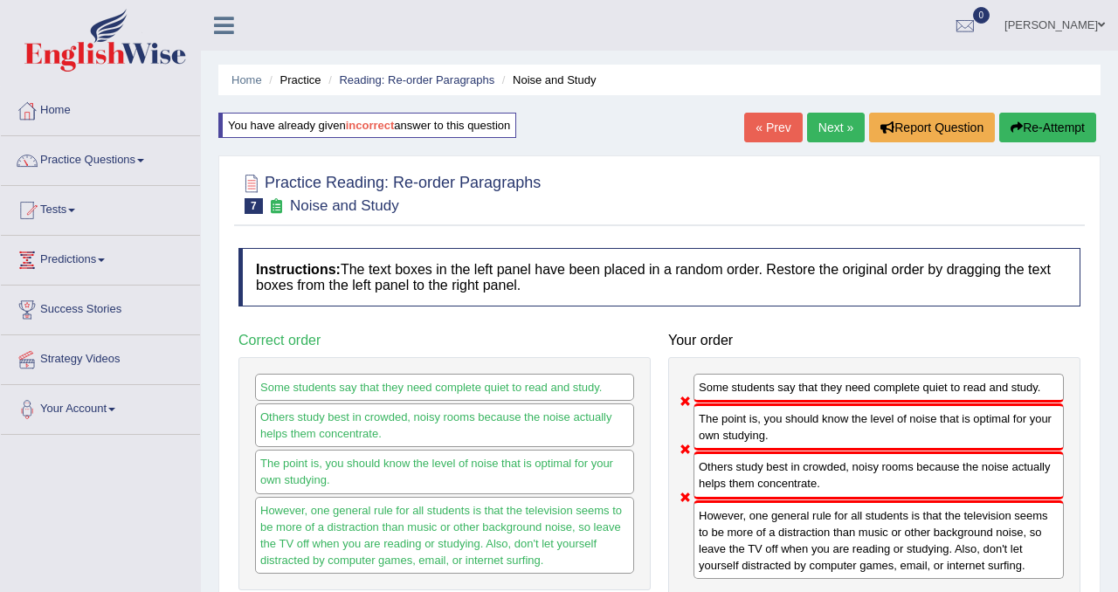
click at [1050, 139] on button "Re-Attempt" at bounding box center [1047, 128] width 97 height 30
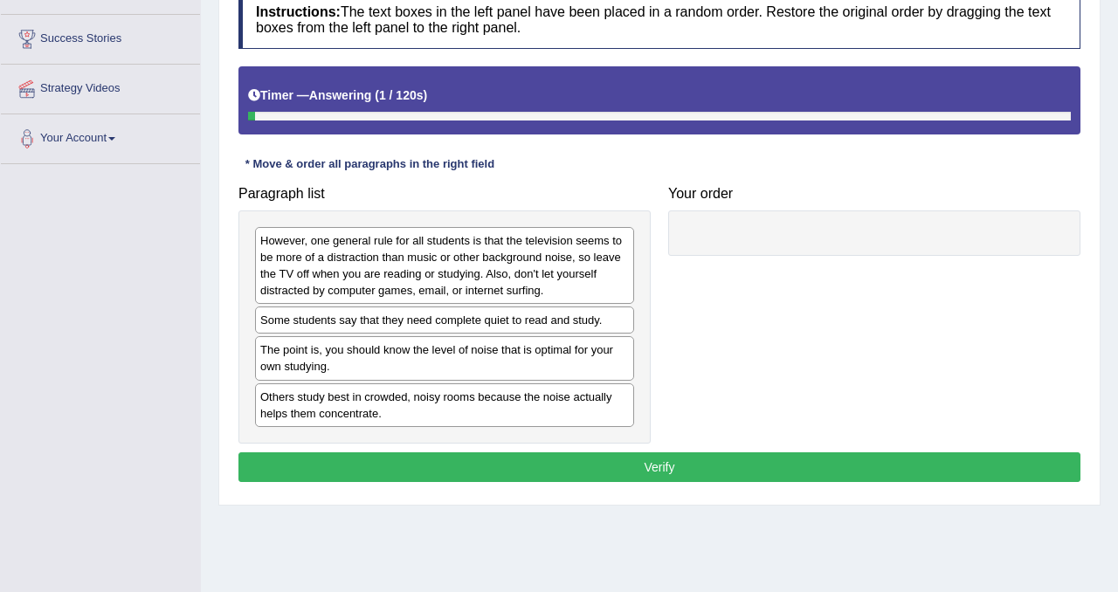
scroll to position [279, 0]
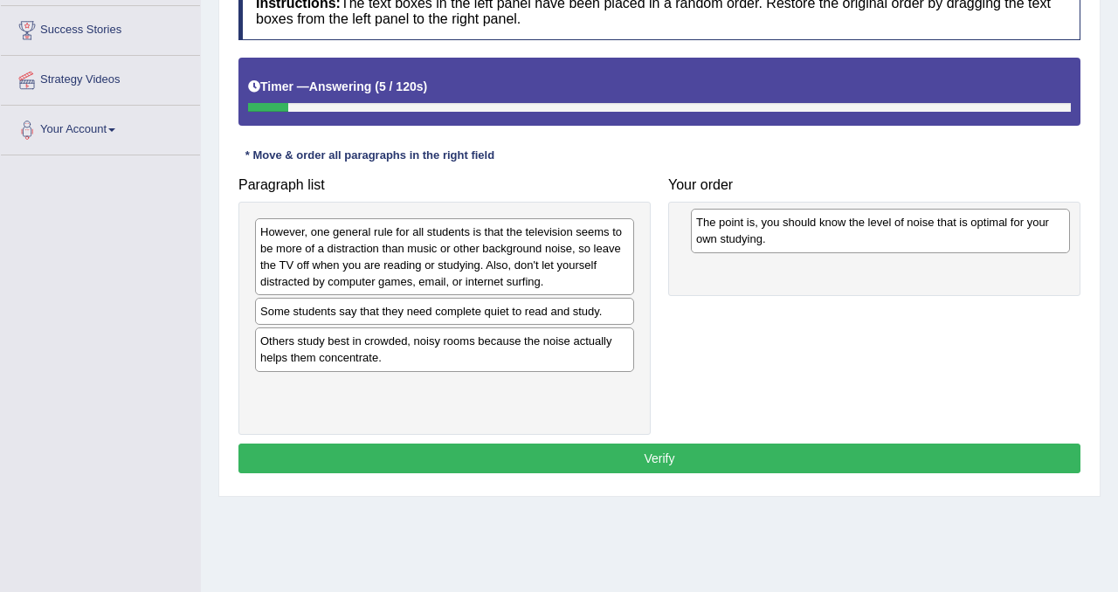
drag, startPoint x: 388, startPoint y: 361, endPoint x: 816, endPoint y: 238, distance: 445.3
click at [816, 238] on div "The point is, you should know the level of noise that is optimal for your own s…" at bounding box center [880, 231] width 379 height 44
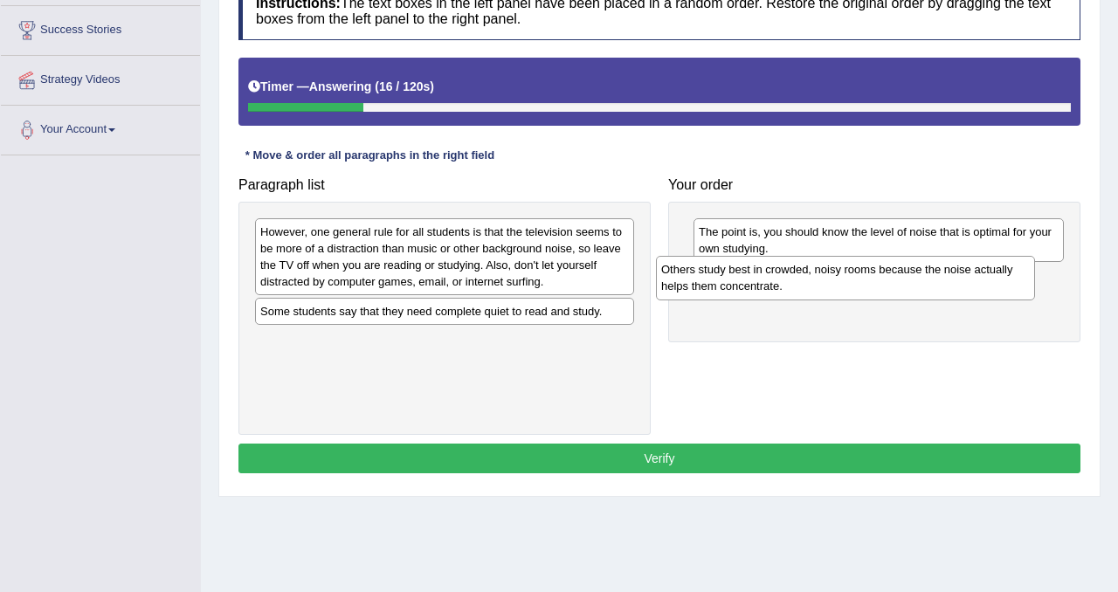
drag, startPoint x: 422, startPoint y: 355, endPoint x: 823, endPoint y: 284, distance: 407.2
click at [823, 284] on div "Others study best in crowded, noisy rooms because the noise actually helps them…" at bounding box center [845, 278] width 379 height 44
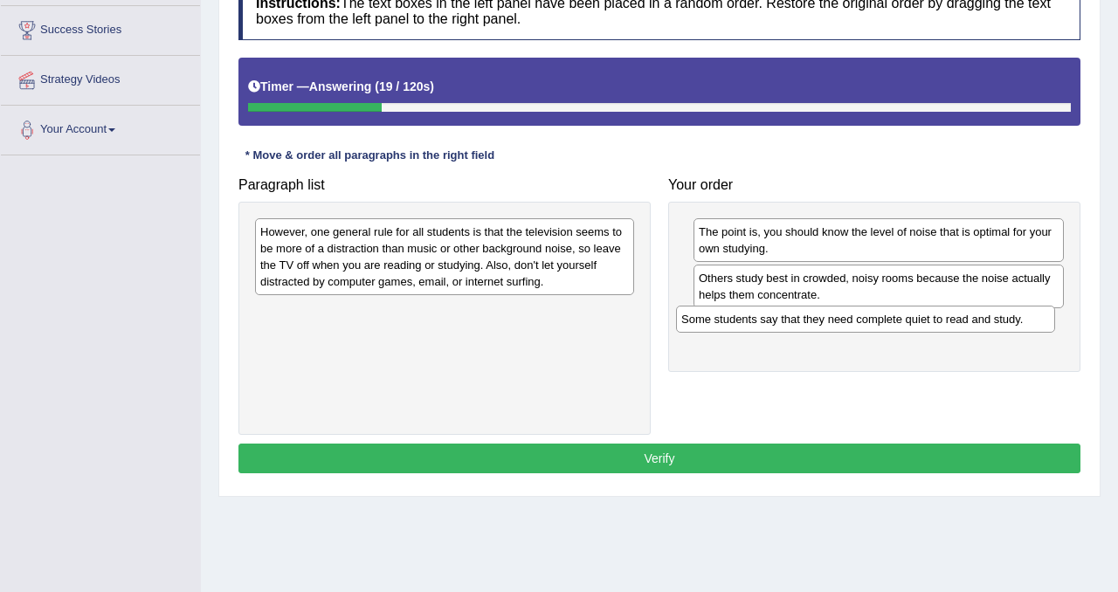
drag, startPoint x: 511, startPoint y: 315, endPoint x: 932, endPoint y: 323, distance: 421.0
click at [932, 323] on div "Some students say that they need complete quiet to read and study." at bounding box center [865, 319] width 379 height 27
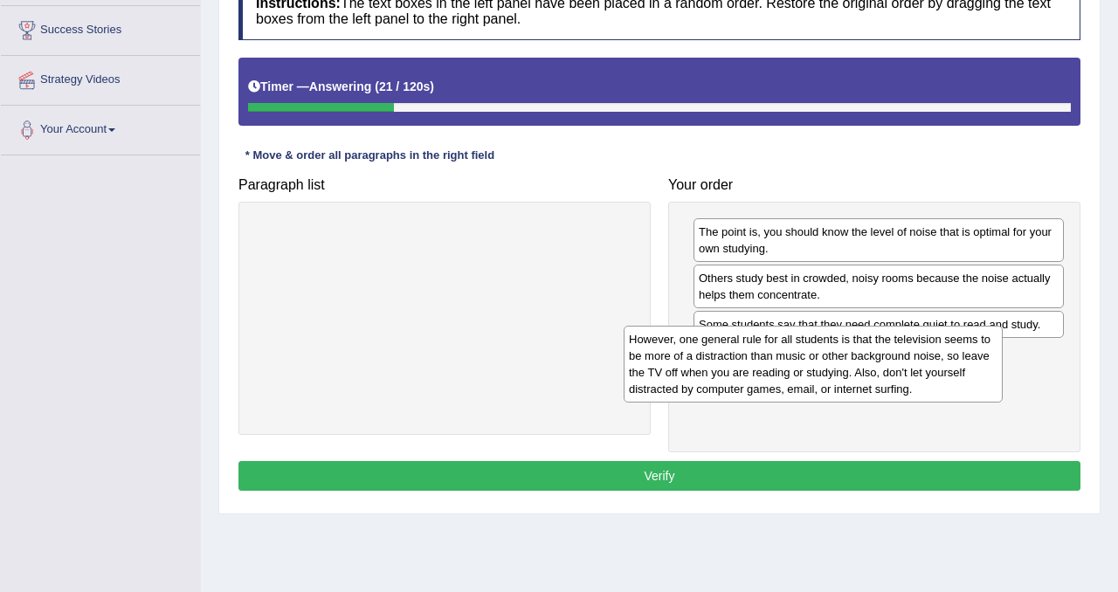
drag, startPoint x: 566, startPoint y: 251, endPoint x: 934, endPoint y: 358, distance: 383.9
click at [934, 358] on div "However, one general rule for all students is that the television seems to be m…" at bounding box center [813, 364] width 379 height 77
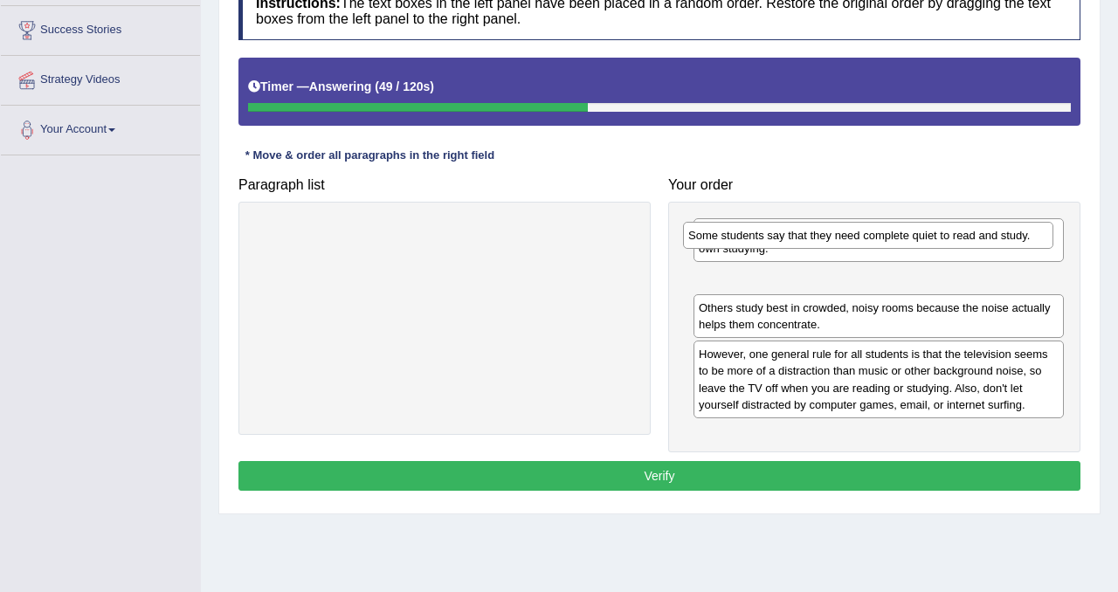
drag, startPoint x: 852, startPoint y: 333, endPoint x: 842, endPoint y: 246, distance: 87.1
click at [842, 246] on div "Some students say that they need complete quiet to read and study." at bounding box center [868, 235] width 370 height 27
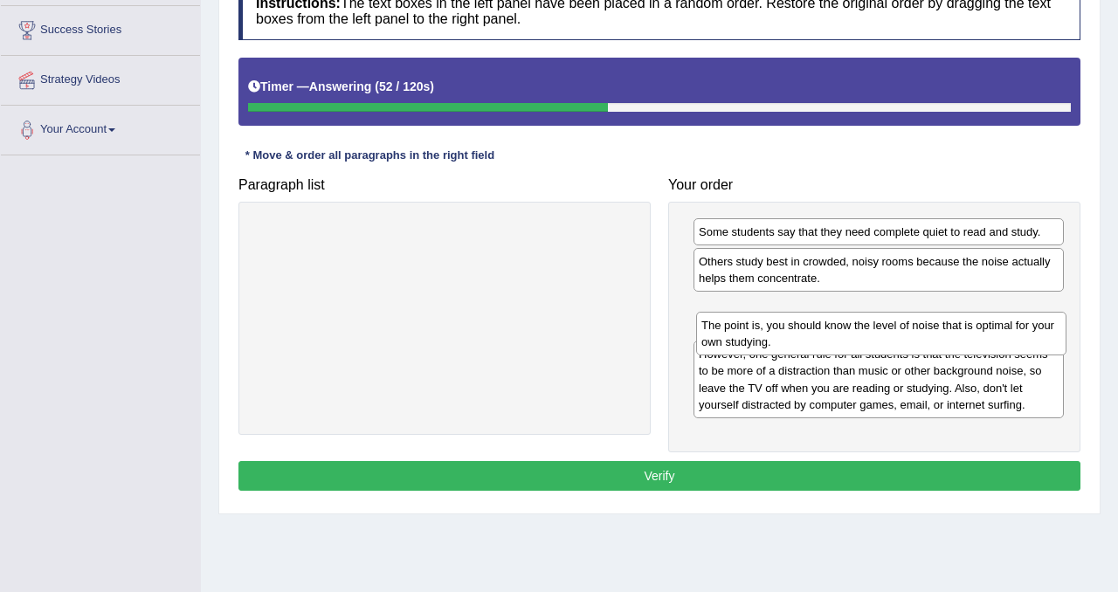
drag, startPoint x: 807, startPoint y: 237, endPoint x: 810, endPoint y: 330, distance: 93.5
click at [810, 330] on div "The point is, you should know the level of noise that is optimal for your own s…" at bounding box center [881, 334] width 370 height 44
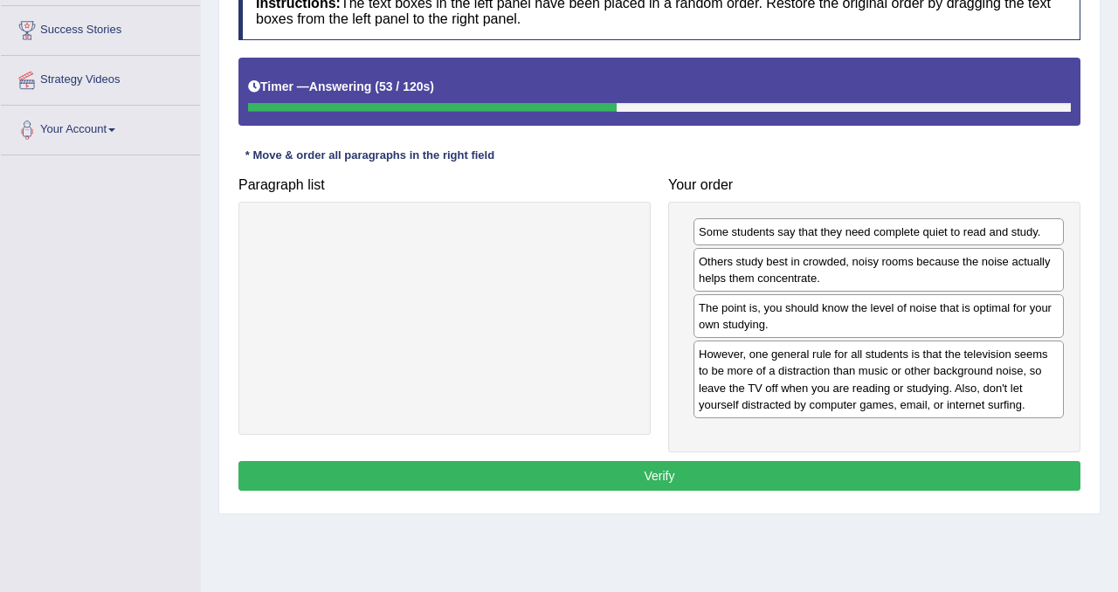
click at [767, 486] on button "Verify" at bounding box center [659, 476] width 842 height 30
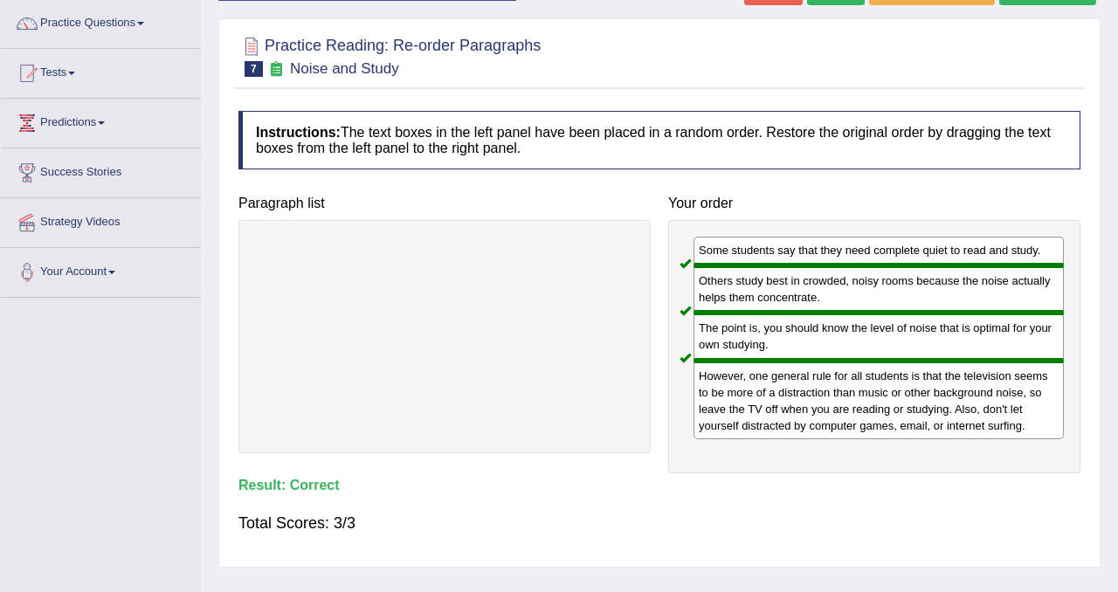
scroll to position [0, 0]
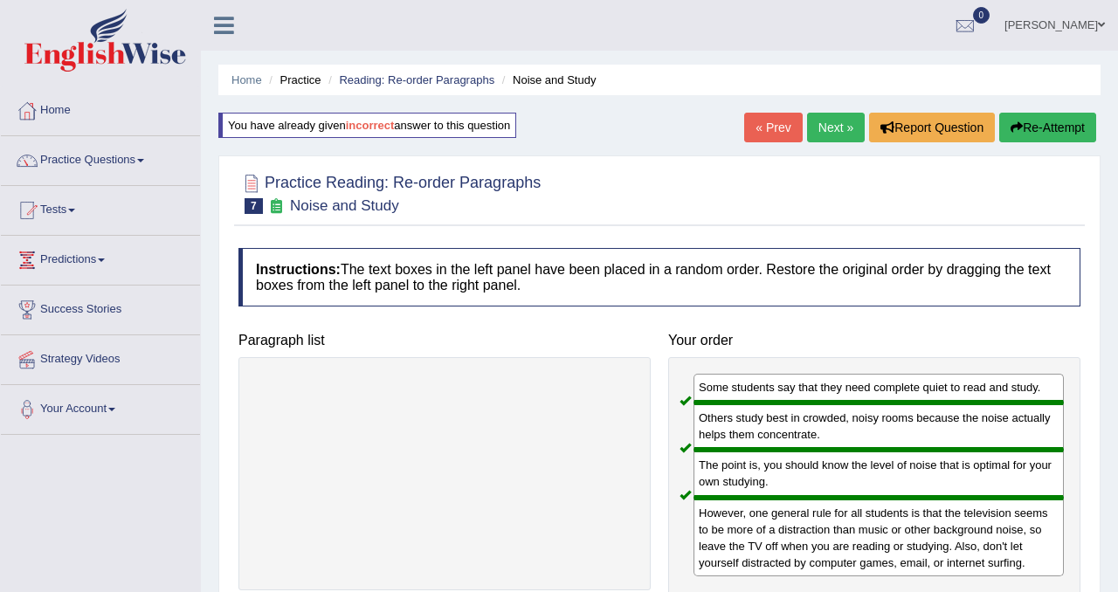
click at [823, 126] on link "Next »" at bounding box center [836, 128] width 58 height 30
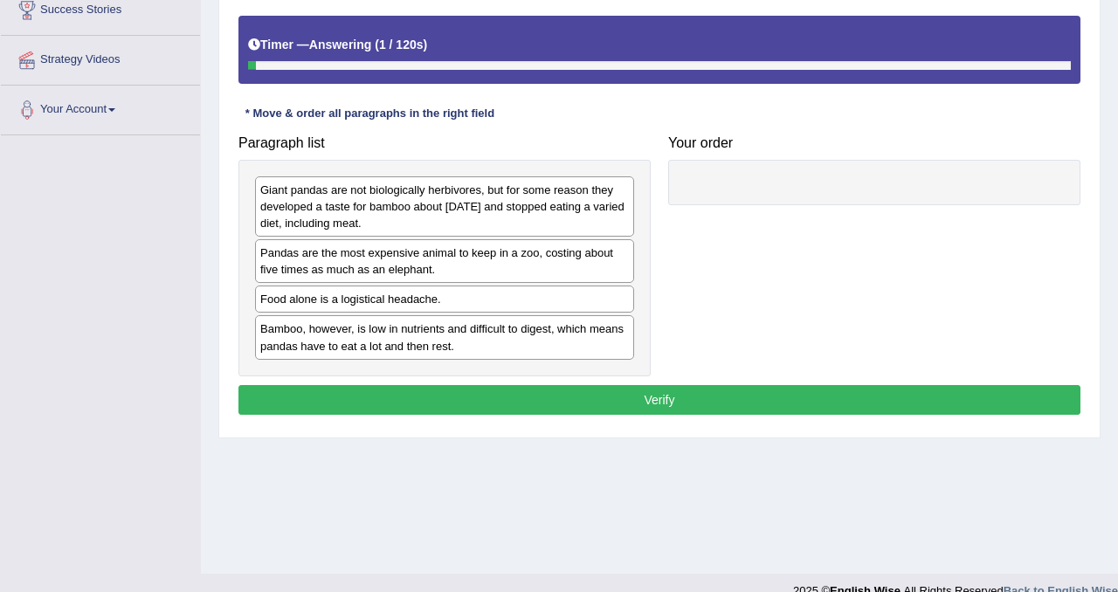
scroll to position [312, 0]
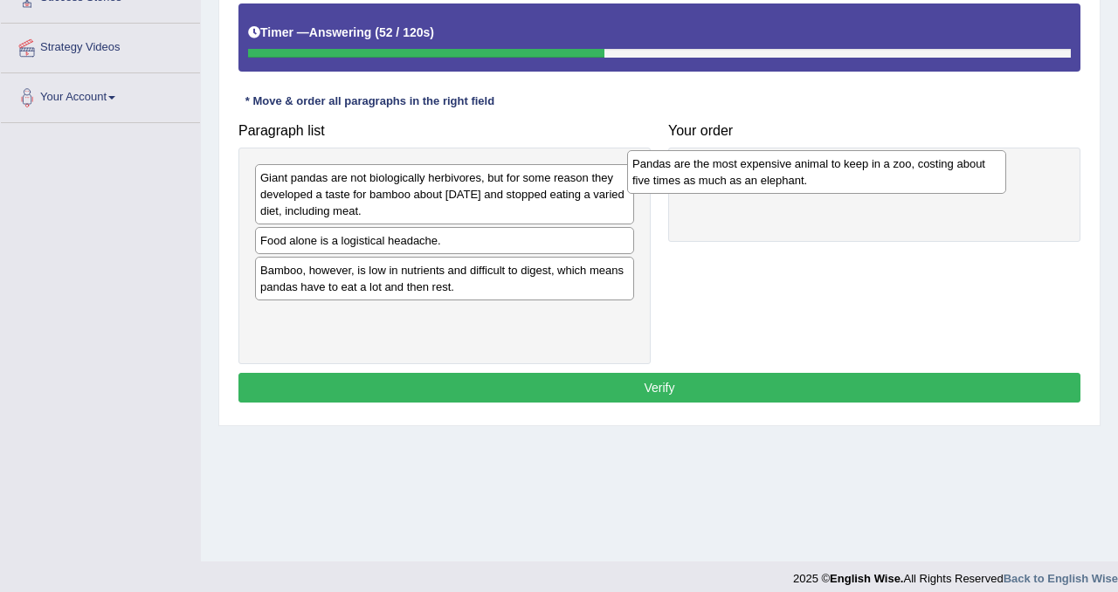
drag, startPoint x: 420, startPoint y: 256, endPoint x: 798, endPoint y: 178, distance: 386.1
click at [798, 178] on div "Pandas are the most expensive animal to keep in a zoo, costing about five times…" at bounding box center [816, 172] width 379 height 44
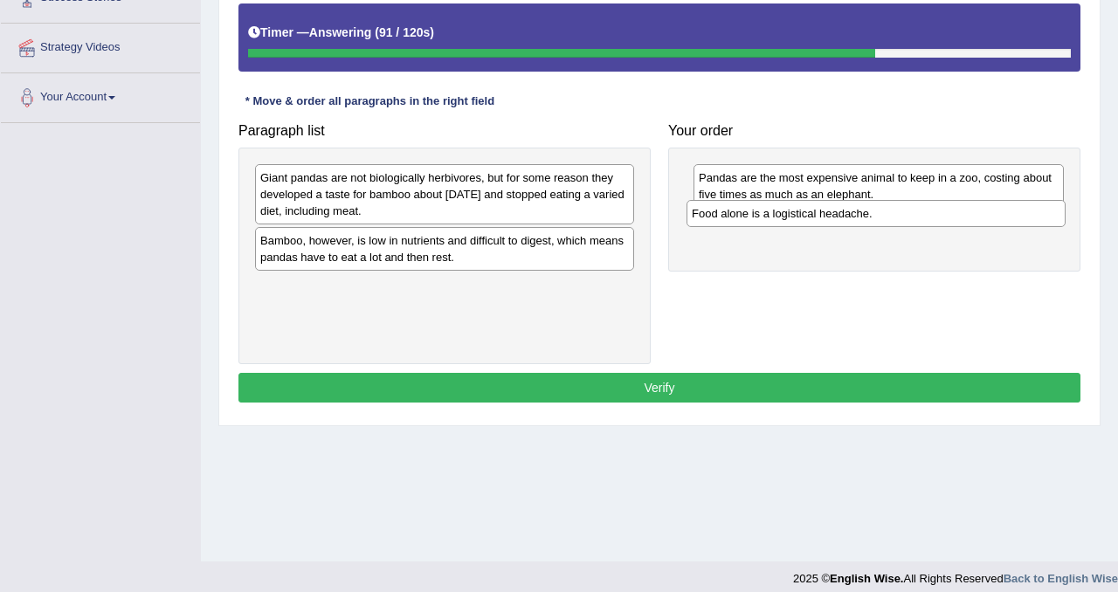
drag, startPoint x: 471, startPoint y: 243, endPoint x: 902, endPoint y: 215, distance: 432.3
click at [902, 215] on div "Food alone is a logistical headache." at bounding box center [875, 213] width 379 height 27
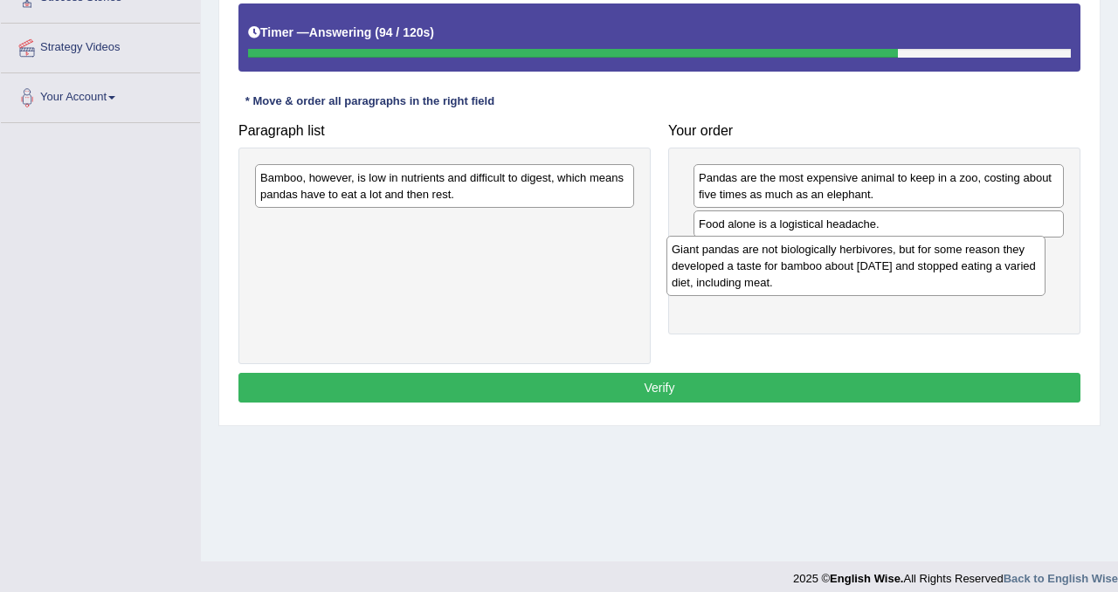
drag, startPoint x: 526, startPoint y: 197, endPoint x: 938, endPoint y: 265, distance: 418.0
click at [938, 265] on div "Giant pandas are not biologically herbivores, but for some reason they develope…" at bounding box center [855, 266] width 379 height 60
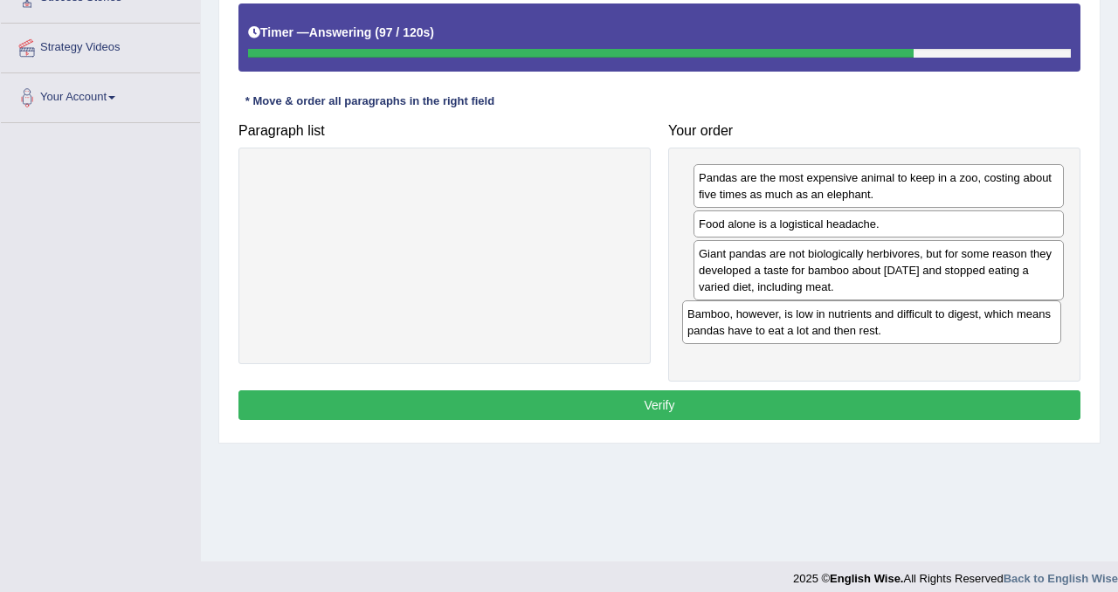
drag, startPoint x: 475, startPoint y: 188, endPoint x: 902, endPoint y: 324, distance: 448.3
click at [902, 324] on div "Bamboo, however, is low in nutrients and difficult to digest, which means panda…" at bounding box center [871, 322] width 379 height 44
click at [803, 408] on button "Verify" at bounding box center [659, 405] width 842 height 30
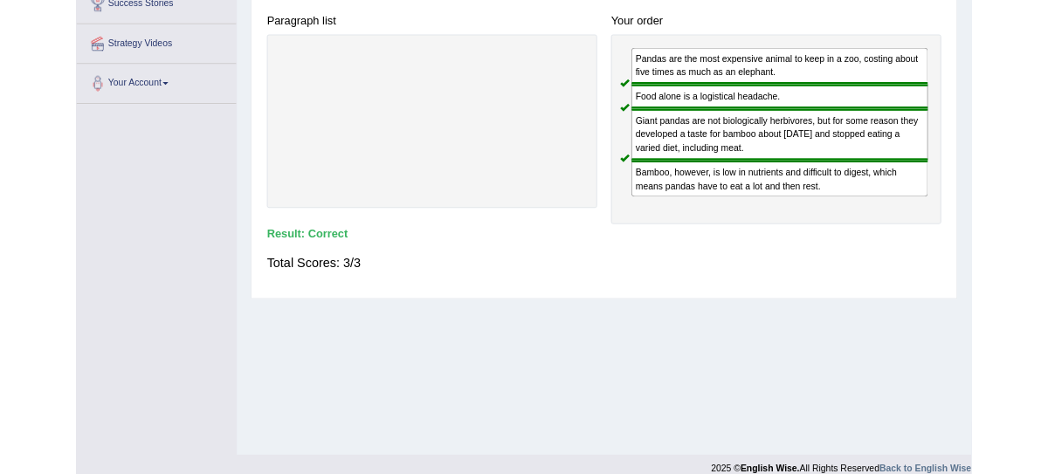
scroll to position [303, 0]
